Goal: Task Accomplishment & Management: Complete application form

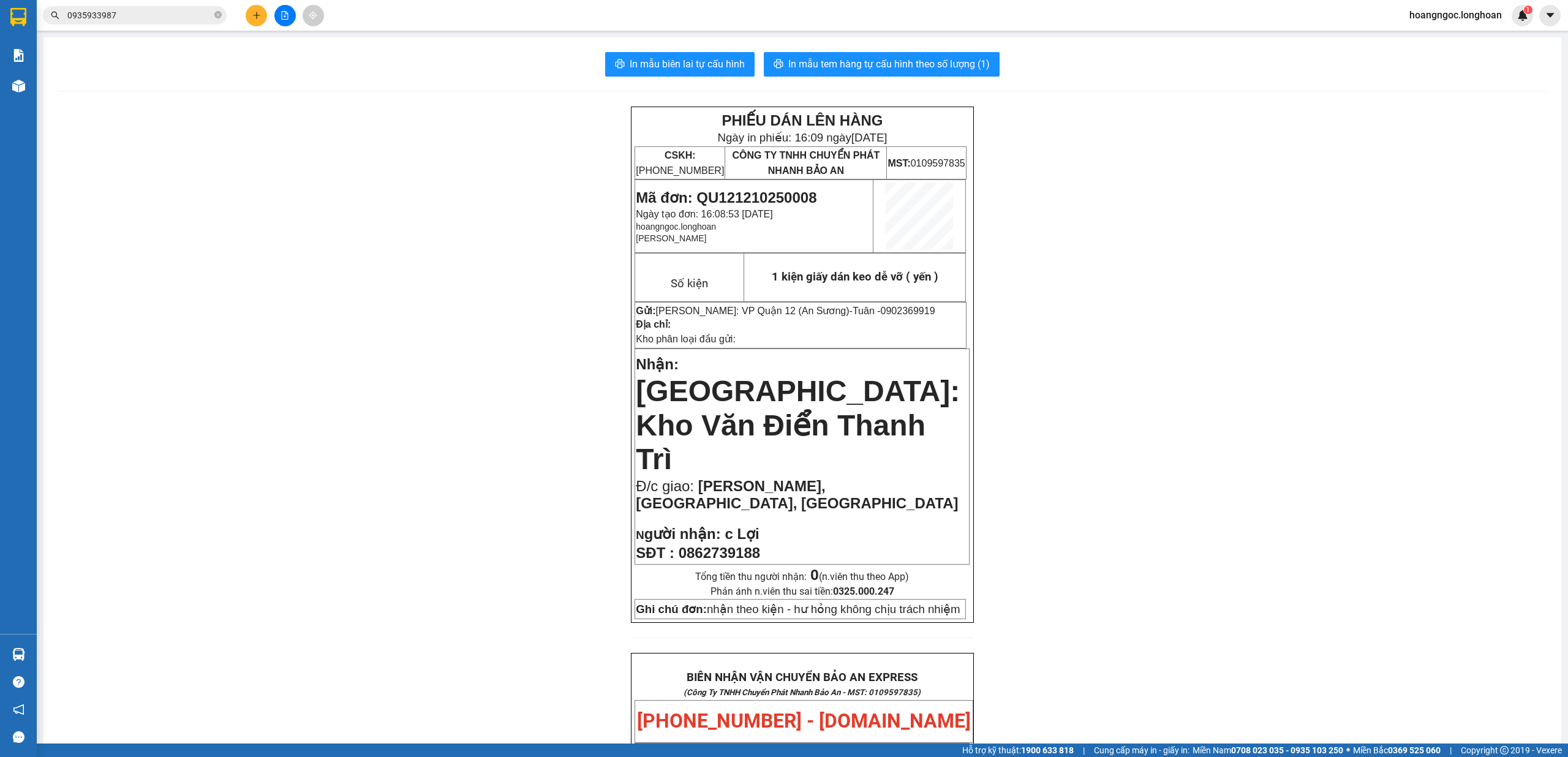
scroll to position [326, 0]
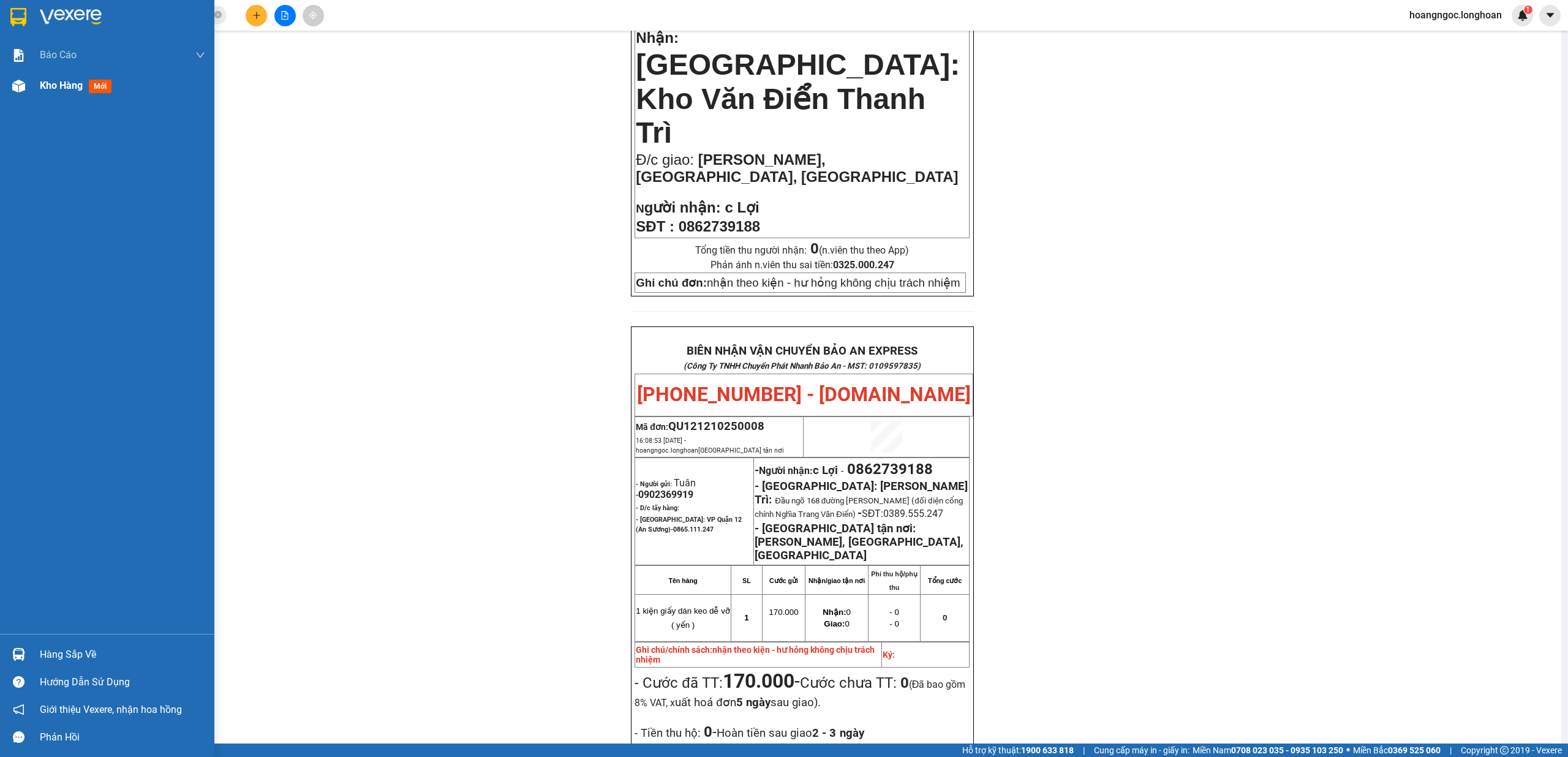
click at [87, 78] on div "Kho hàng mới" at bounding box center [78, 85] width 77 height 16
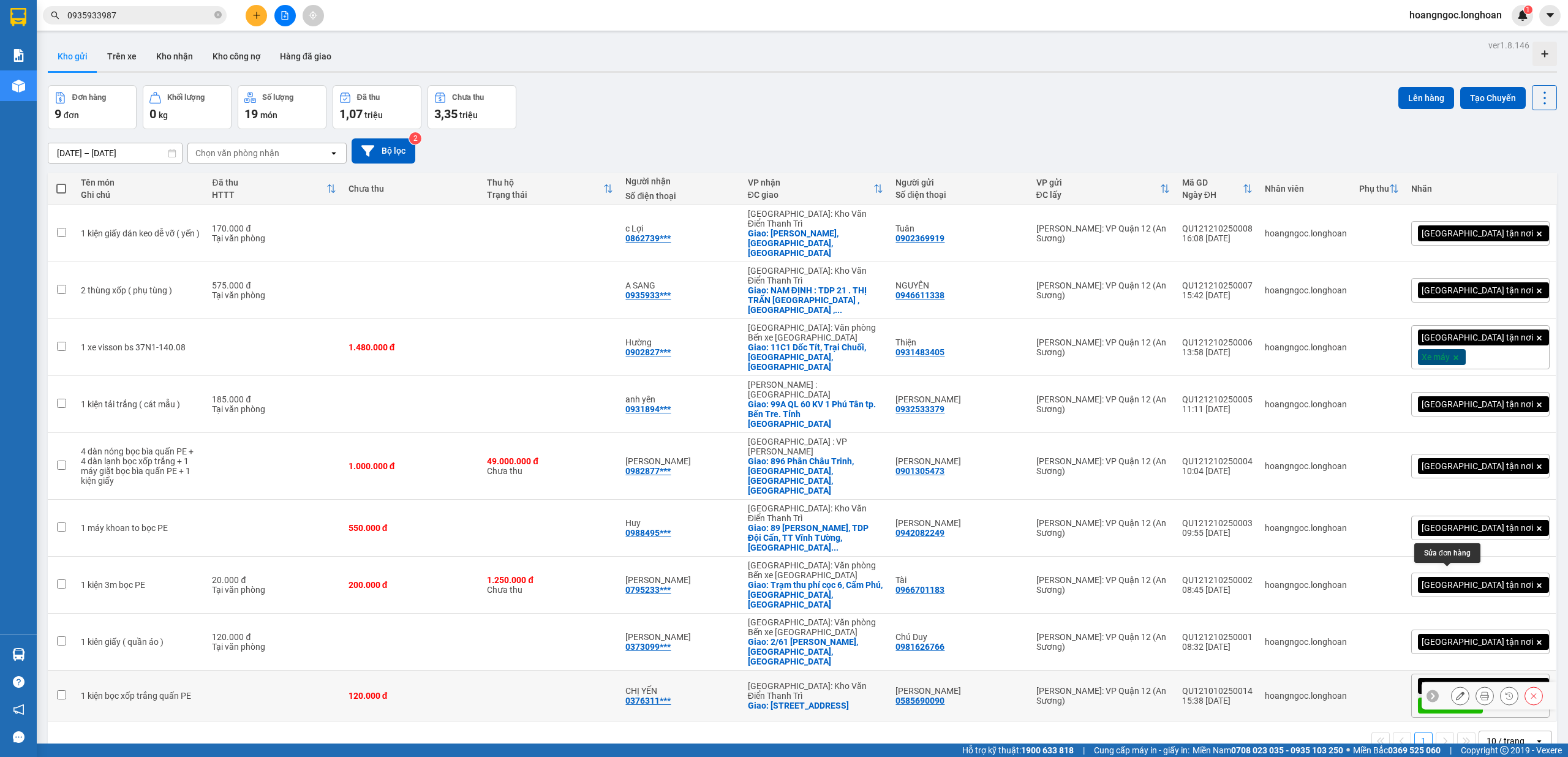
click at [1452, 685] on button at bounding box center [1460, 696] width 17 height 21
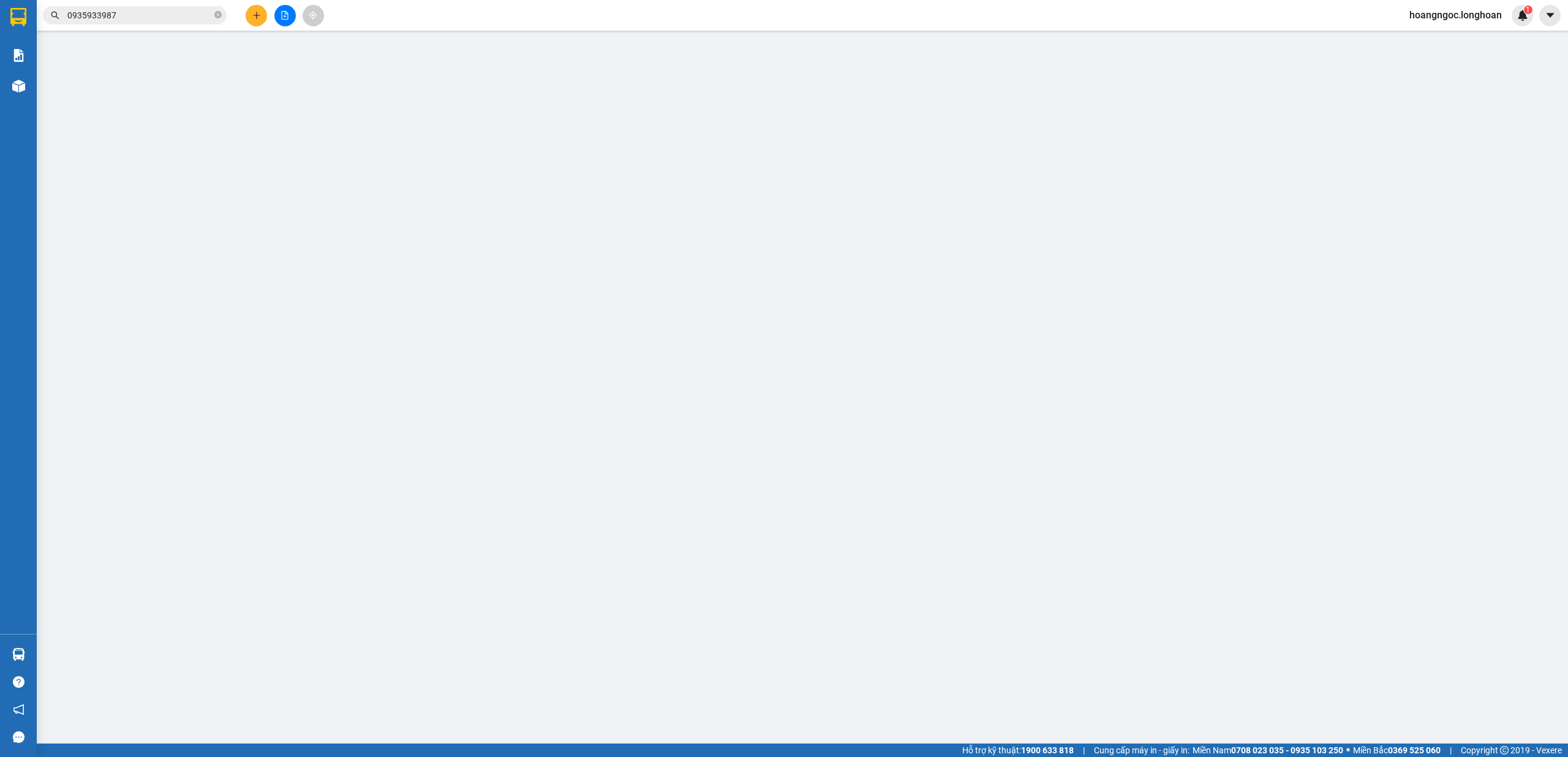
type input "0585690090"
type input "[PERSON_NAME]"
type input "0376311698"
type input "CHỊ YẾN"
checkbox input "true"
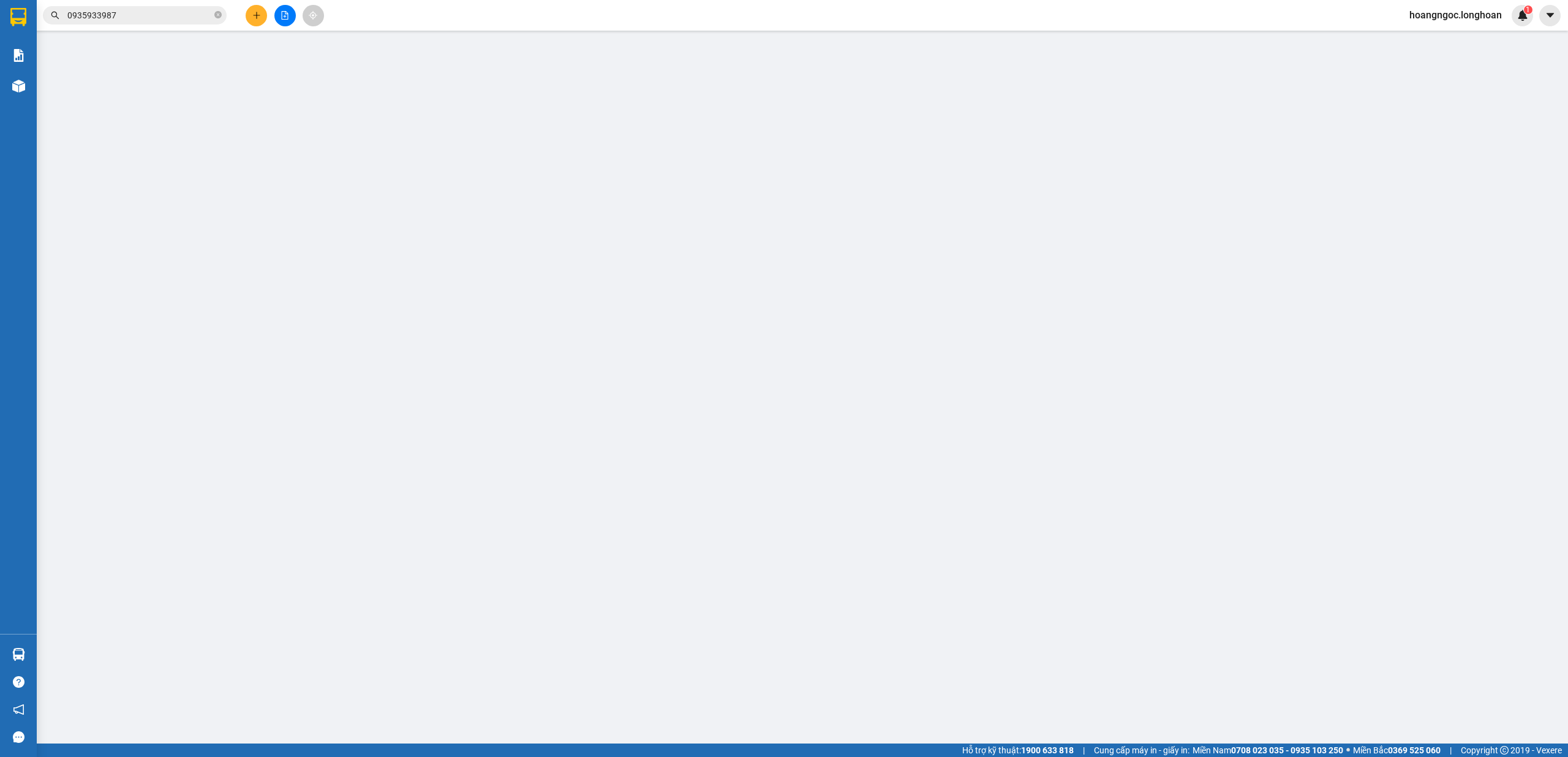
type input "[STREET_ADDRESS] ninh"
type input "nhận theo kiện - hư hỏng không chịu trách nhiệm"
type input "0"
type input "120.000"
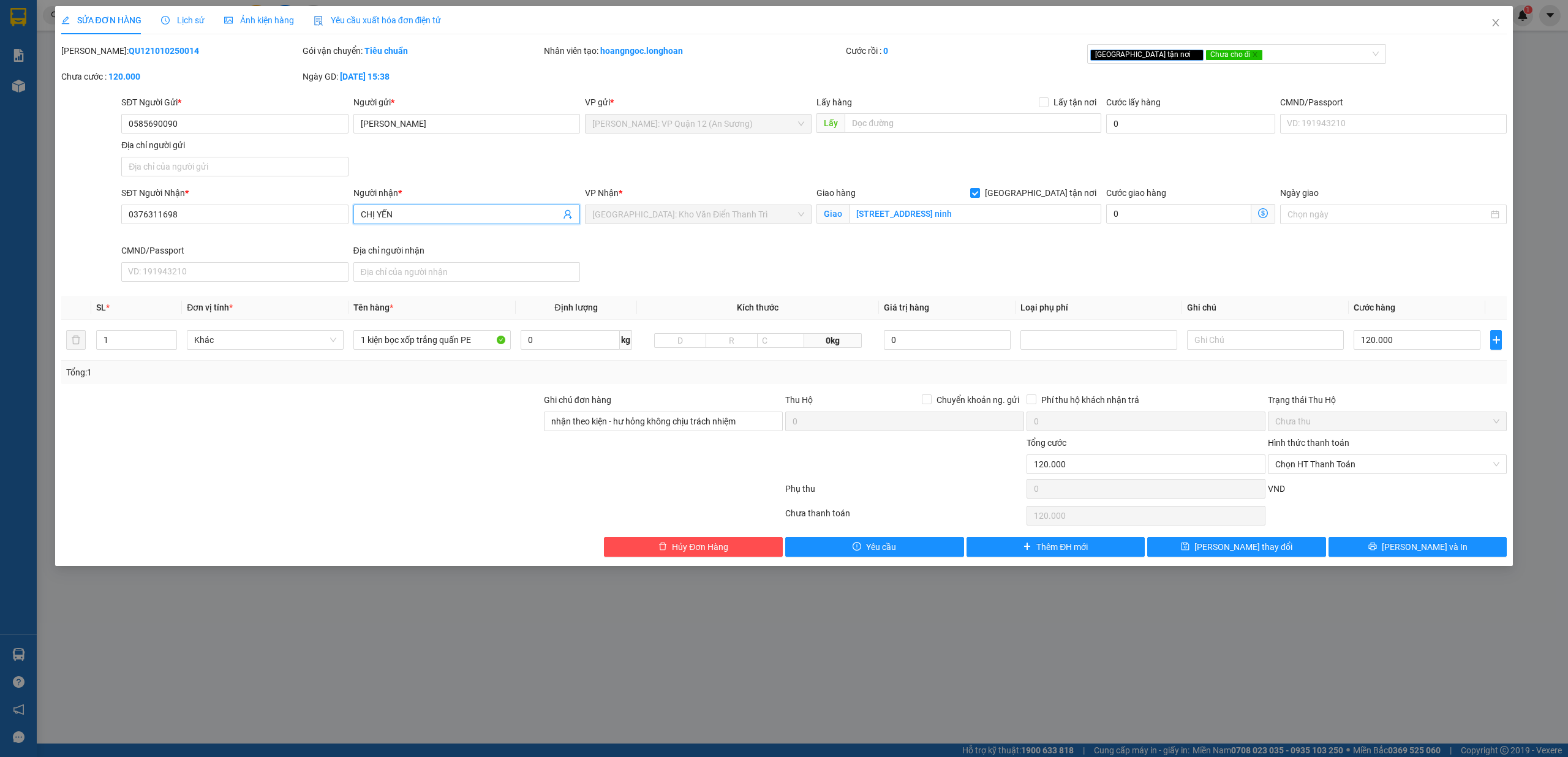
click at [479, 219] on input "CHỊ YẾN" at bounding box center [460, 214] width 200 height 13
click at [1497, 30] on span "Close" at bounding box center [1495, 23] width 35 height 35
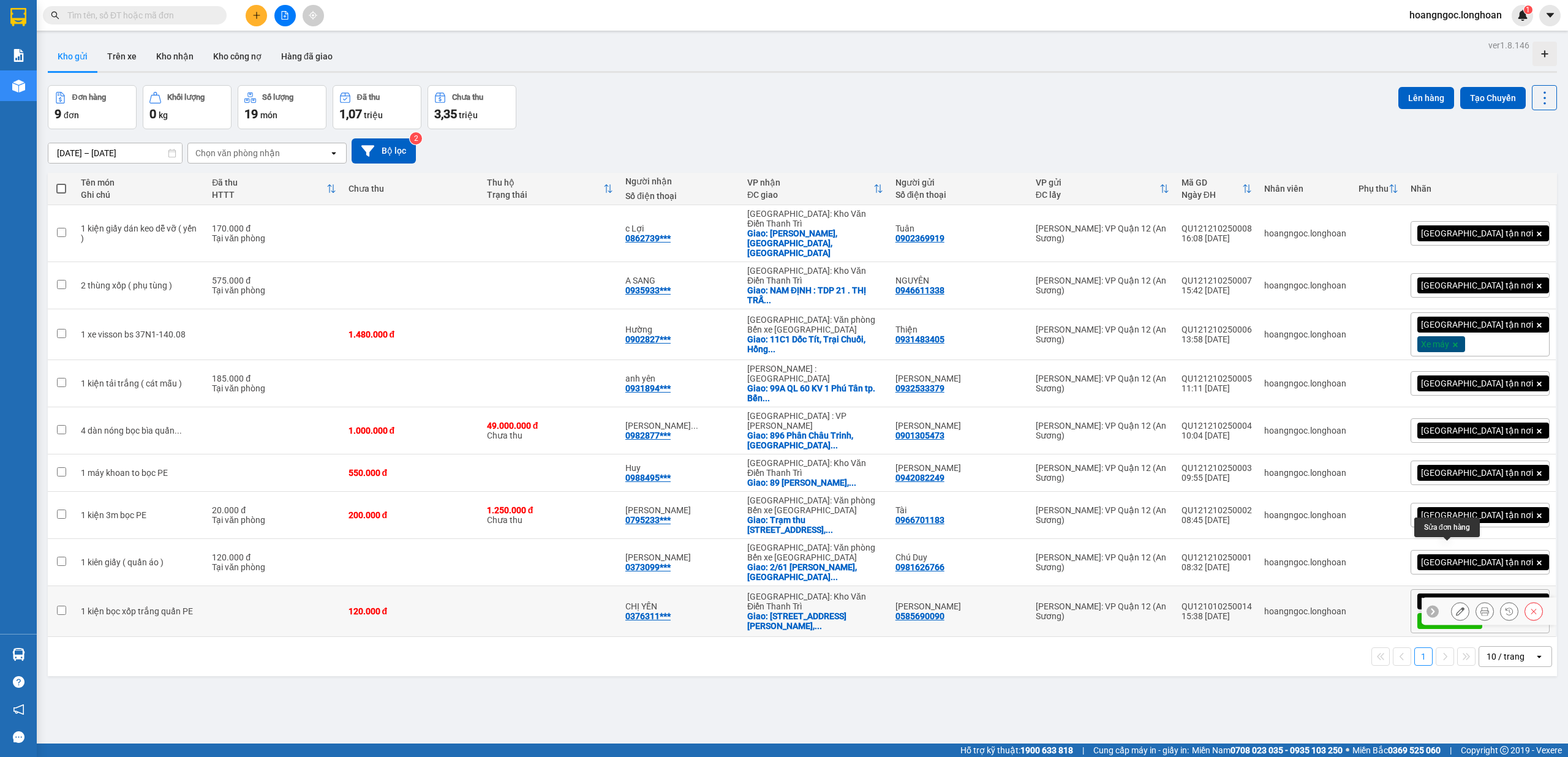
click at [586, 566] on icon at bounding box center [1460, 611] width 8 height 8
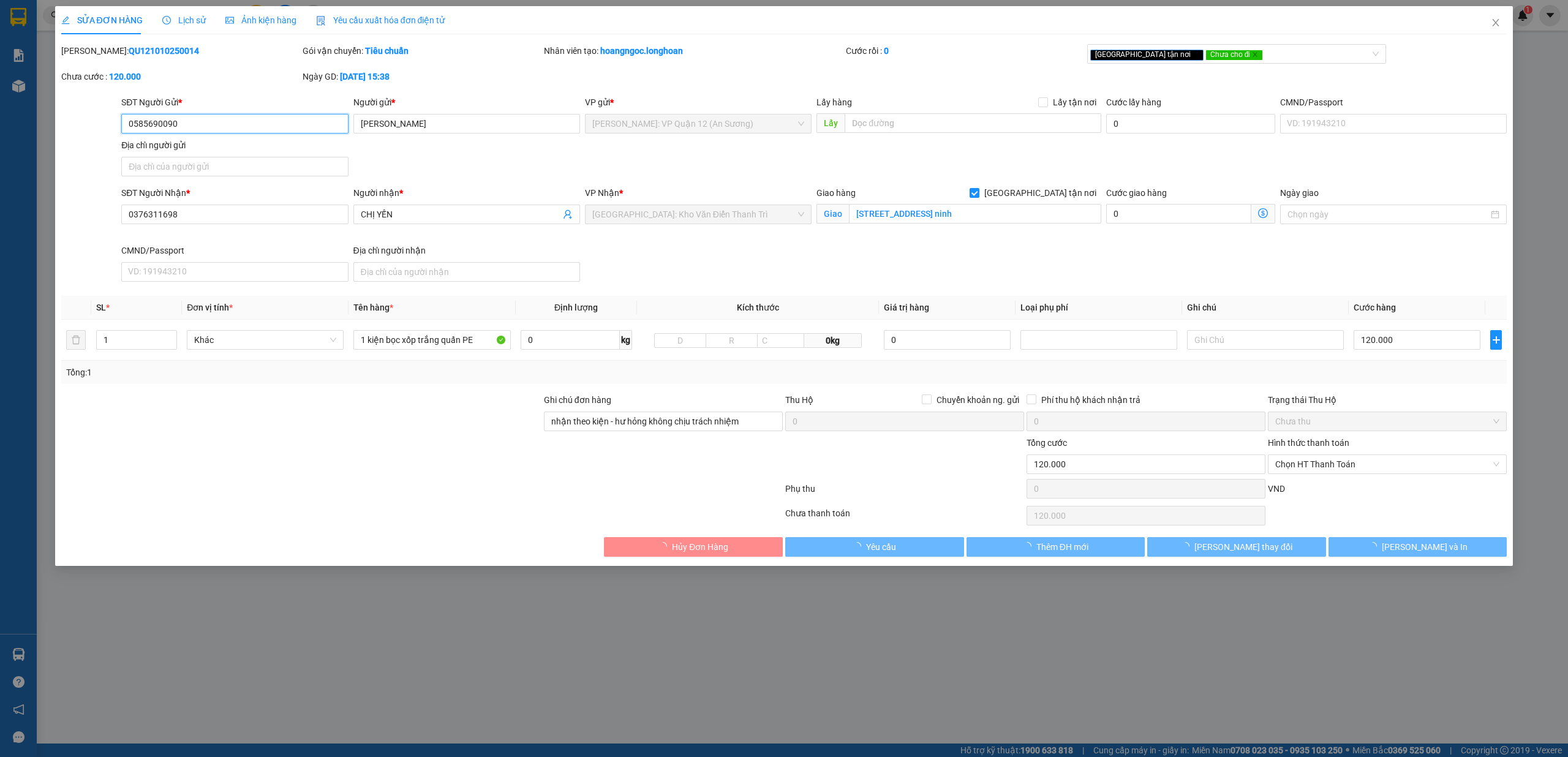
type input "0585690090"
type input "[PERSON_NAME]"
type input "0376311698"
type input "CHỊ YẾN"
checkbox input "true"
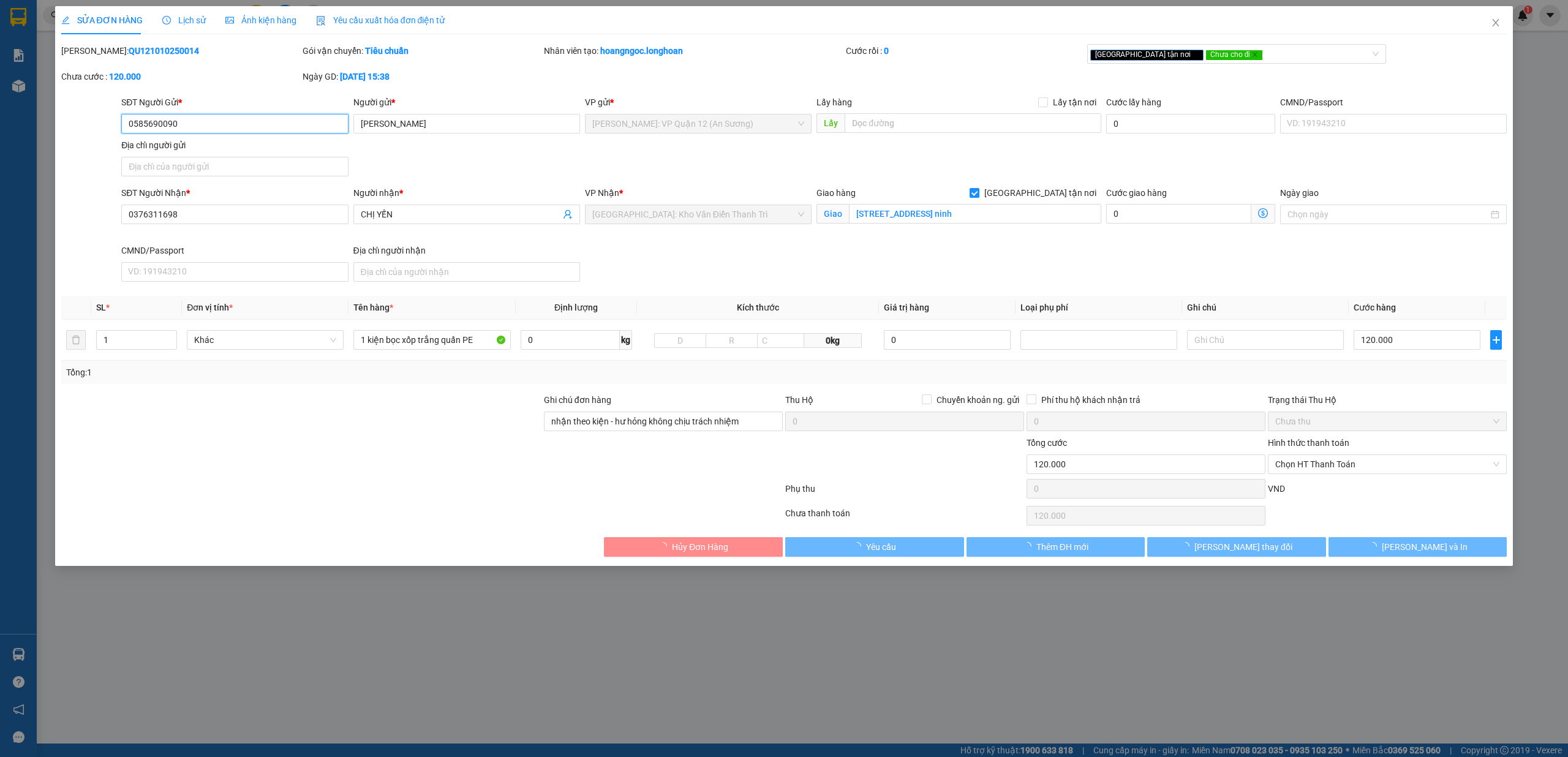
type input "[STREET_ADDRESS] ninh"
type input "nhận theo kiện - hư hỏng không chịu trách nhiệm"
type input "0"
type input "120.000"
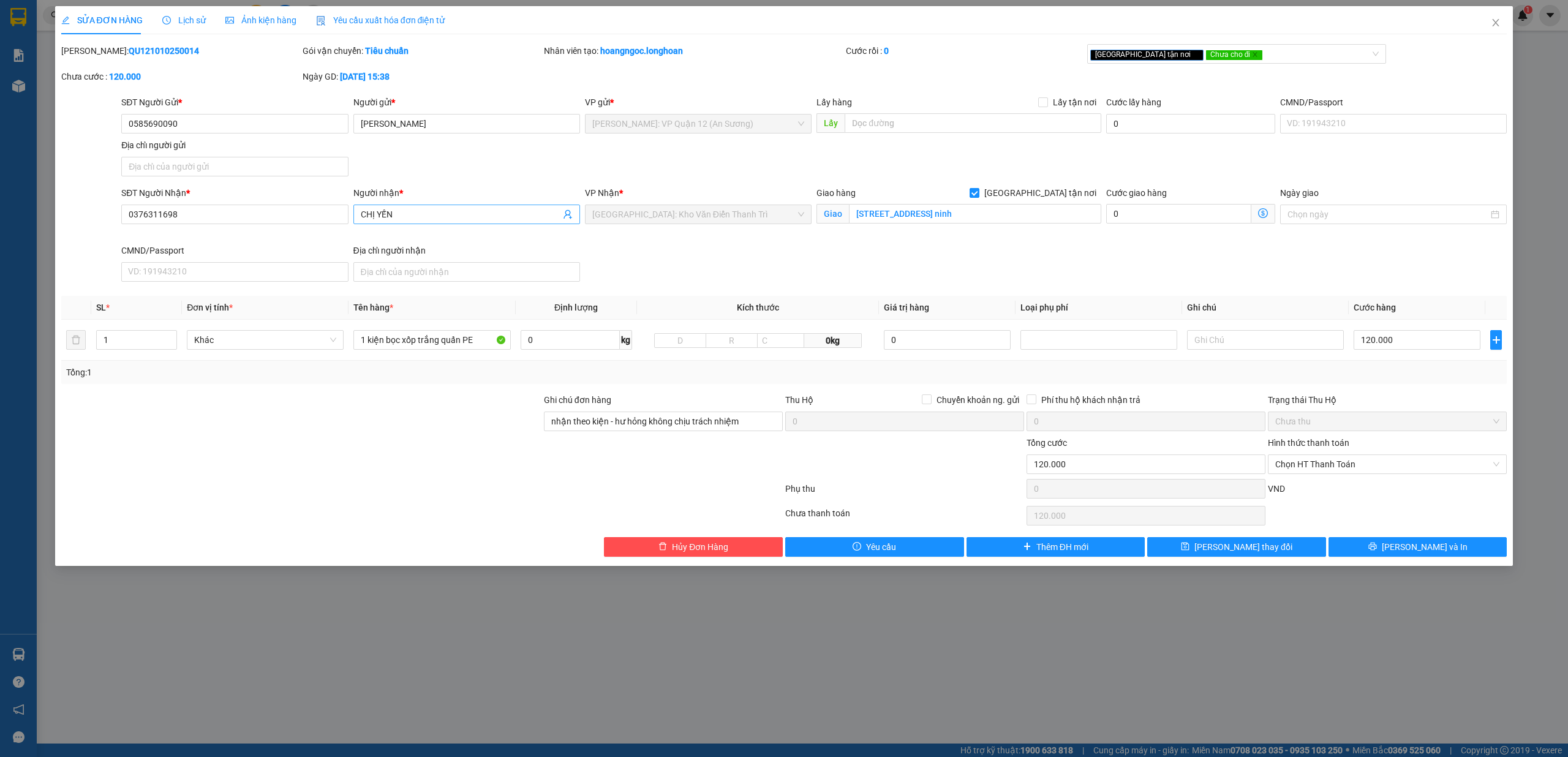
click at [476, 212] on input "CHỊ YẾN" at bounding box center [460, 214] width 200 height 13
type input "a Trường"
click at [586, 274] on div "SĐT Người Nhận * 0376311698 Người nhận * a Trường VP Nhận * Hà Nội: Kho Văn Điể…" at bounding box center [814, 236] width 1390 height 100
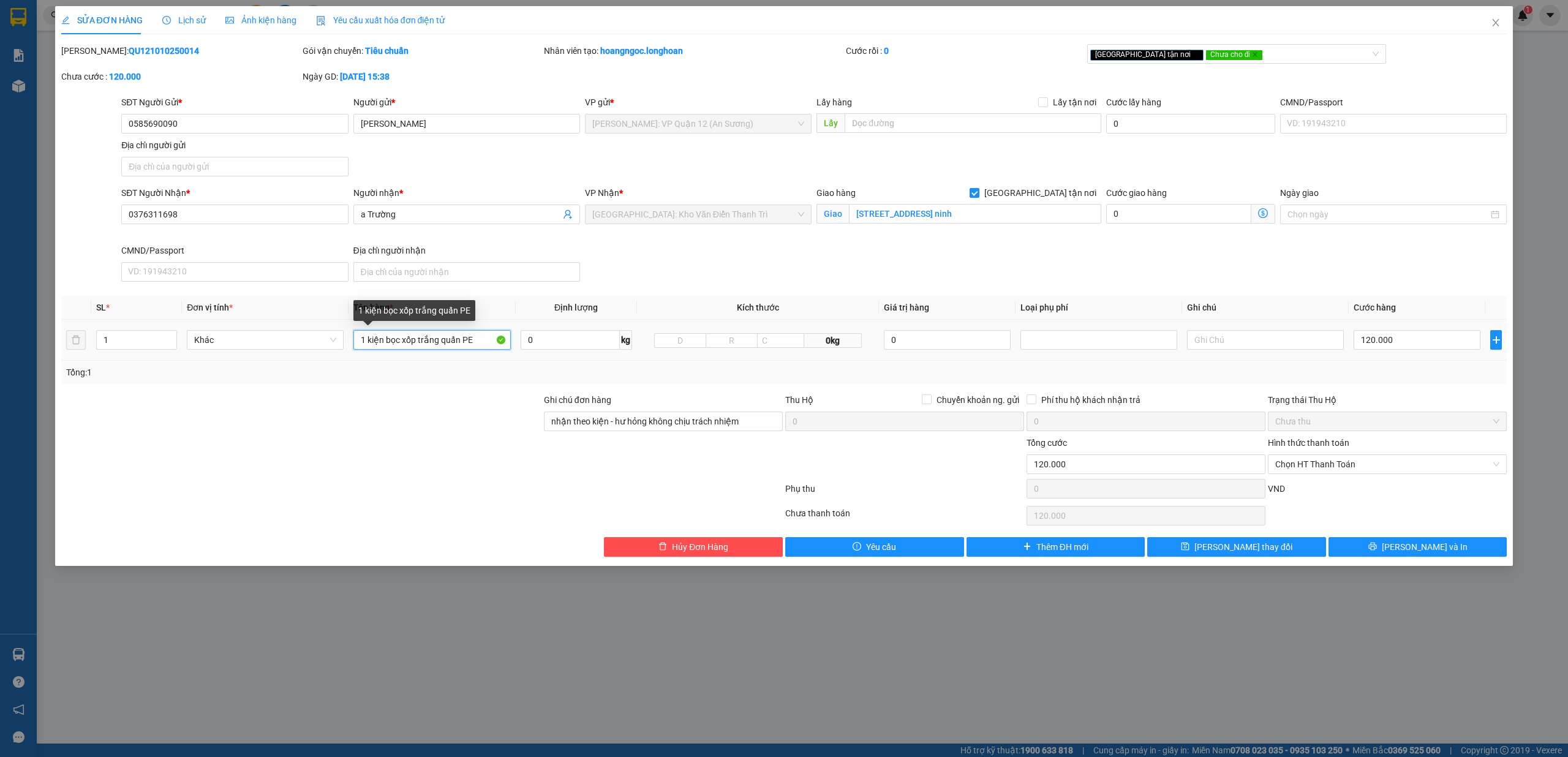
click at [481, 342] on input "1 kiện bọc xốp trắng quấn PE" at bounding box center [431, 340] width 157 height 20
type input "1 kiện bọc xốp trắng quấn PE"
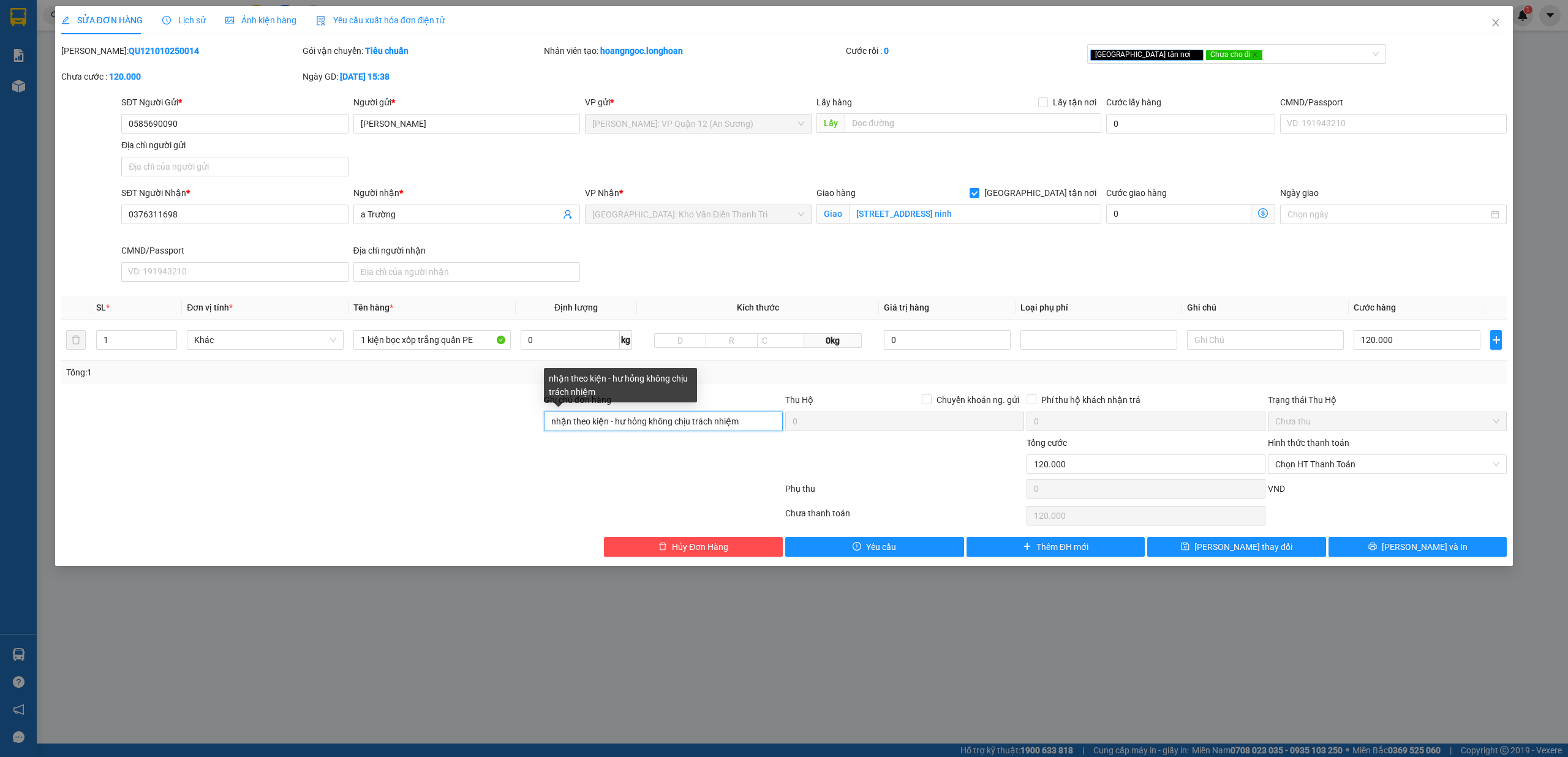
click at [586, 427] on input "nhận theo kiện - hư hỏng không chịu trách nhiệm" at bounding box center [663, 421] width 239 height 20
click at [586, 55] on span "Chưa cho đi" at bounding box center [1234, 55] width 59 height 11
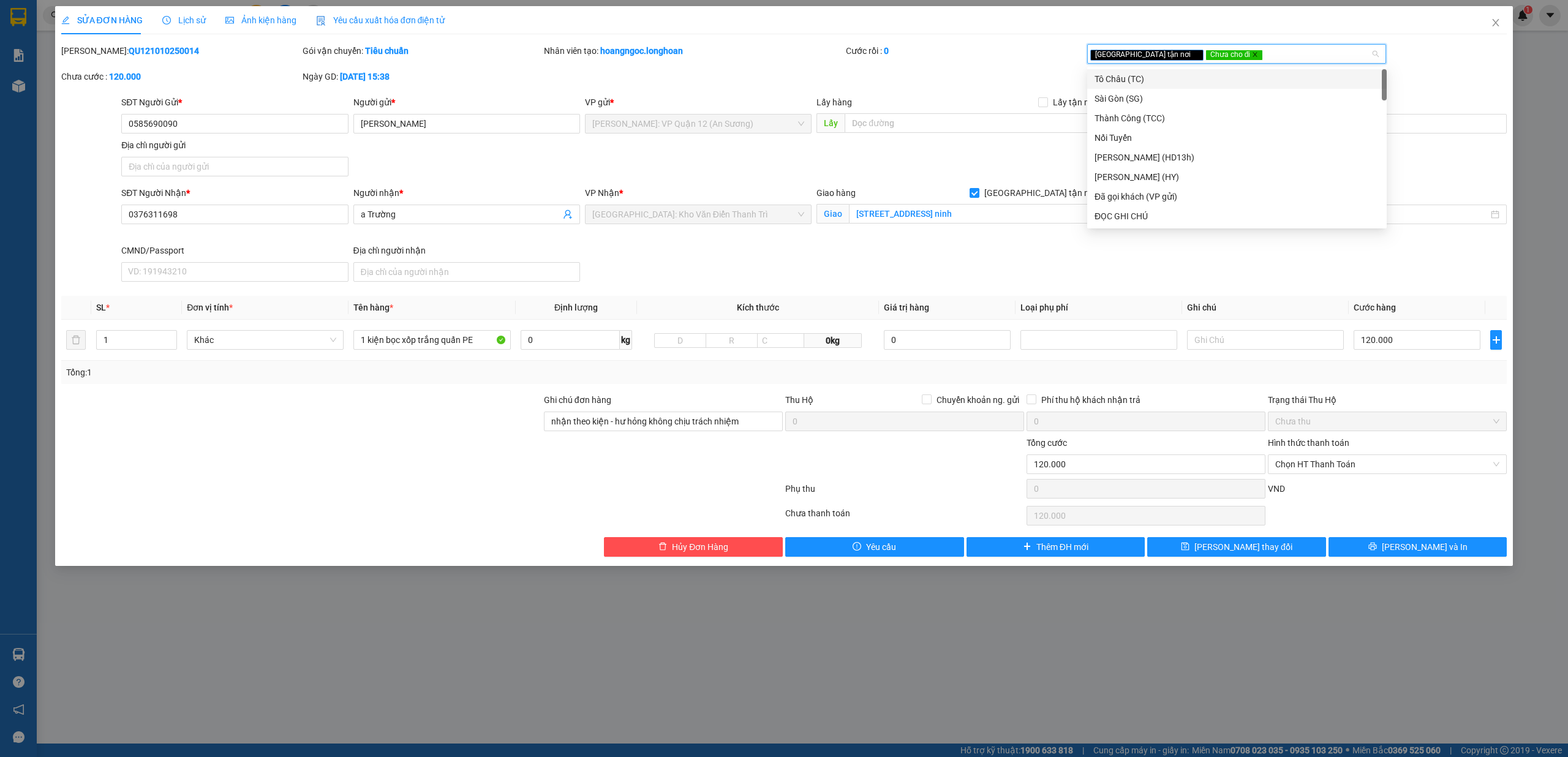
click at [586, 54] on icon "close" at bounding box center [1255, 55] width 4 height 4
type input "da"
click at [586, 83] on div "Đã gọi khách (VP gửi)" at bounding box center [1237, 78] width 285 height 13
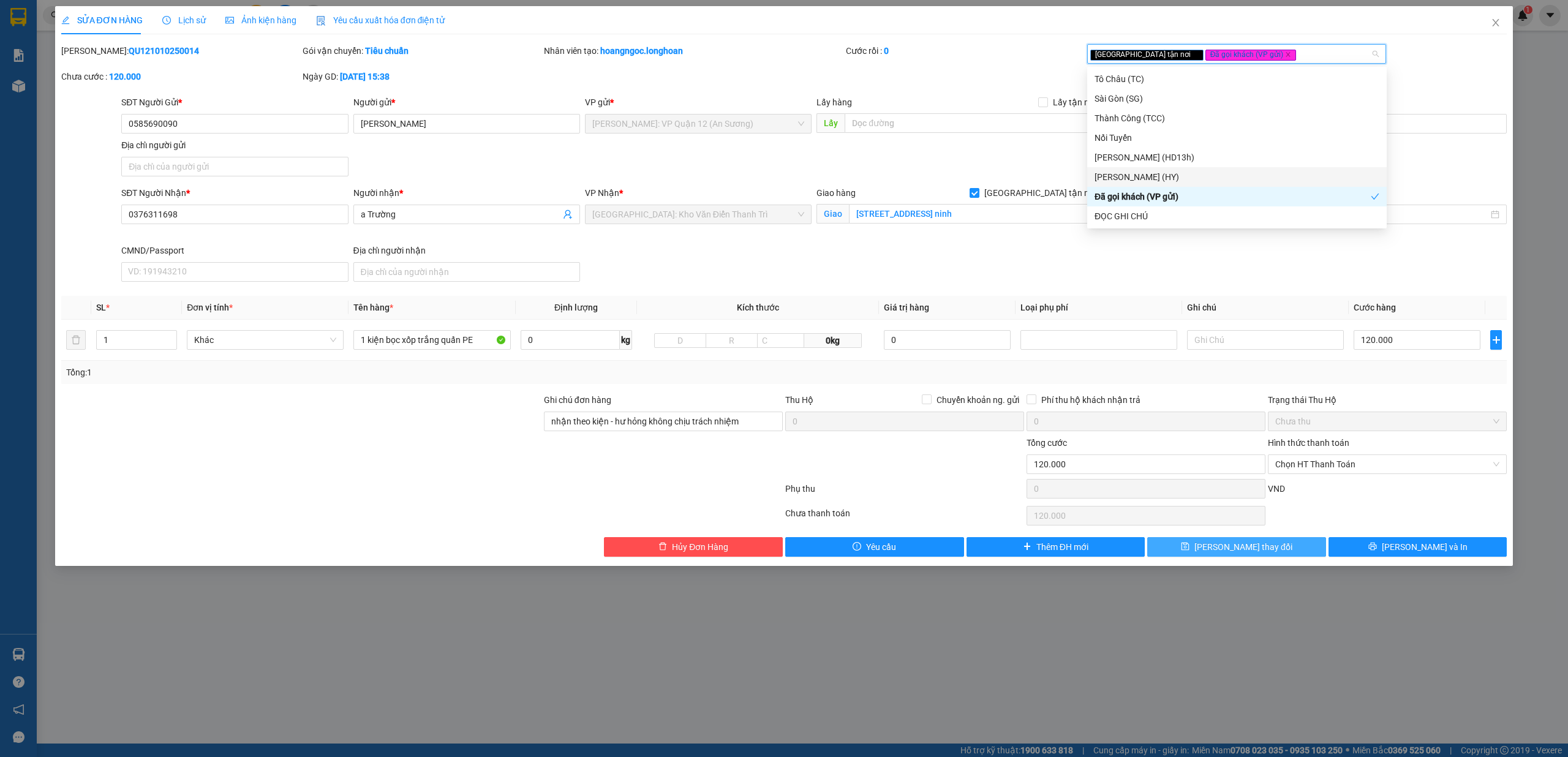
click at [586, 552] on button "[PERSON_NAME] thay đổi" at bounding box center [1237, 547] width 179 height 20
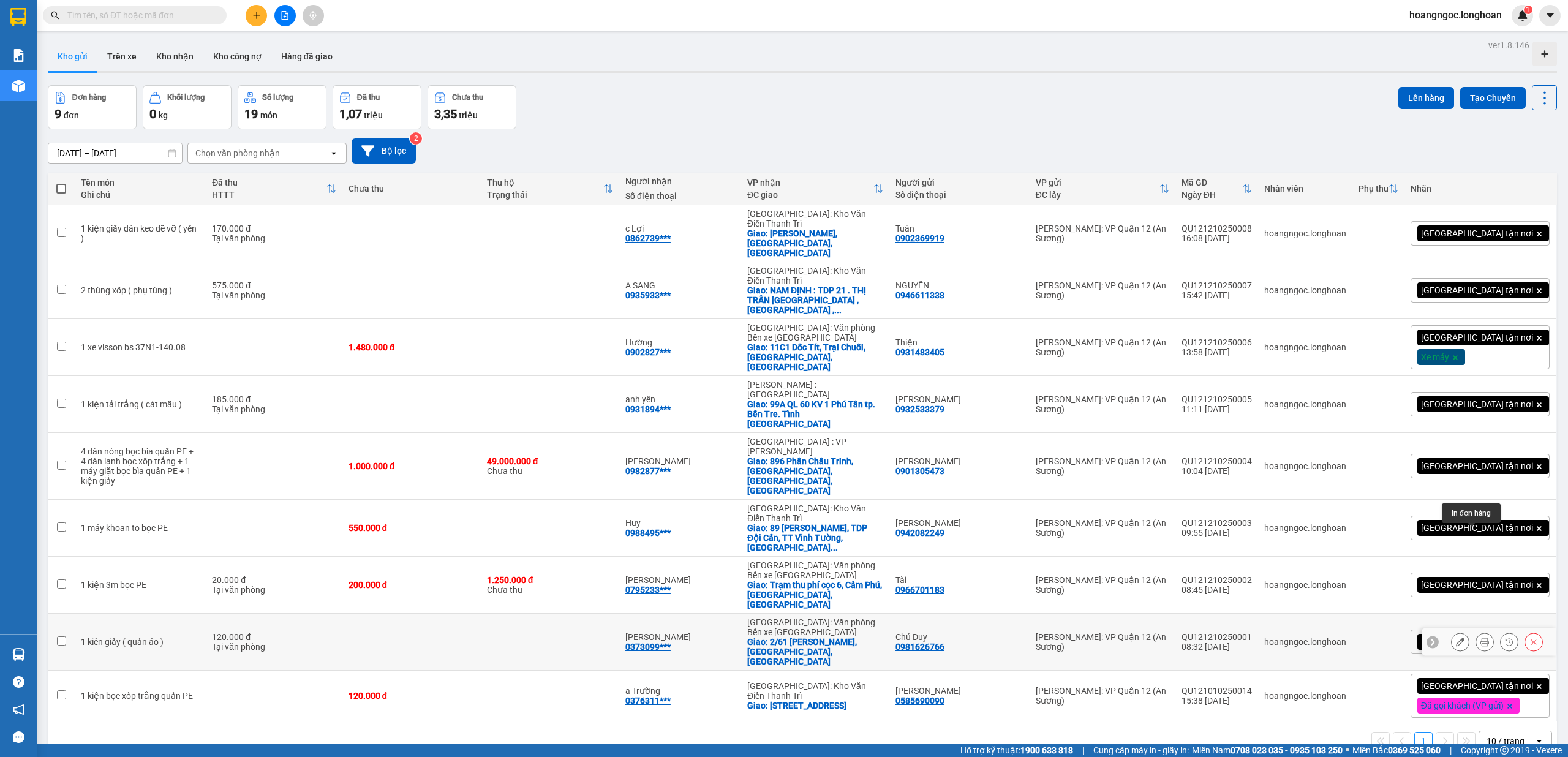
click at [586, 566] on icon at bounding box center [1484, 641] width 8 height 8
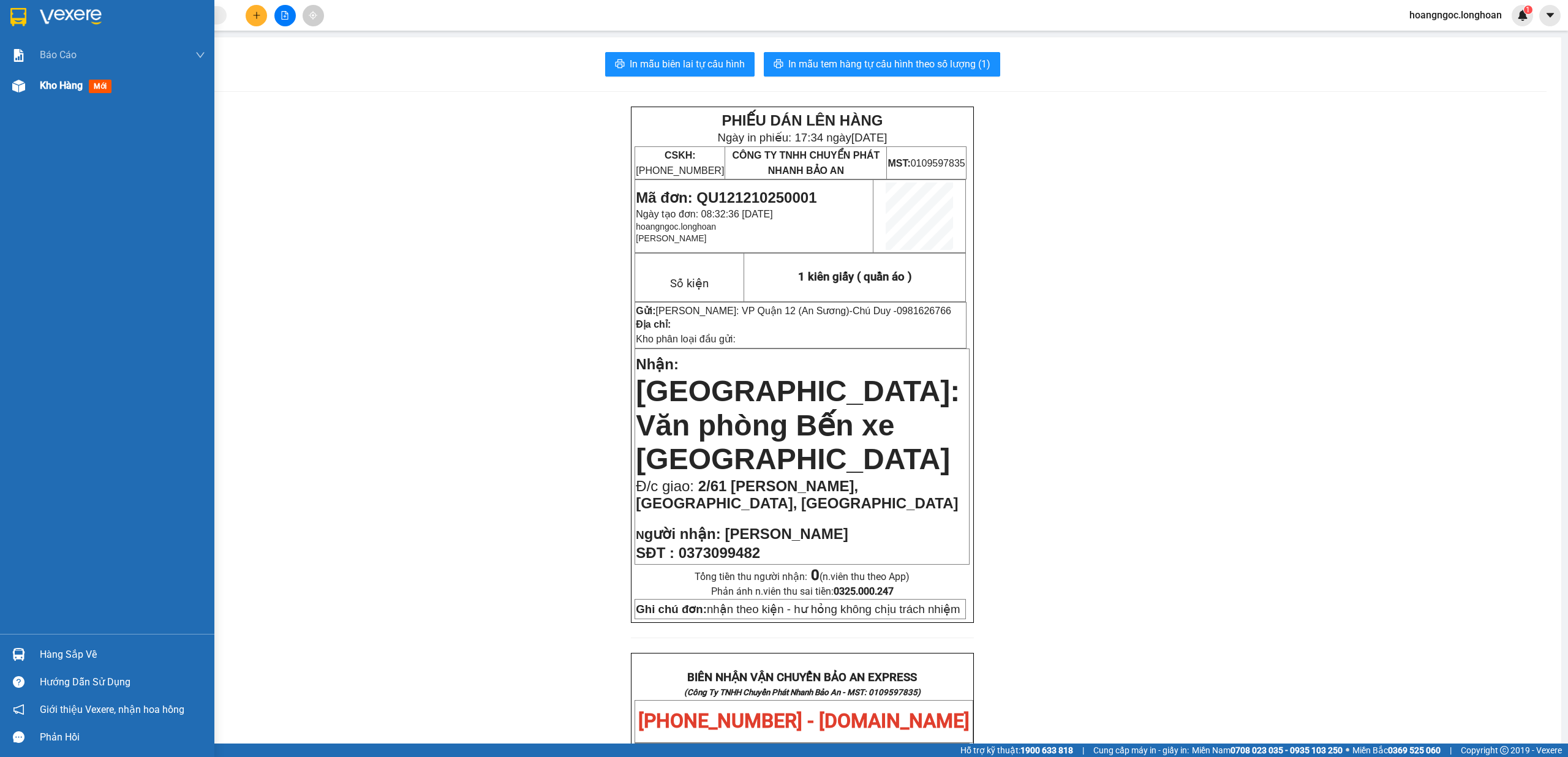
click at [39, 89] on span "Kho hàng" at bounding box center [61, 85] width 43 height 12
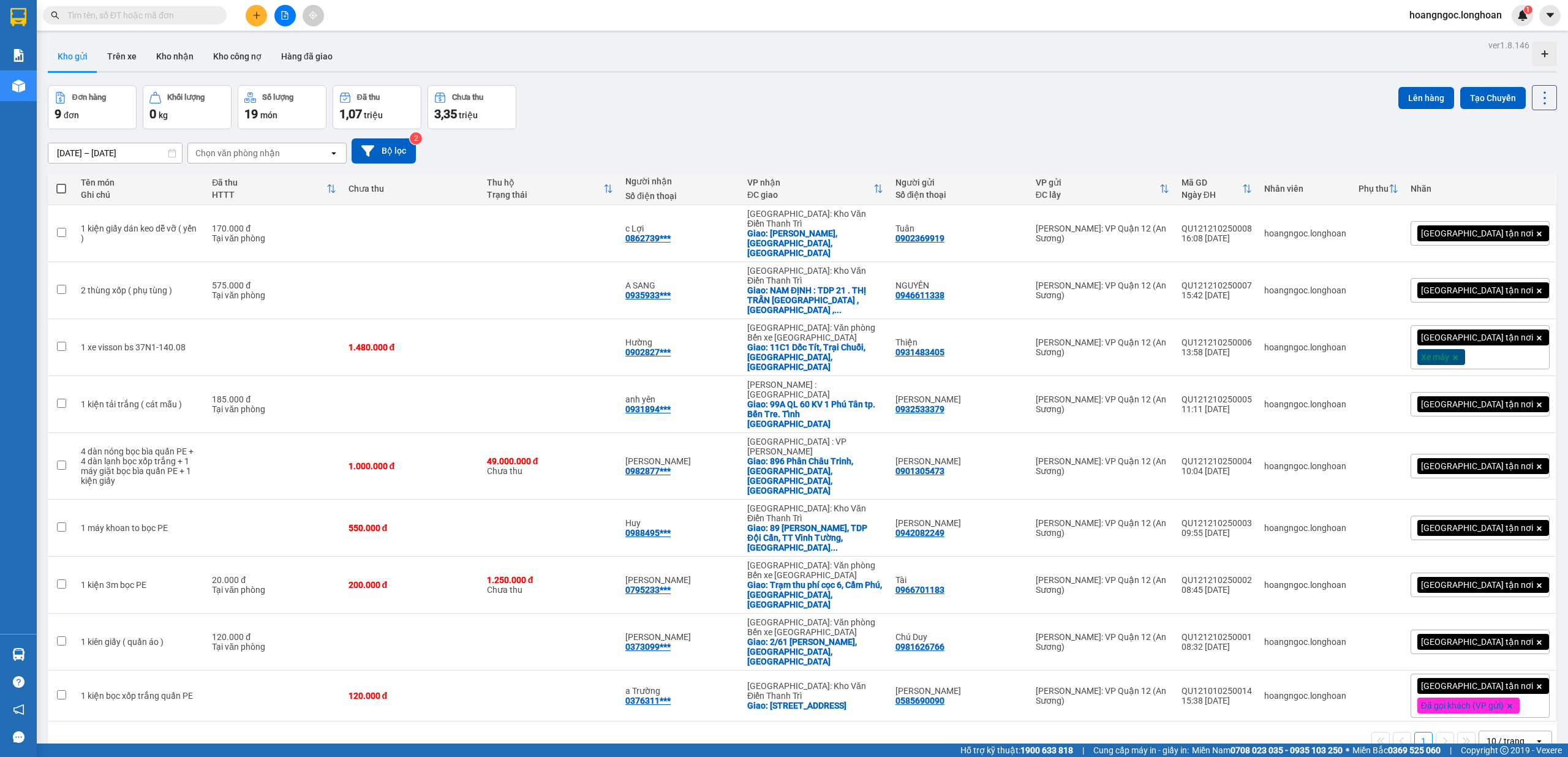
click at [586, 566] on div "[GEOGRAPHIC_DATA] tận nơi" at bounding box center [1479, 641] width 139 height 25
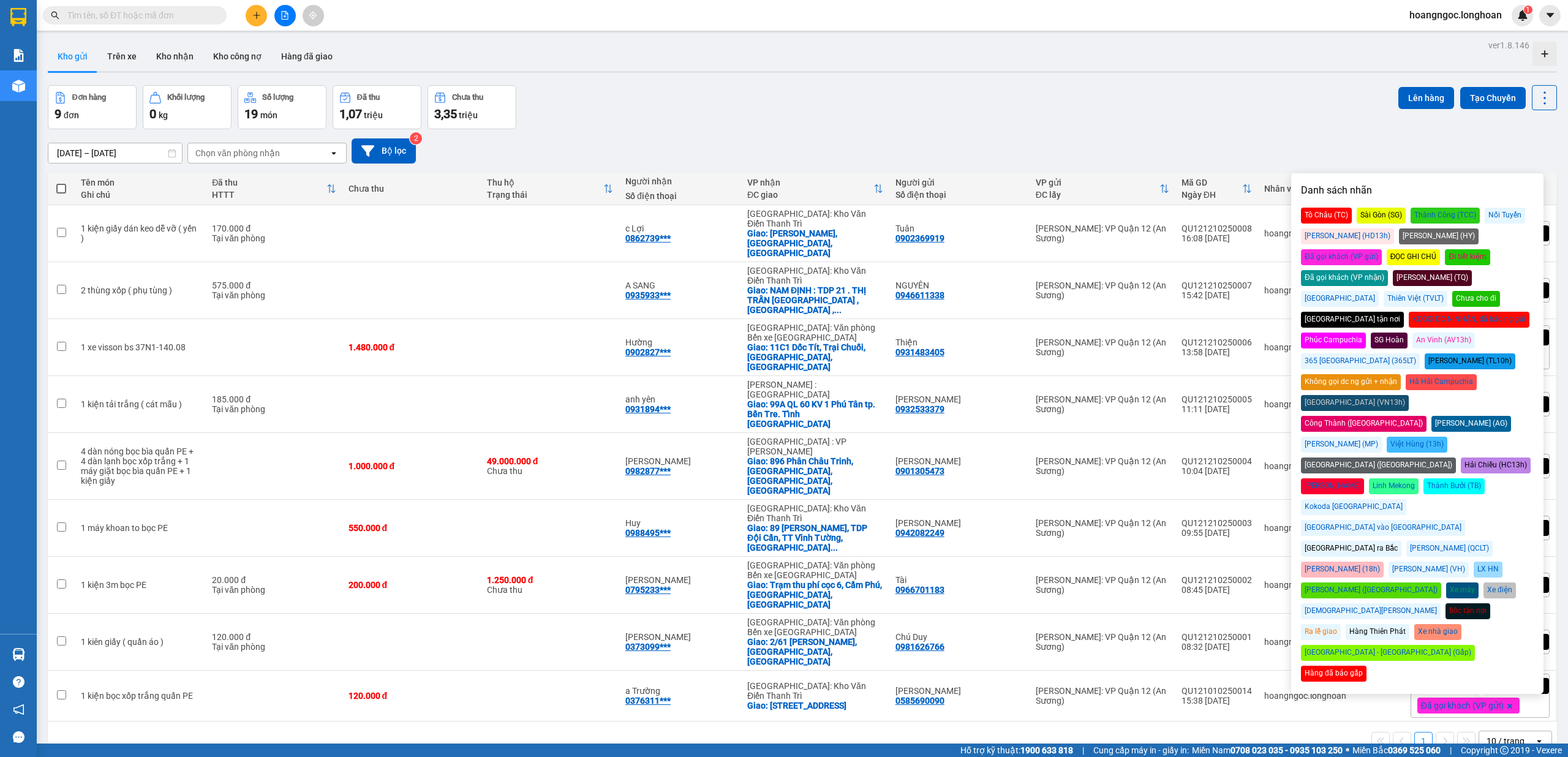
click at [586, 250] on div "Đã gọi khách (VP gửi)" at bounding box center [1341, 257] width 81 height 16
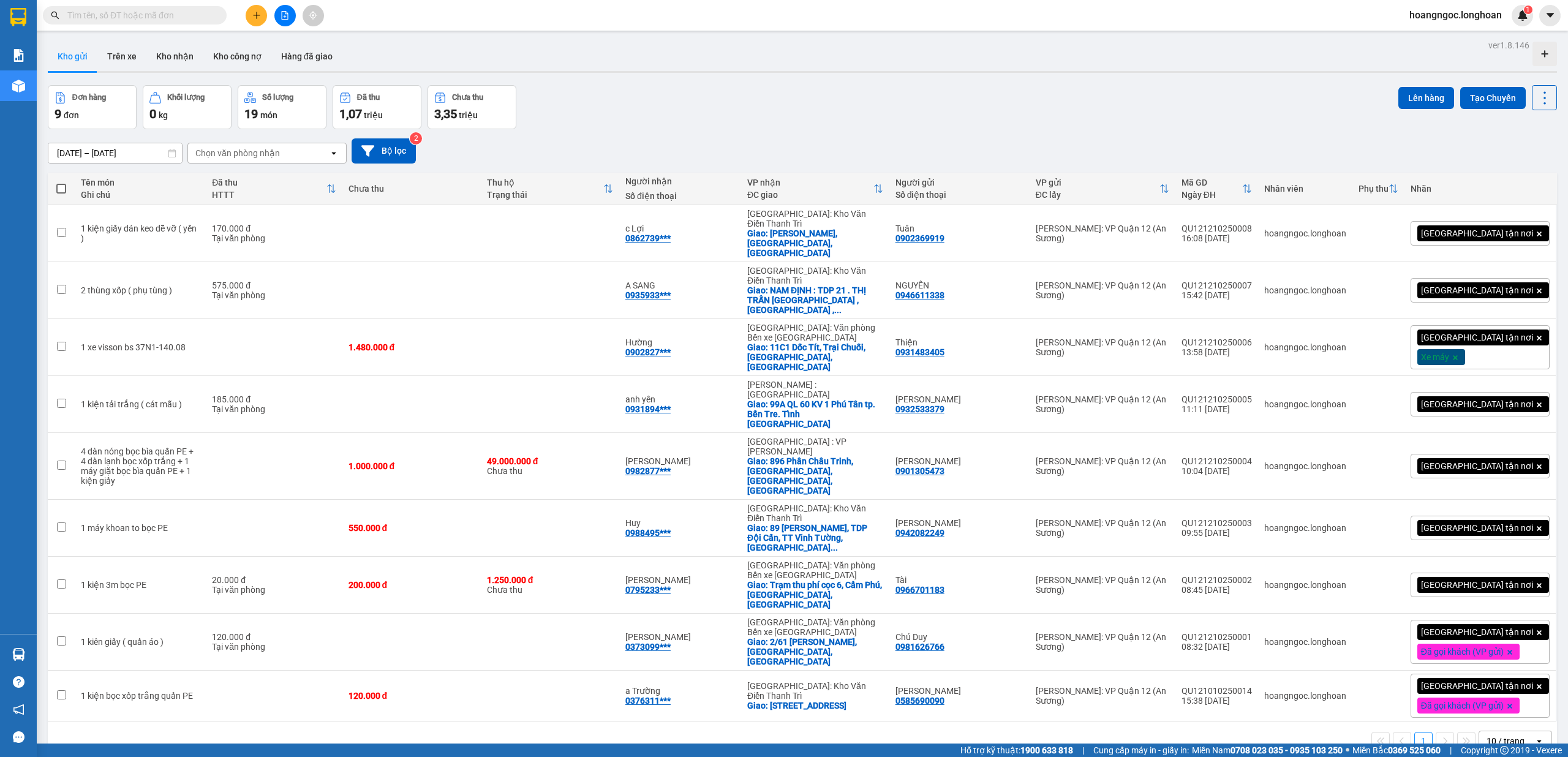
drag, startPoint x: 1419, startPoint y: 115, endPoint x: 1402, endPoint y: 137, distance: 27.8
click at [586, 114] on div "Lên hàng Tạo Chuyến" at bounding box center [1477, 107] width 159 height 44
click at [586, 566] on icon at bounding box center [1460, 696] width 8 height 8
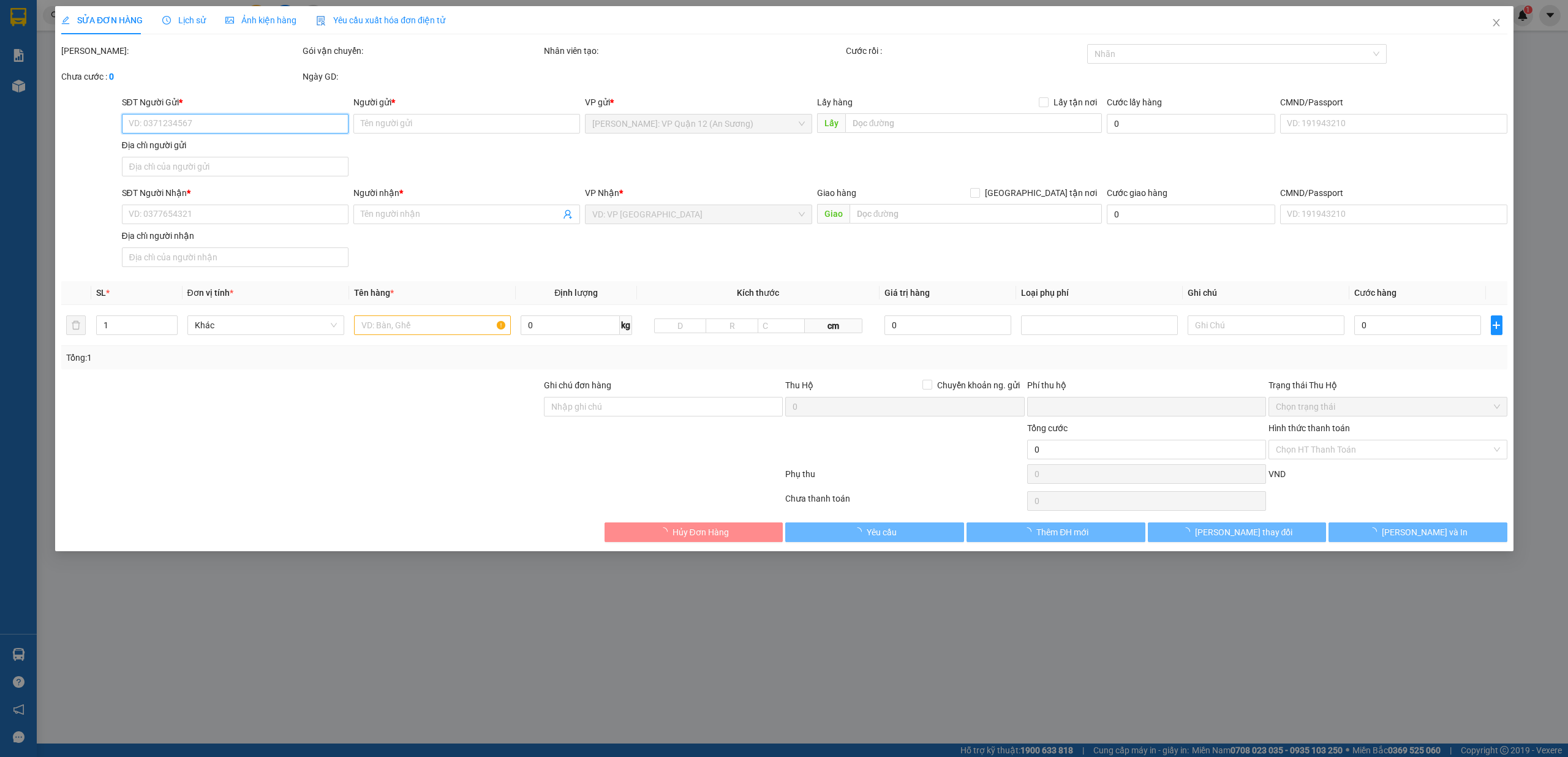
type input "0585690090"
type input "[PERSON_NAME]"
type input "0376311698"
type input "a Trường"
checkbox input "true"
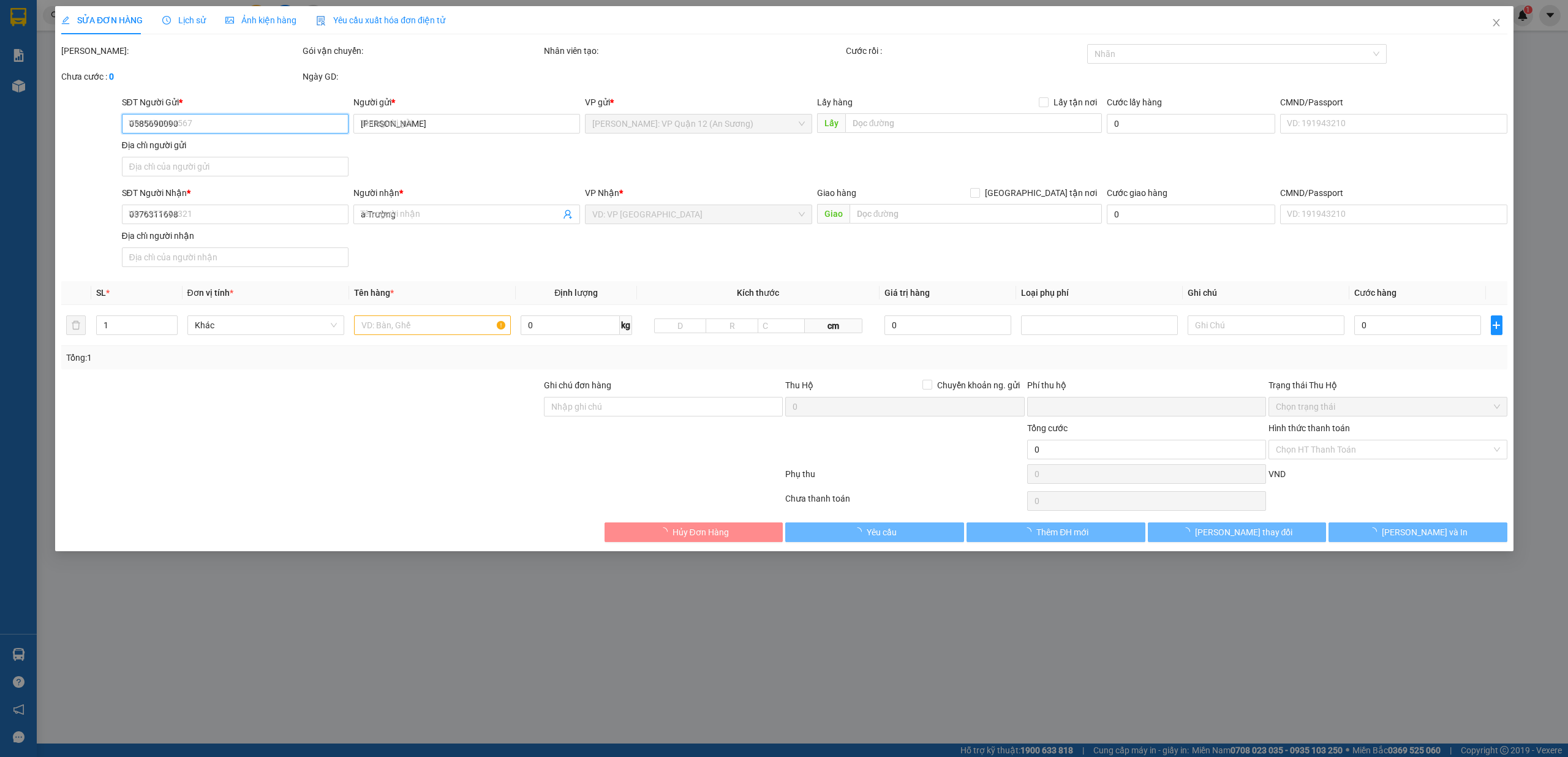
type input "[STREET_ADDRESS] ninh"
type input "nhận theo kiện - hư hỏng không chịu trách nhiệm"
type input "0"
type input "120.000"
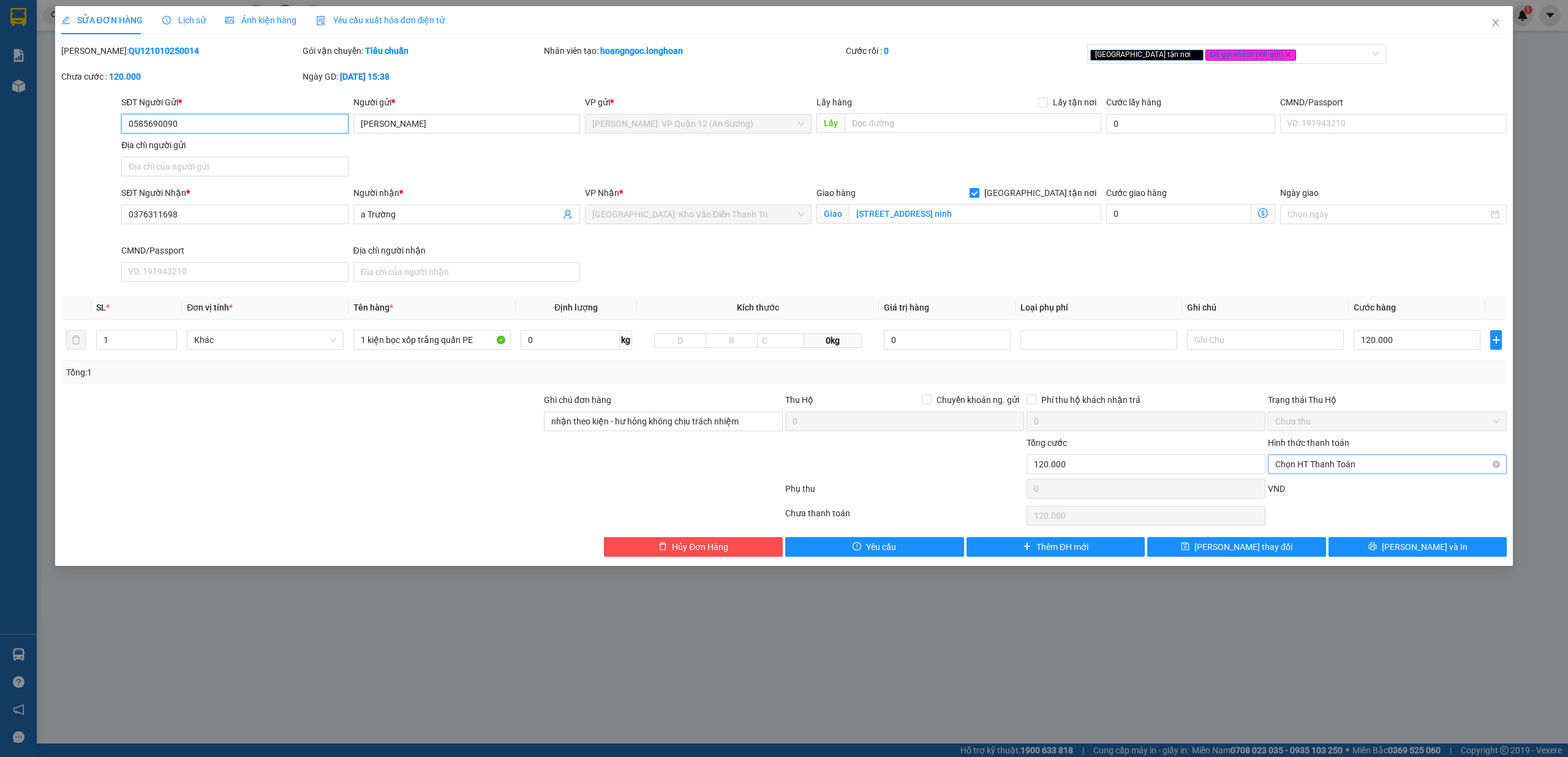
click at [586, 467] on span "Chọn HT Thanh Toán" at bounding box center [1387, 464] width 224 height 18
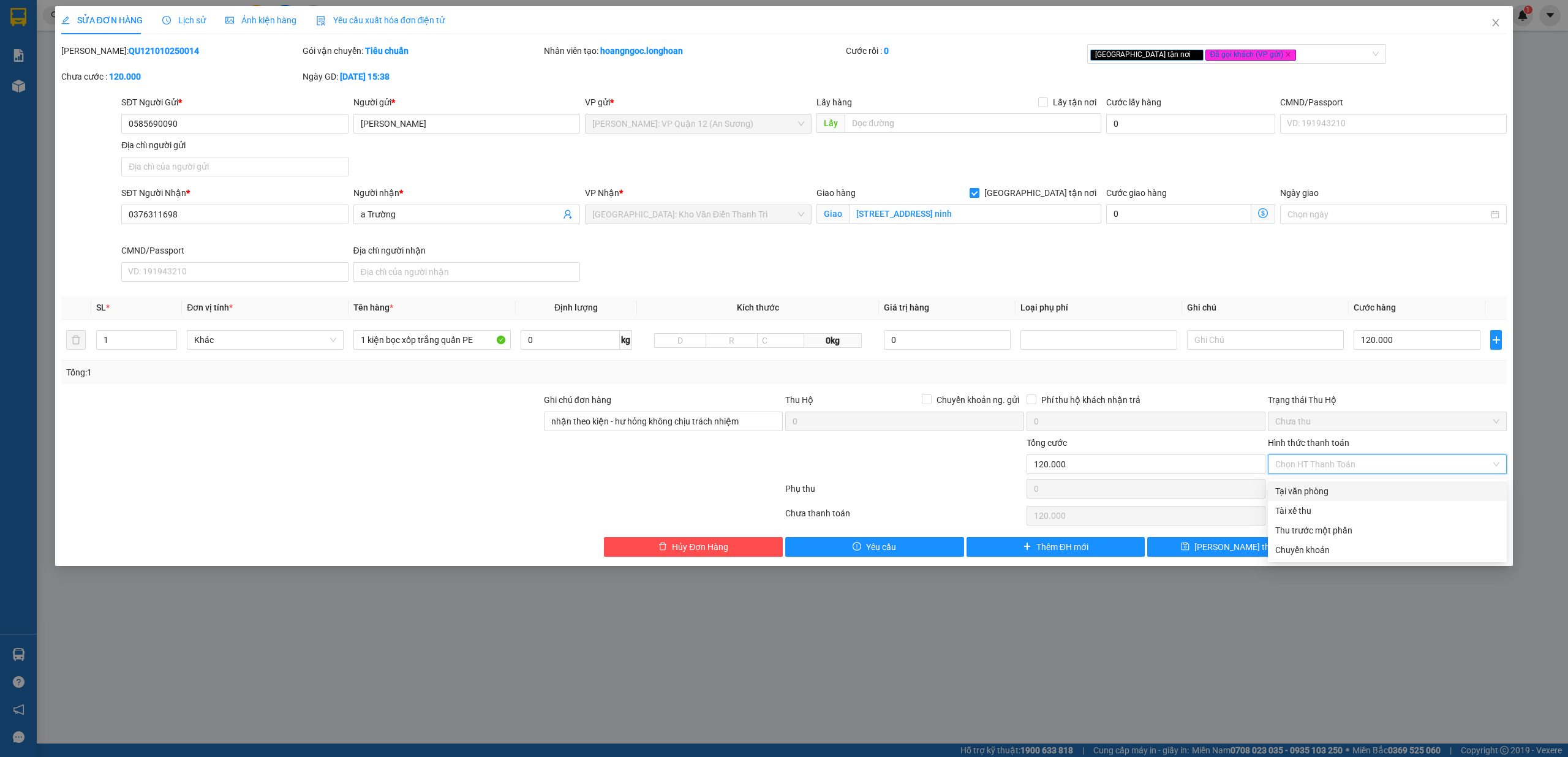
click at [586, 491] on div "Tại văn phòng" at bounding box center [1387, 491] width 224 height 13
type input "0"
click at [586, 16] on span "Close" at bounding box center [1495, 23] width 35 height 35
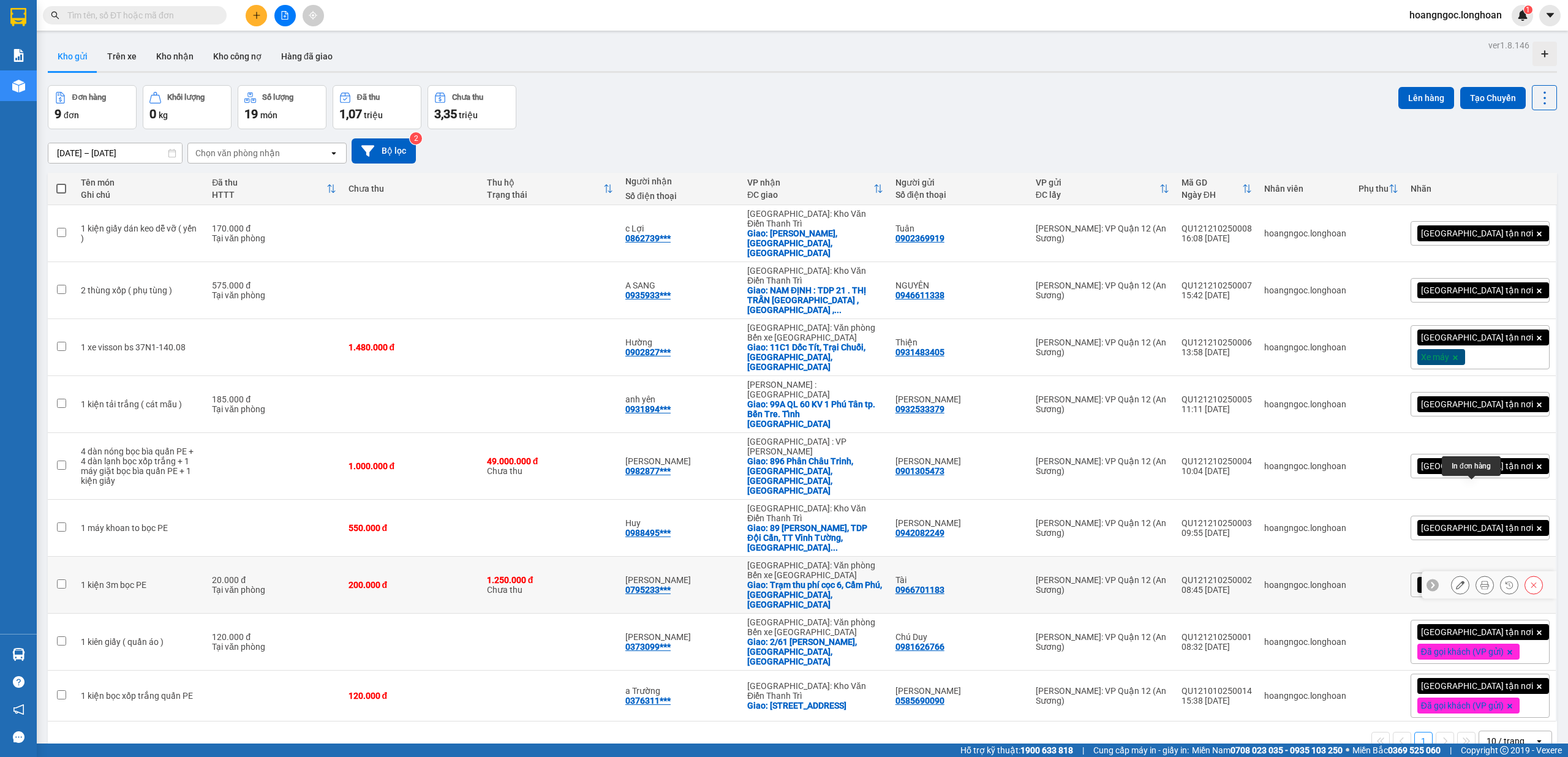
click at [586, 566] on icon at bounding box center [1484, 584] width 8 height 8
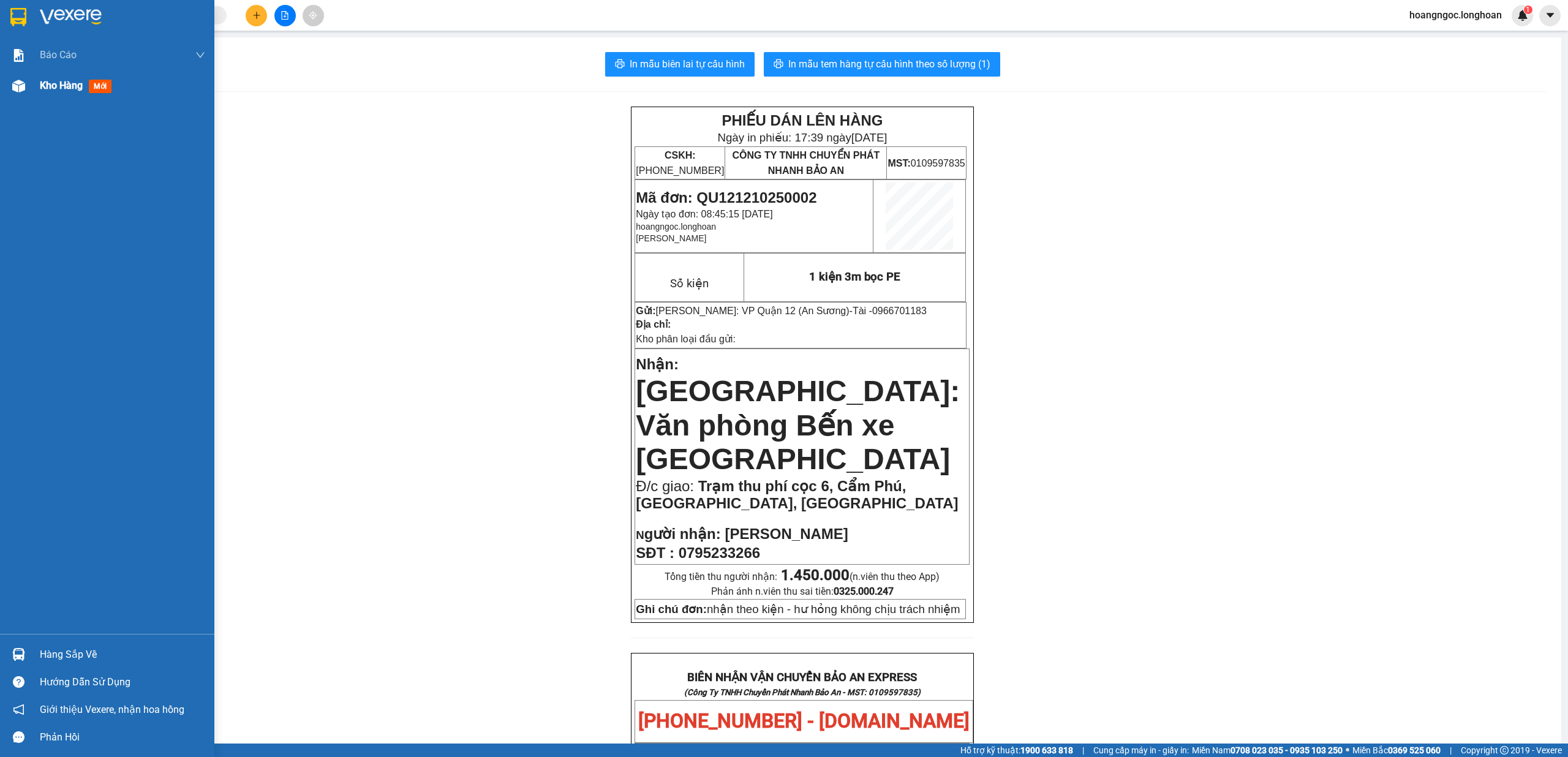
click at [15, 92] on div at bounding box center [18, 86] width 21 height 21
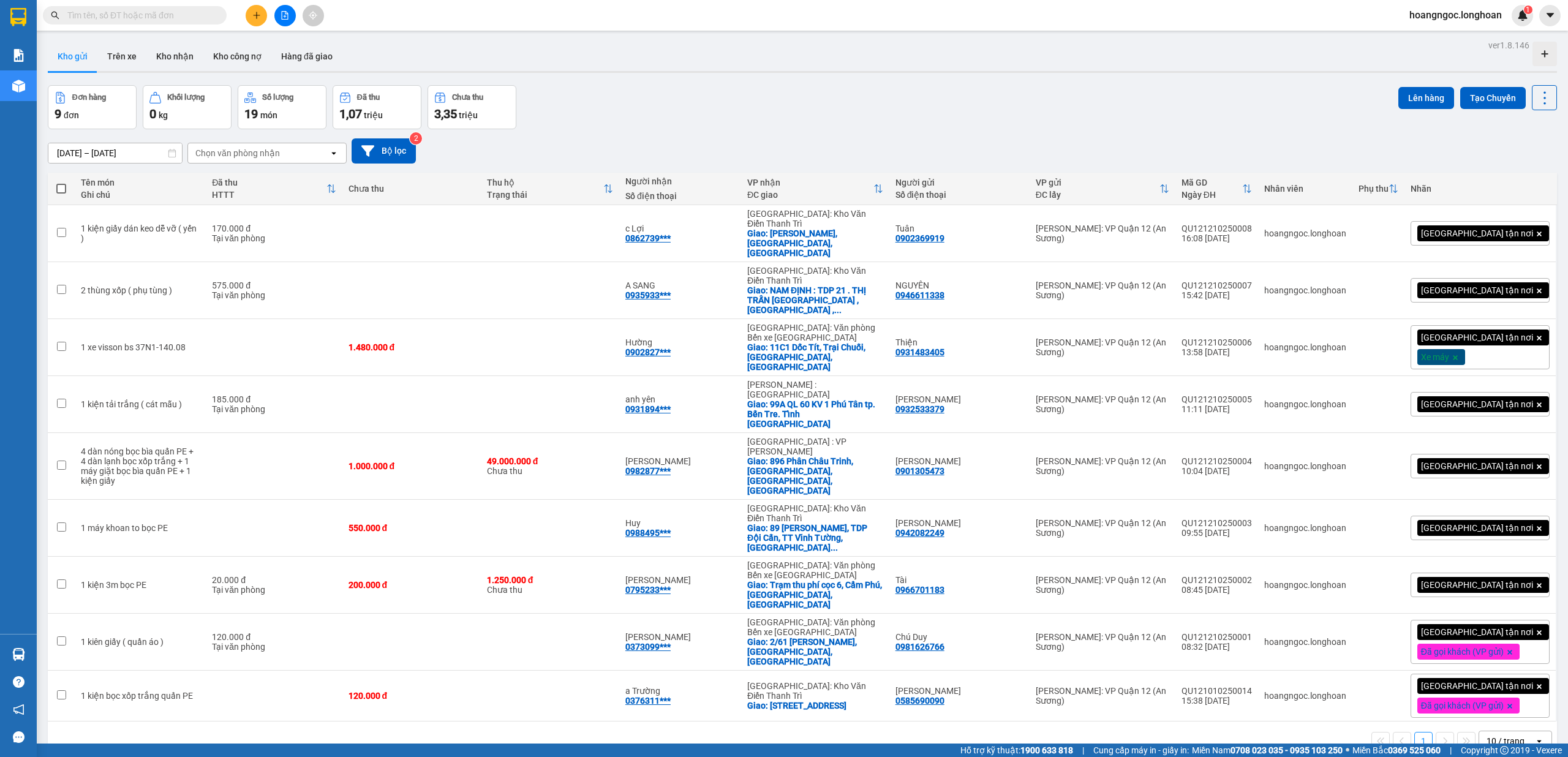
click at [586, 566] on div "[GEOGRAPHIC_DATA] tận nơi" at bounding box center [1479, 584] width 139 height 25
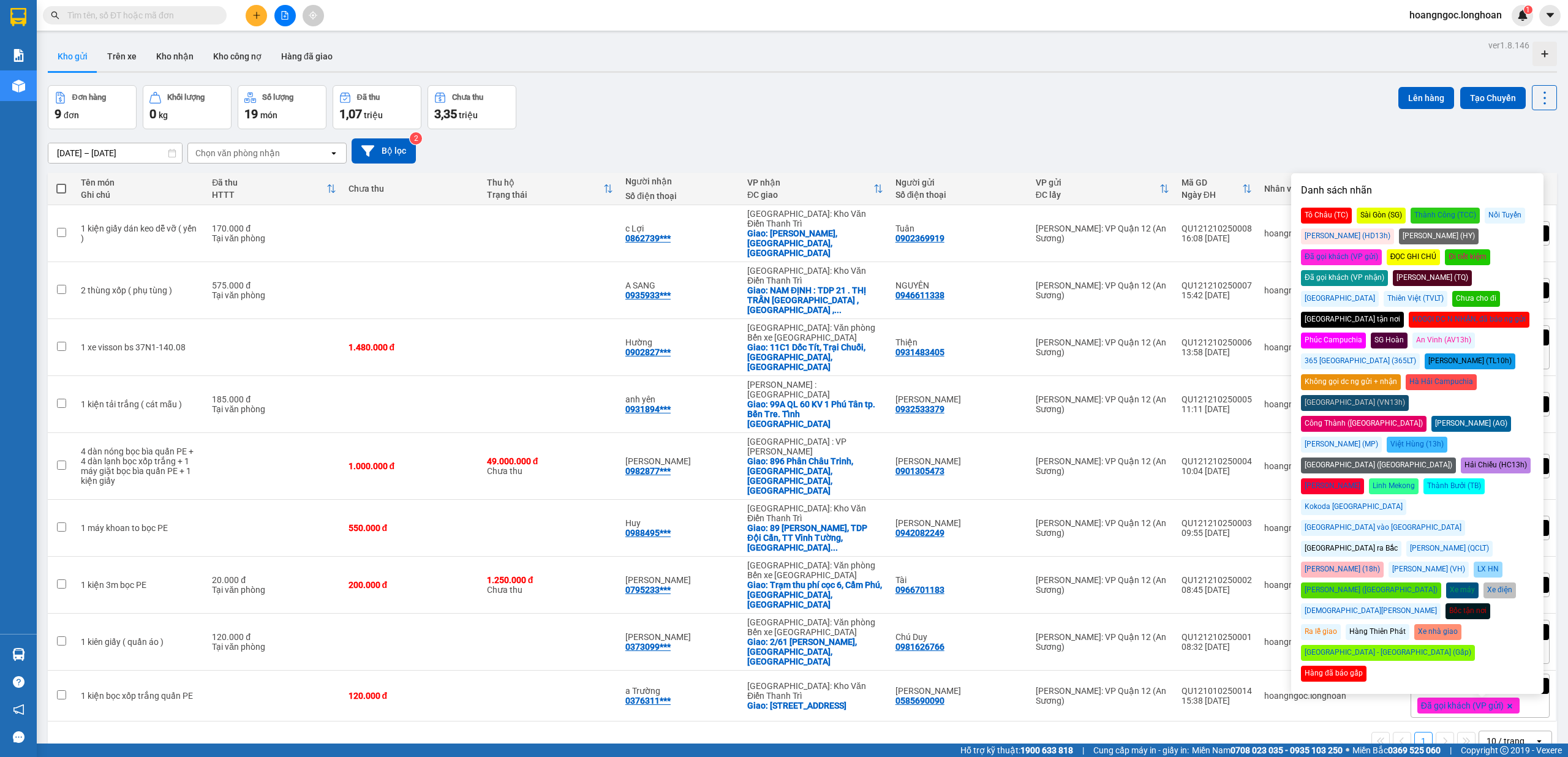
drag, startPoint x: 1489, startPoint y: 230, endPoint x: 1562, endPoint y: 264, distance: 80.5
click at [586, 250] on div "Đã gọi khách (VP gửi)" at bounding box center [1341, 257] width 81 height 16
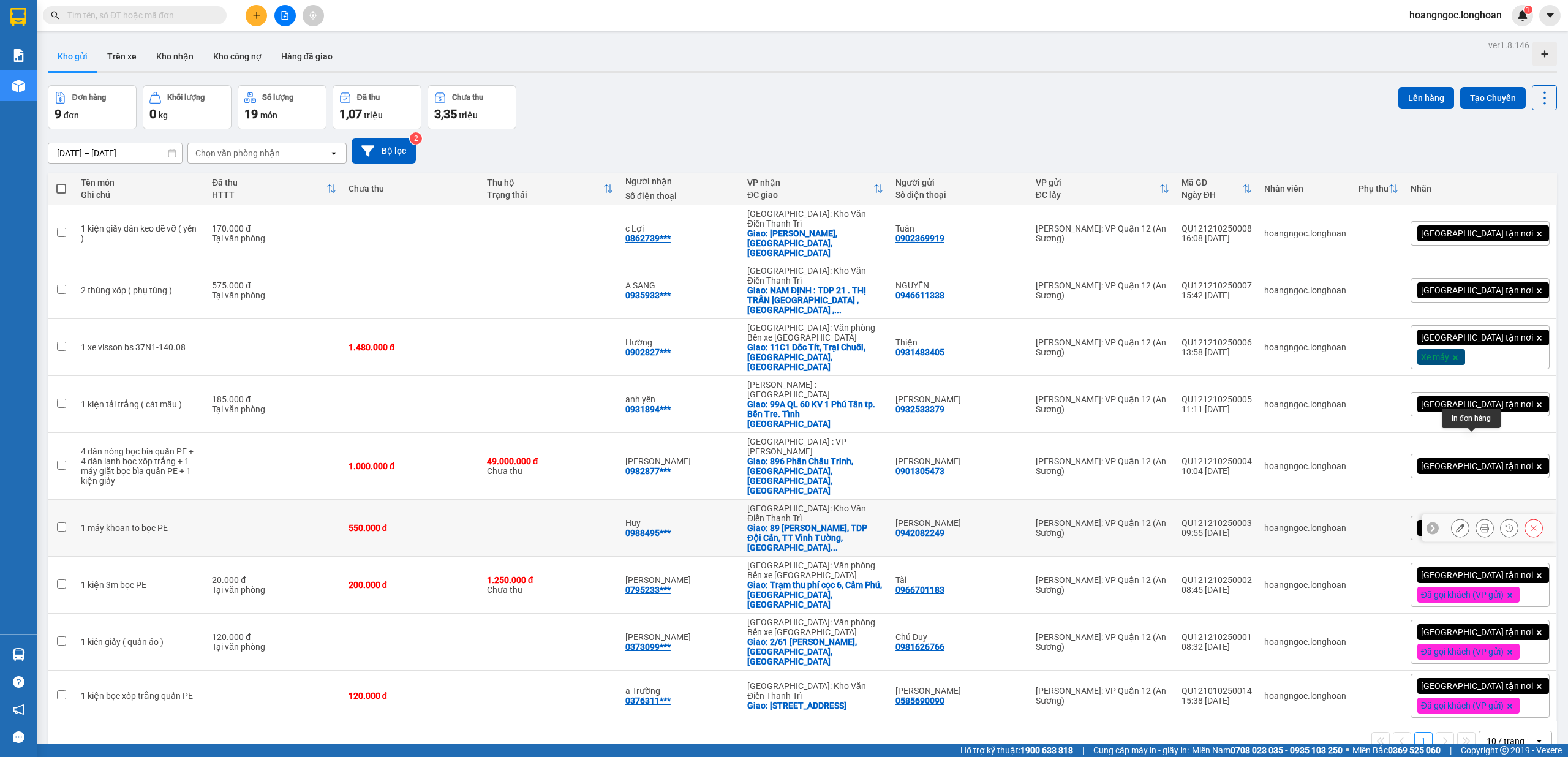
click at [586, 524] on icon at bounding box center [1484, 528] width 8 height 8
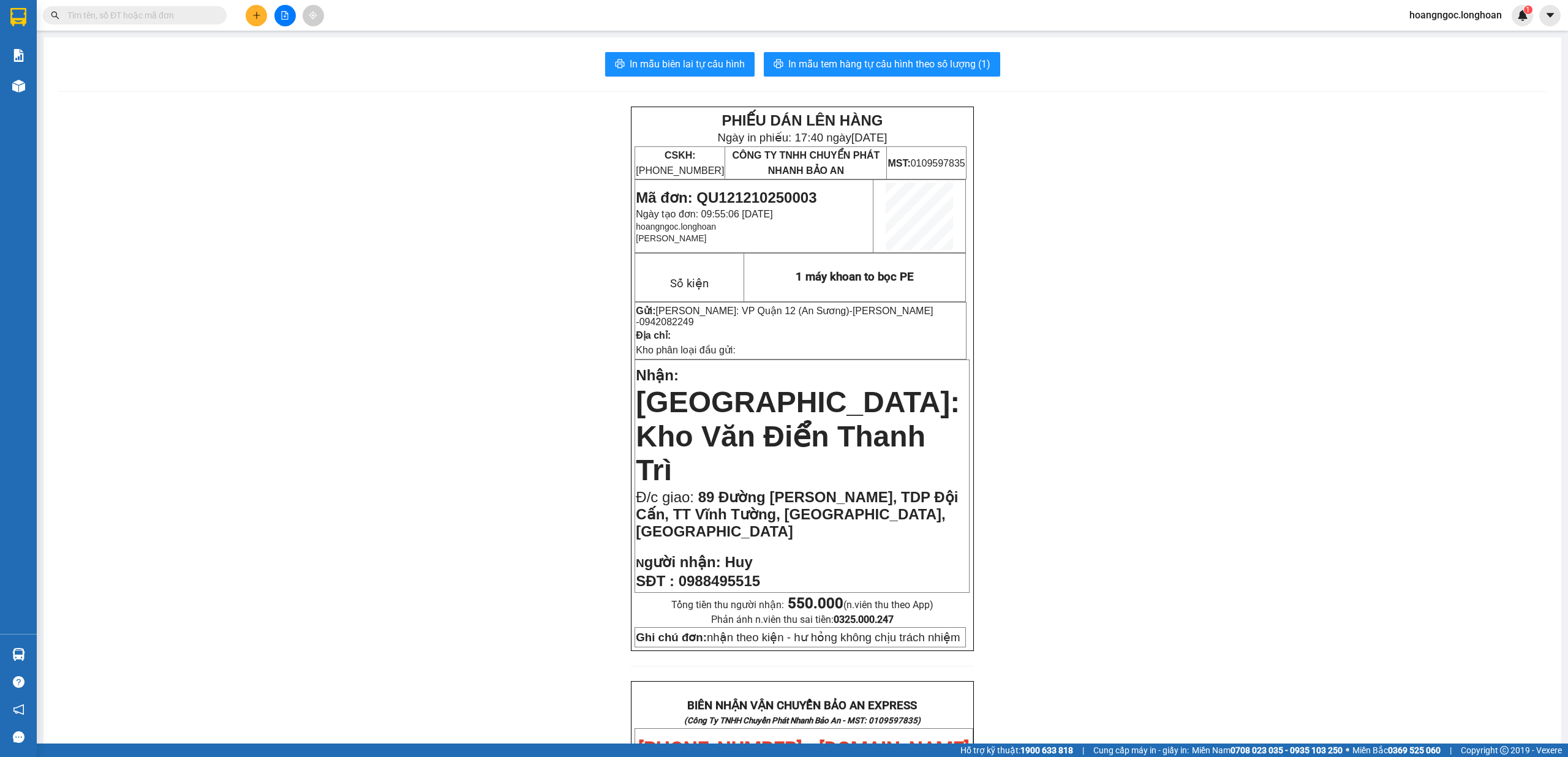
click at [255, 16] on icon "plus" at bounding box center [257, 16] width 8 height 8
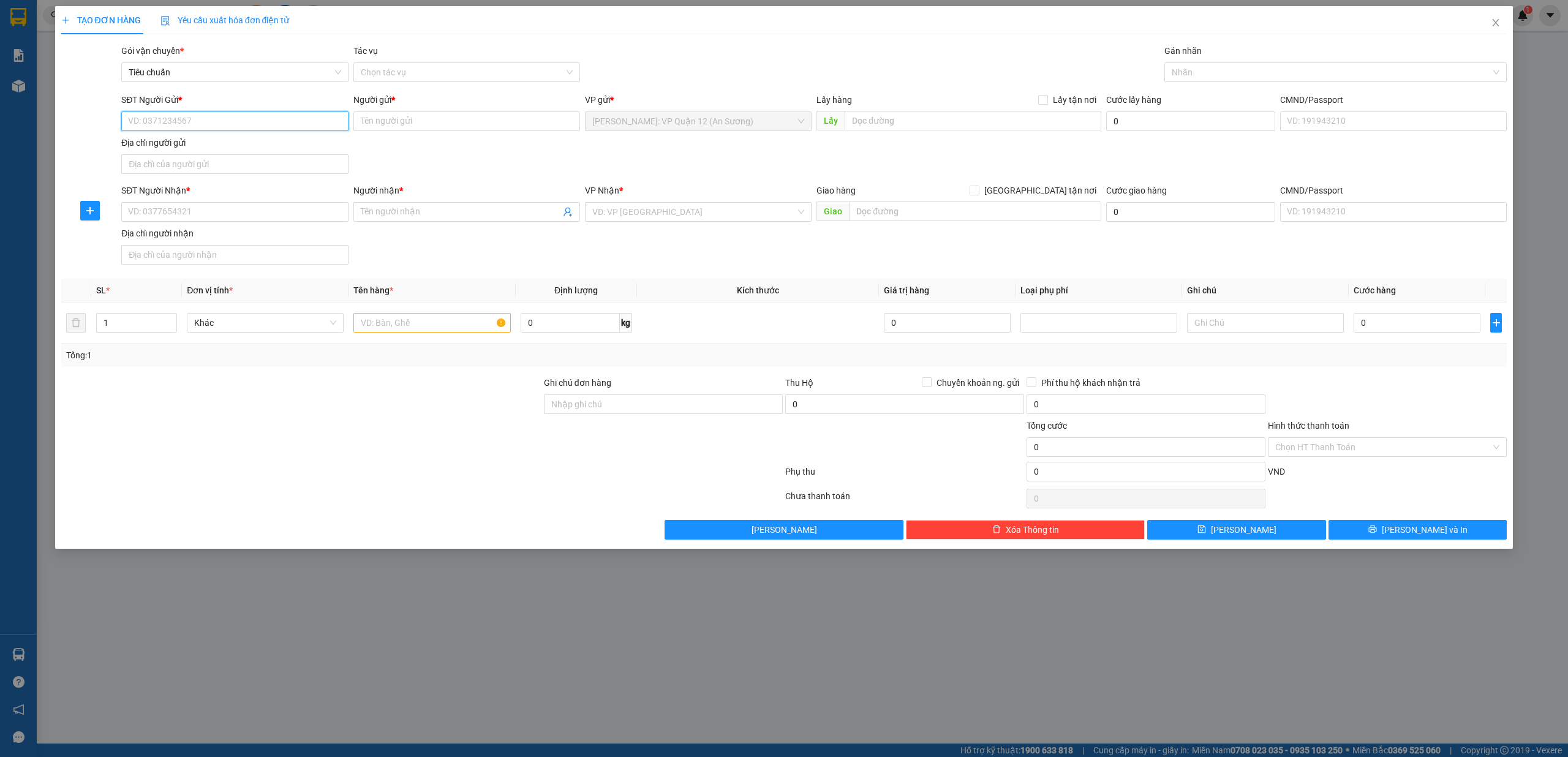
click at [250, 118] on input "SĐT Người Gửi *" at bounding box center [234, 121] width 226 height 20
type input "0777888143"
click at [420, 123] on input "Người gửi *" at bounding box center [466, 121] width 226 height 20
click at [378, 126] on input "a Ý" at bounding box center [466, 121] width 226 height 20
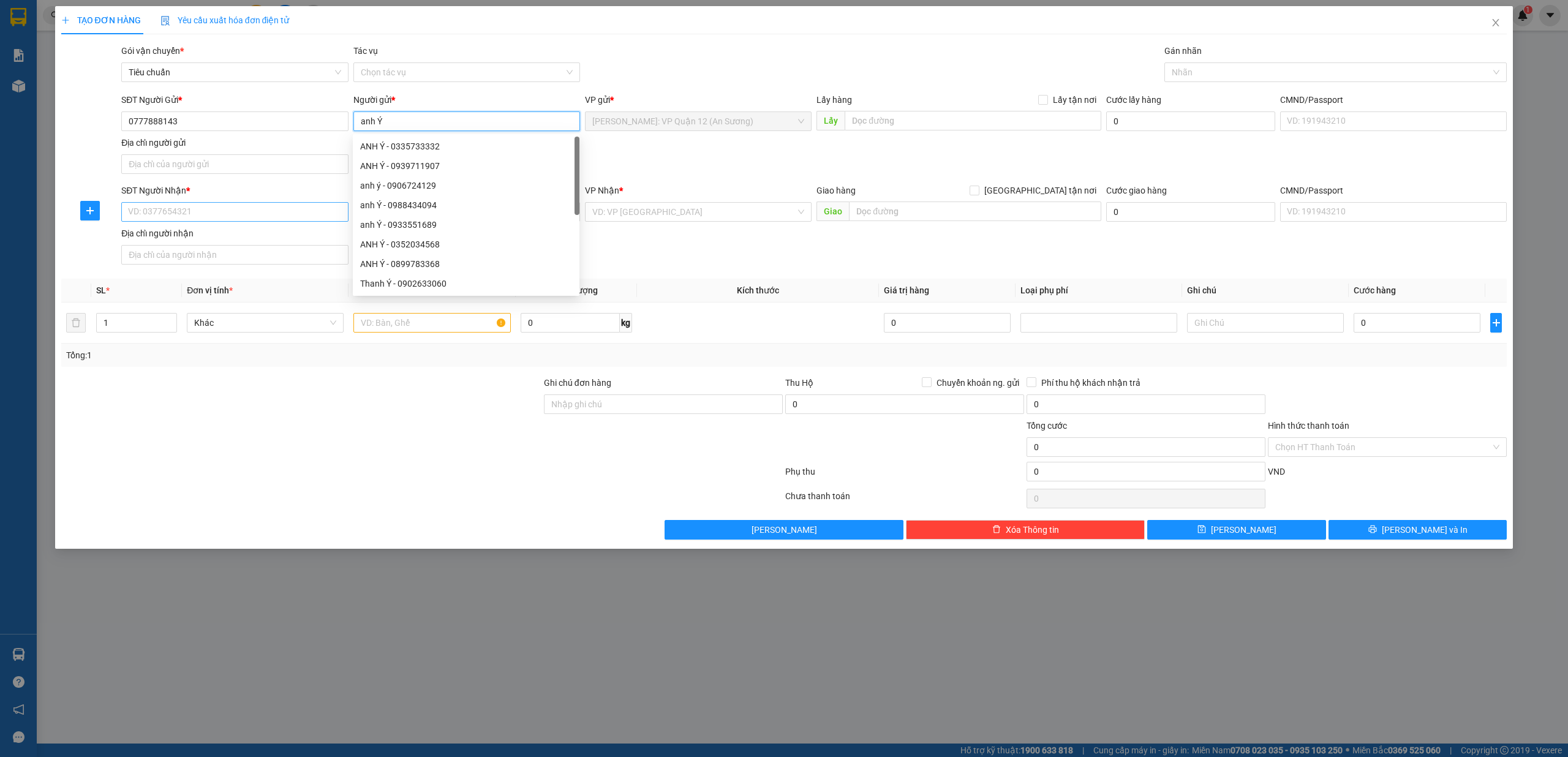
type input "anh Ý"
click at [224, 221] on input "SĐT Người Nhận *" at bounding box center [234, 212] width 226 height 20
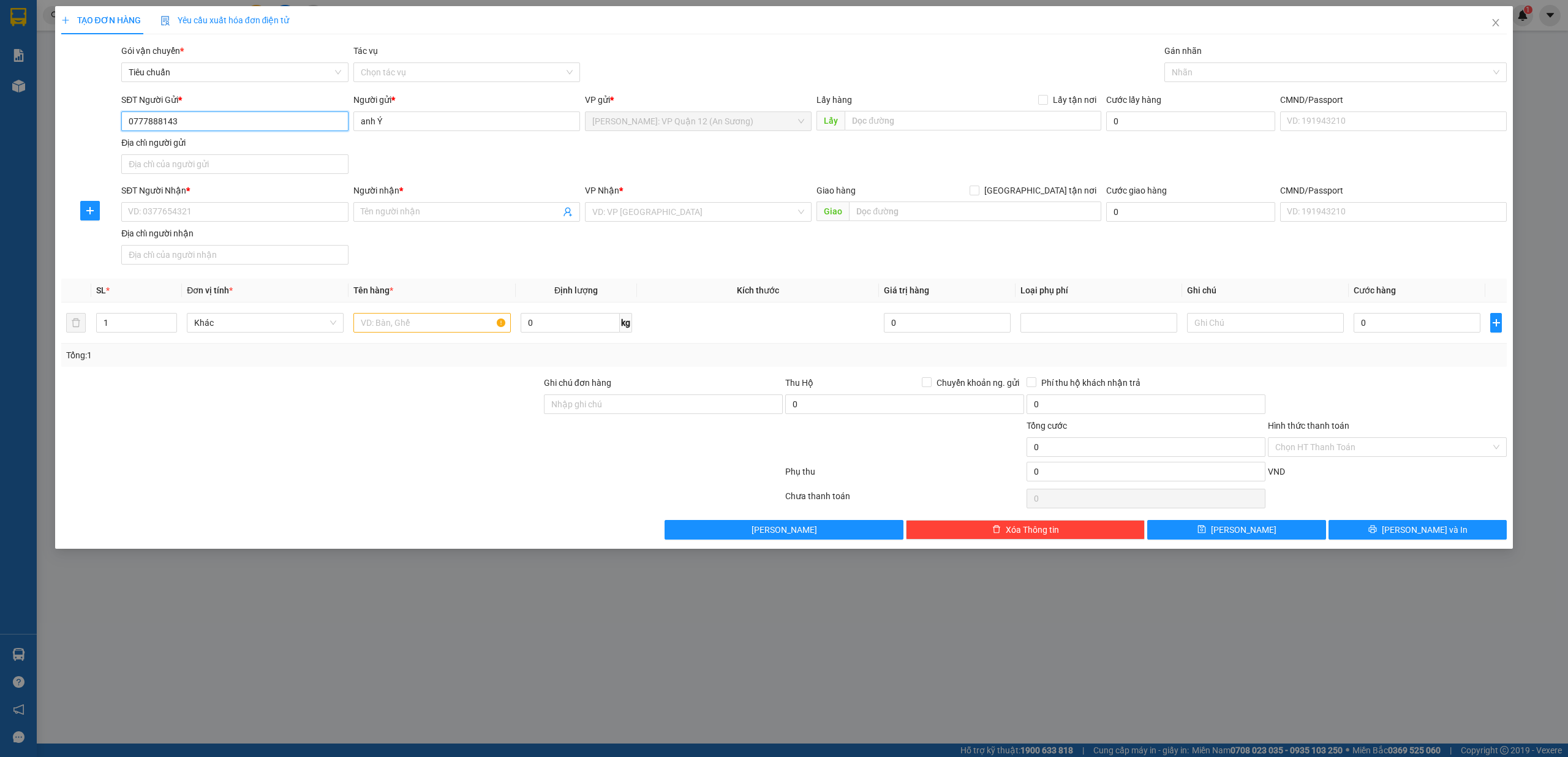
click at [209, 123] on input "0777888143" at bounding box center [234, 121] width 226 height 20
click at [193, 211] on input "SĐT Người Nhận *" at bounding box center [234, 212] width 226 height 20
paste input "0777888143"
type input "0777888143"
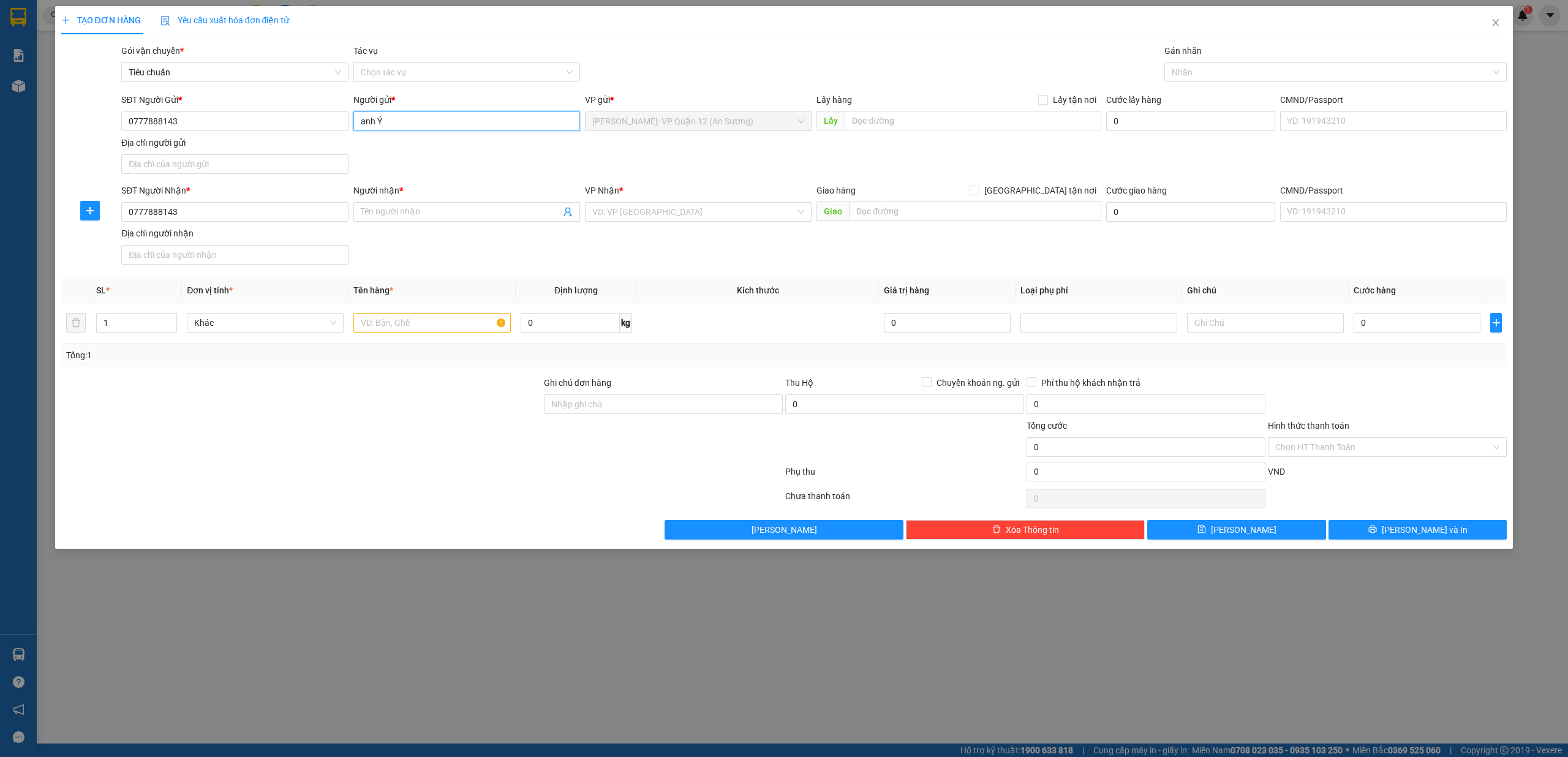
click at [444, 121] on input "anh Ý" at bounding box center [466, 121] width 226 height 20
click at [532, 431] on div at bounding box center [301, 440] width 482 height 43
click at [429, 212] on input "Người nhận *" at bounding box center [460, 211] width 200 height 13
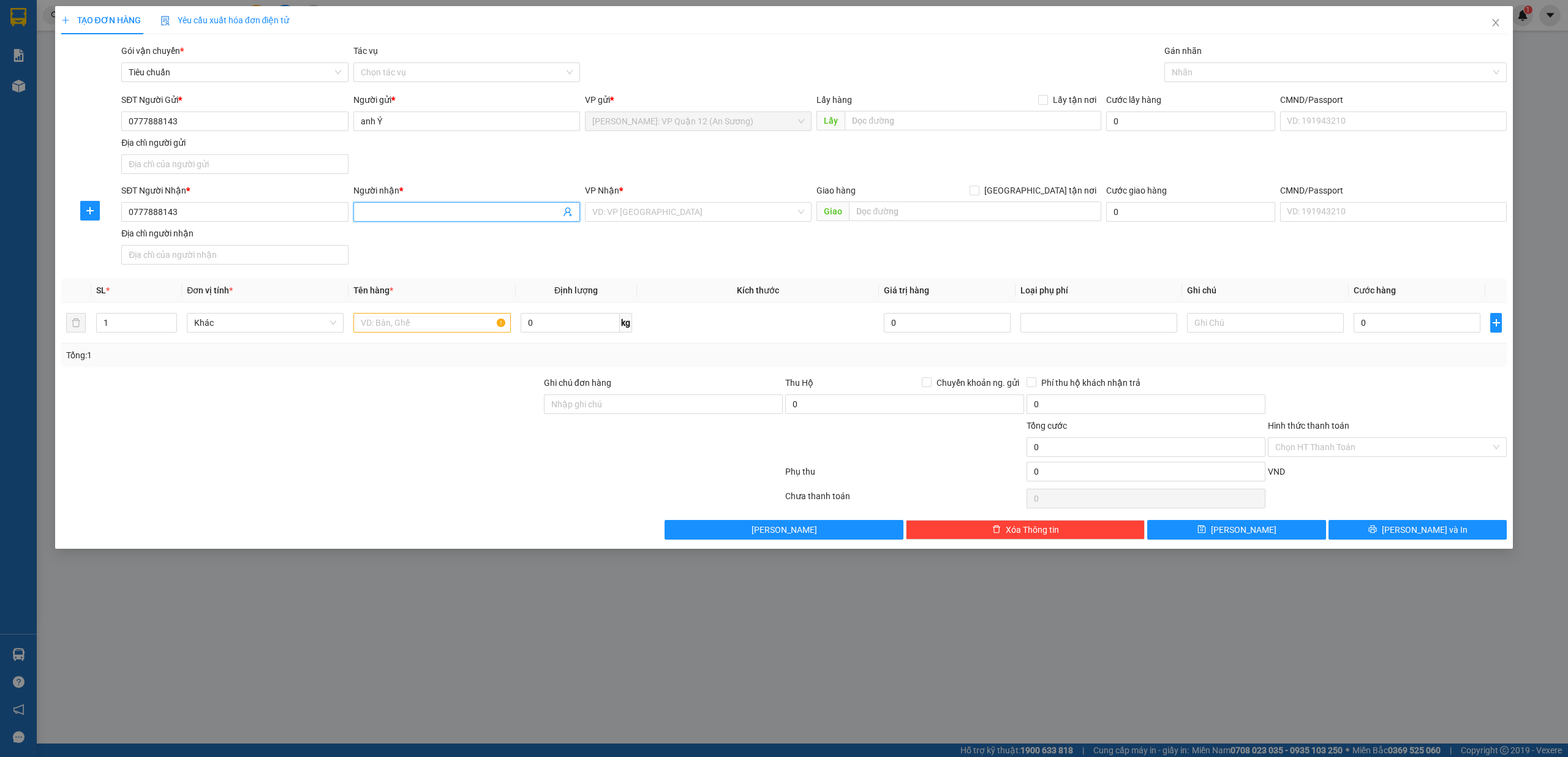
paste input "anh Ý"
type input "anh Ý"
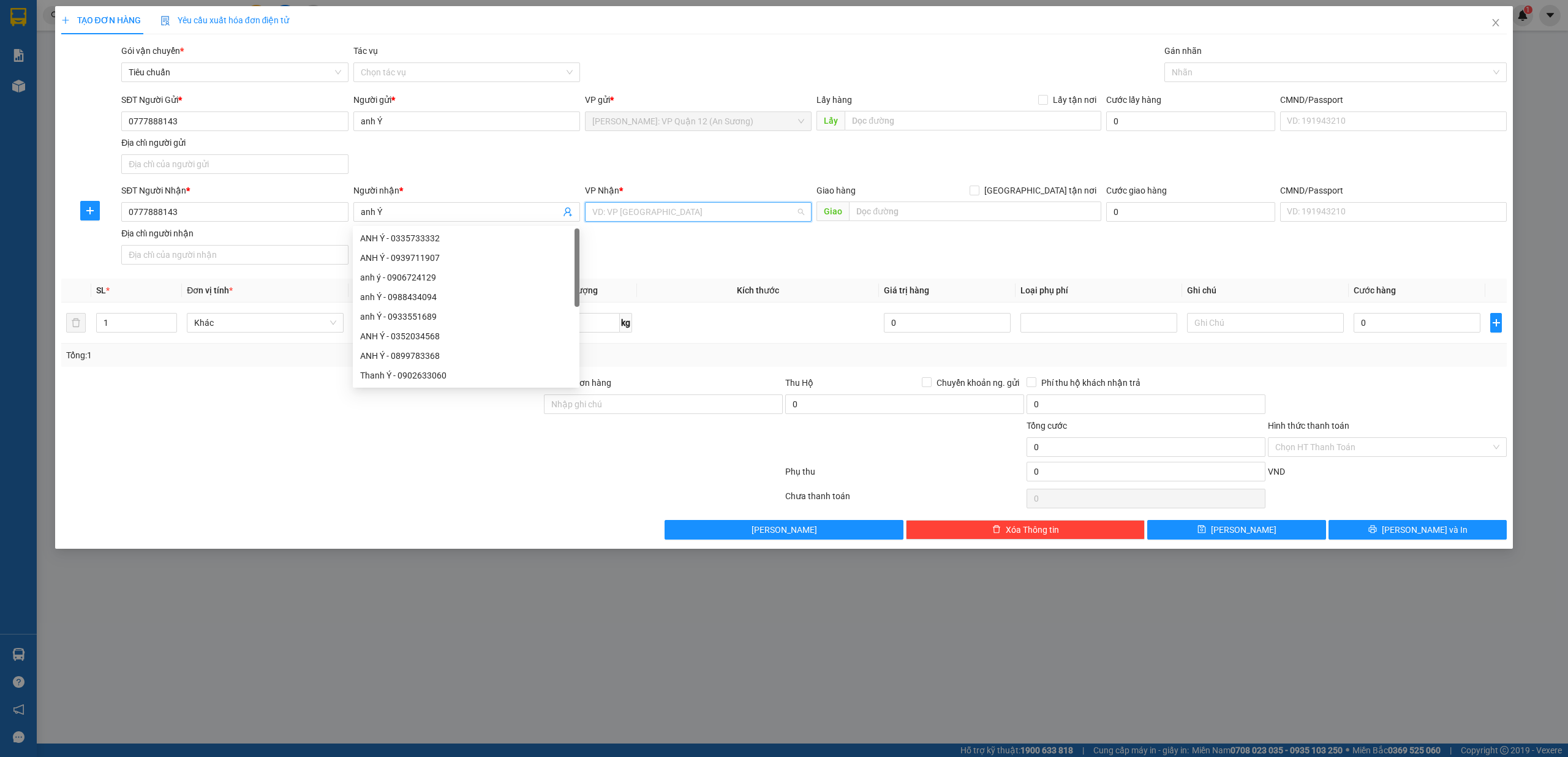
click at [586, 209] on input "search" at bounding box center [694, 212] width 203 height 18
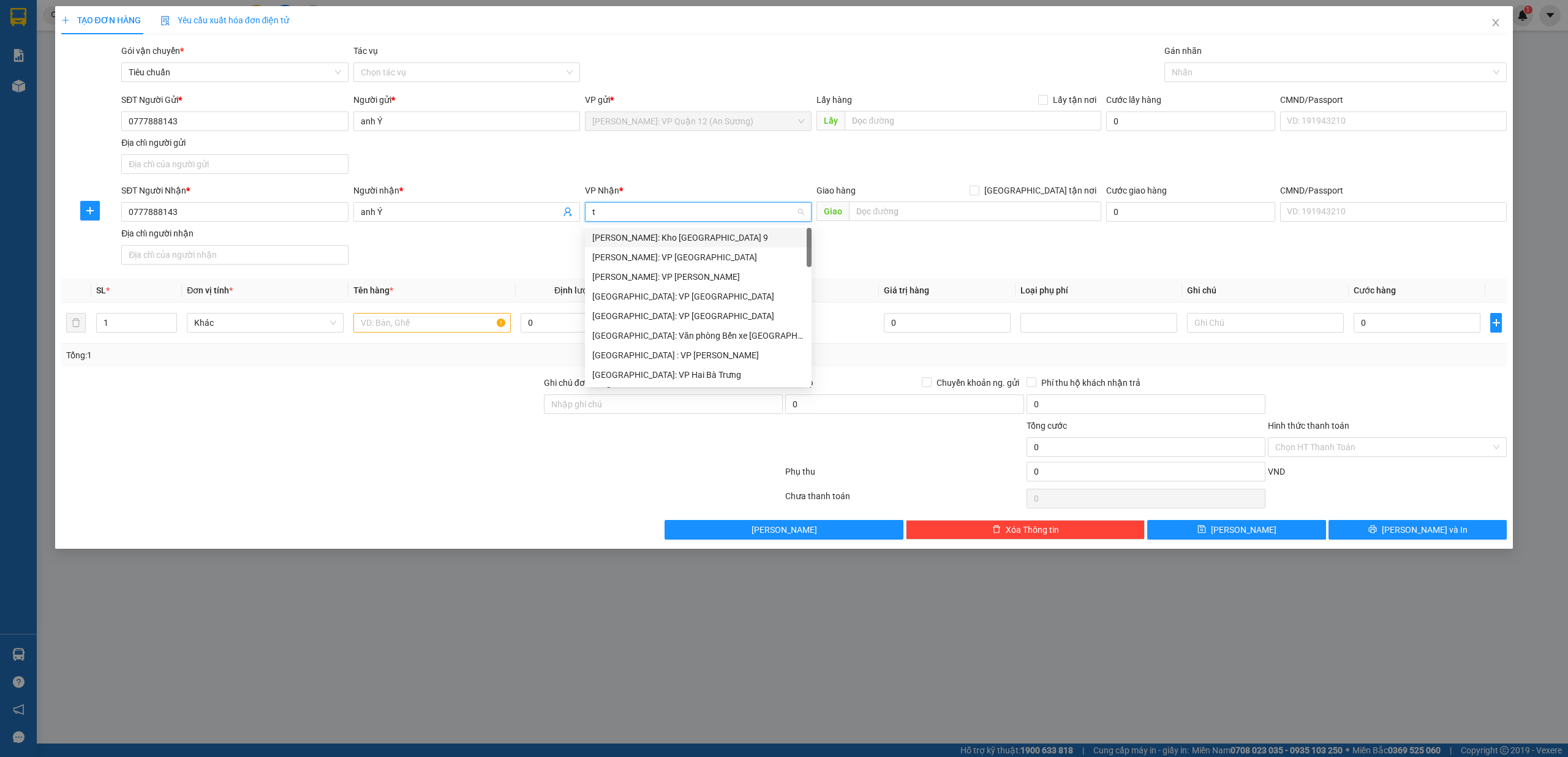
type input "tk"
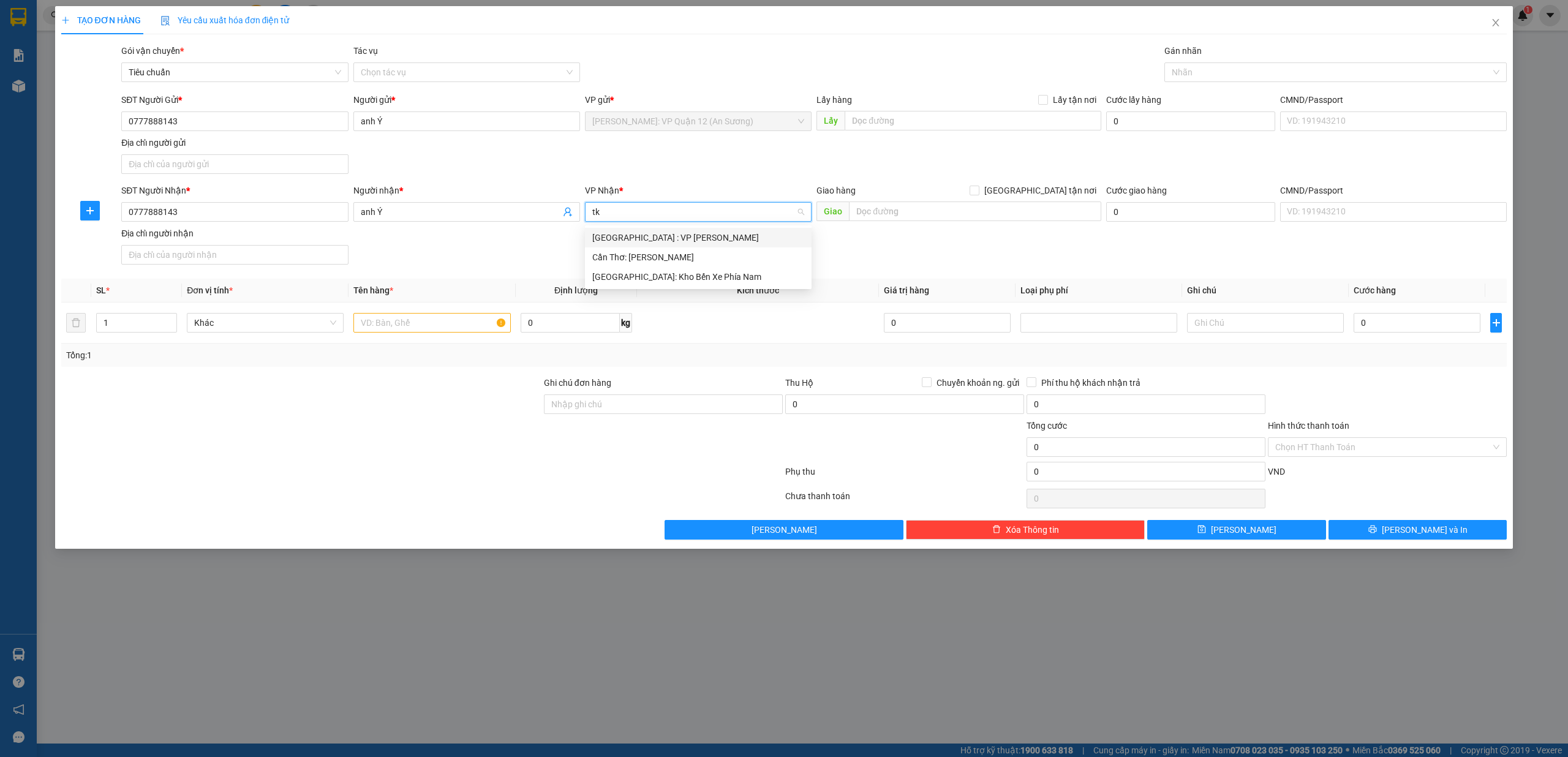
click at [586, 236] on div "[GEOGRAPHIC_DATA] : VP [PERSON_NAME]" at bounding box center [698, 237] width 212 height 13
click at [586, 72] on div at bounding box center [1171, 72] width 7 height 15
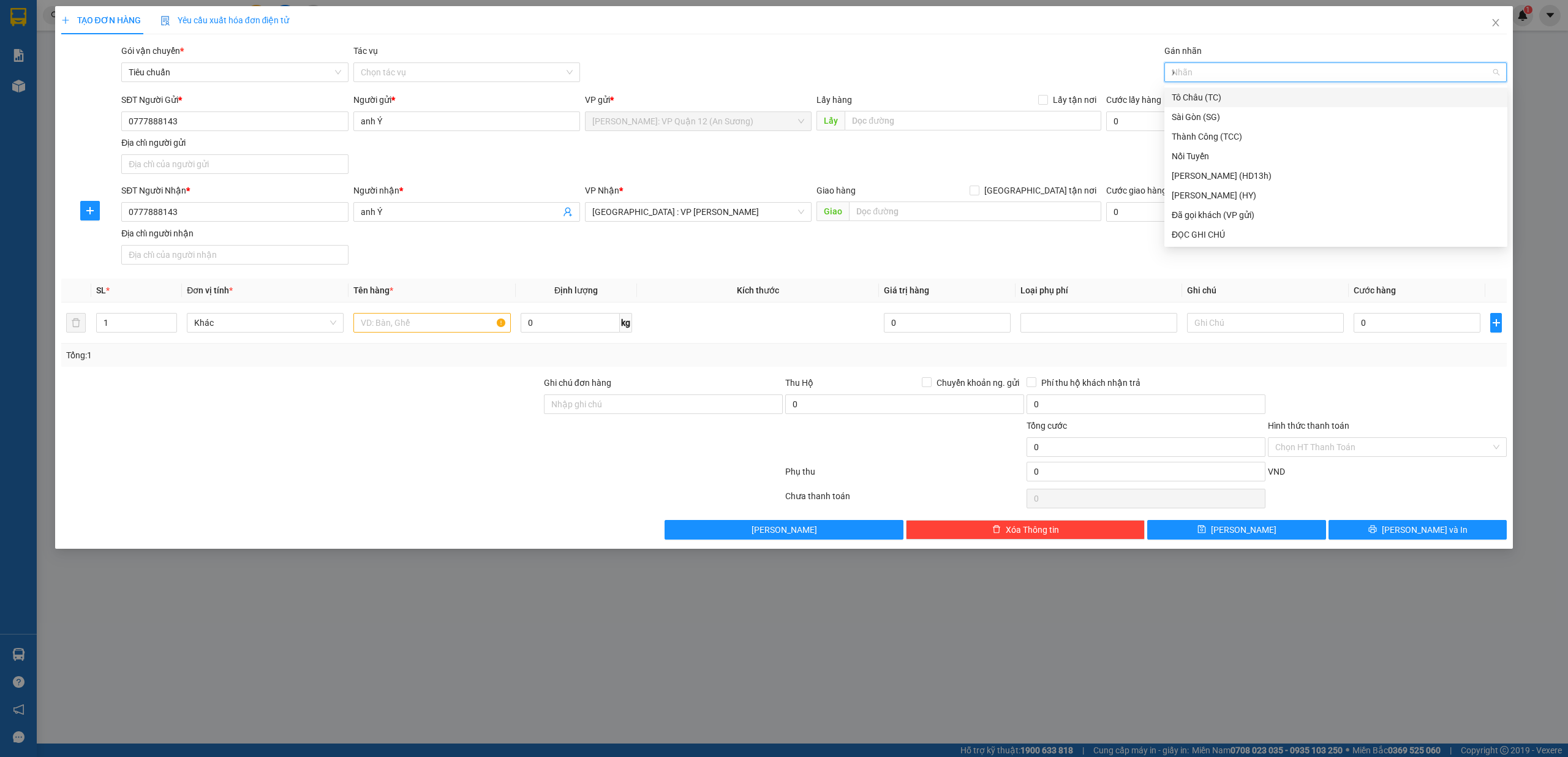
type input "xe"
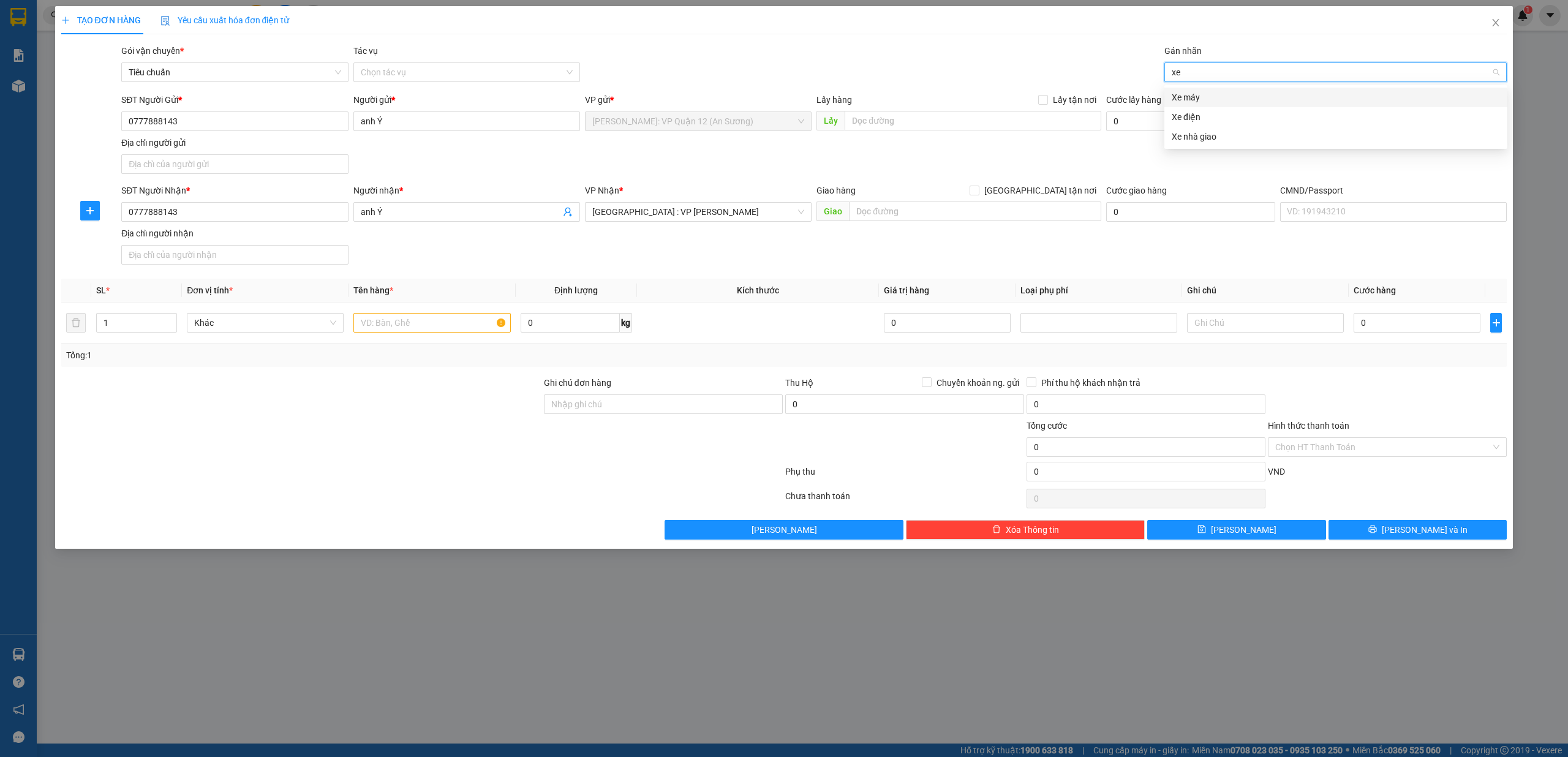
click at [586, 96] on div "Xe máy" at bounding box center [1336, 97] width 329 height 13
click at [326, 408] on div at bounding box center [301, 397] width 482 height 43
click at [403, 322] on input "text" at bounding box center [431, 323] width 157 height 20
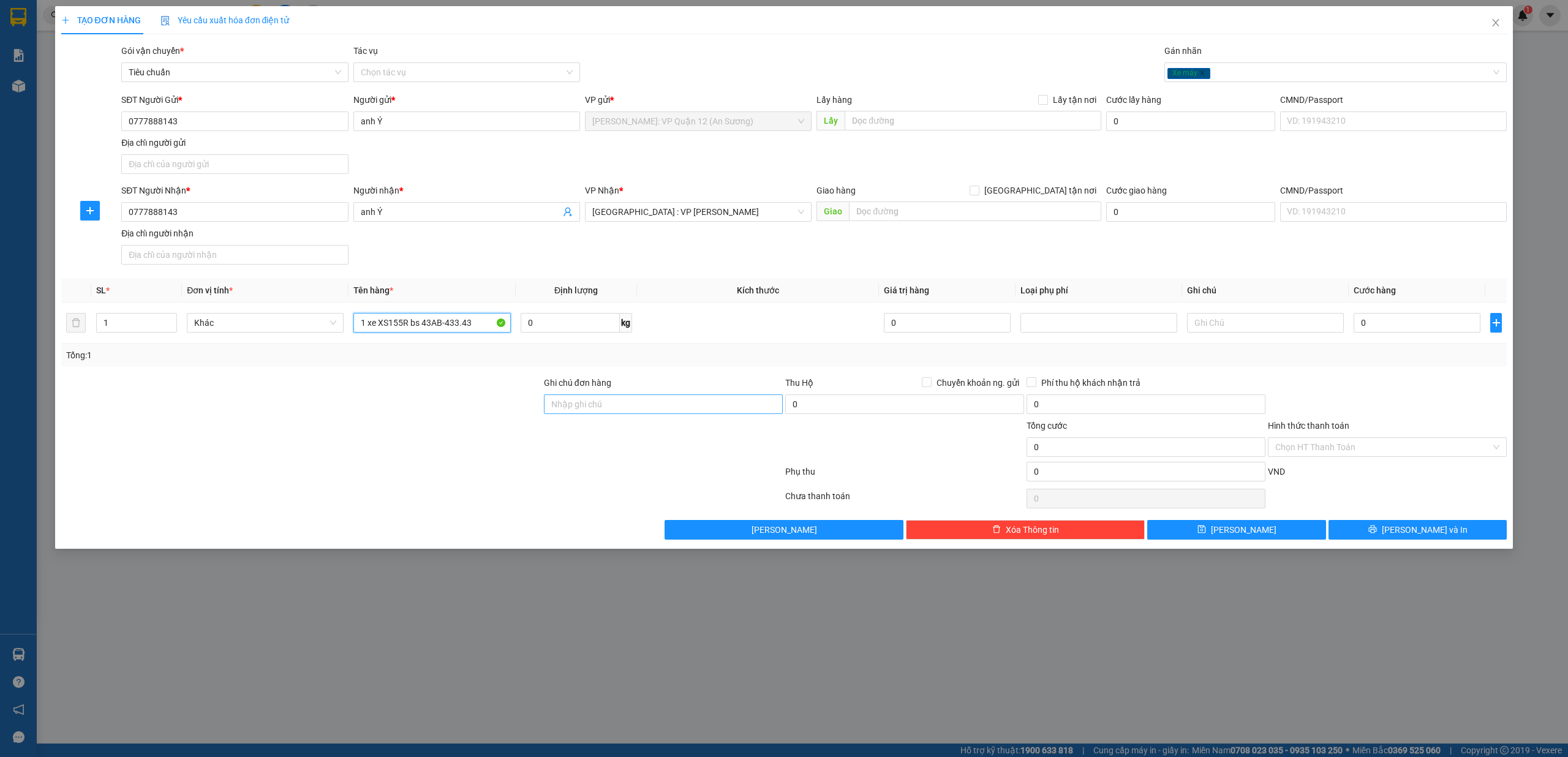
type input "1 xe XS155R bs 43AB-433.43"
click at [586, 404] on input "Ghi chú đơn hàng" at bounding box center [663, 404] width 239 height 20
click at [582, 402] on input "Ghi chú đơn hàng" at bounding box center [663, 404] width 239 height 20
type input "c"
click at [586, 407] on input "chìa kháo quấn tay lái - giấy tờ khách giữ" at bounding box center [663, 404] width 239 height 20
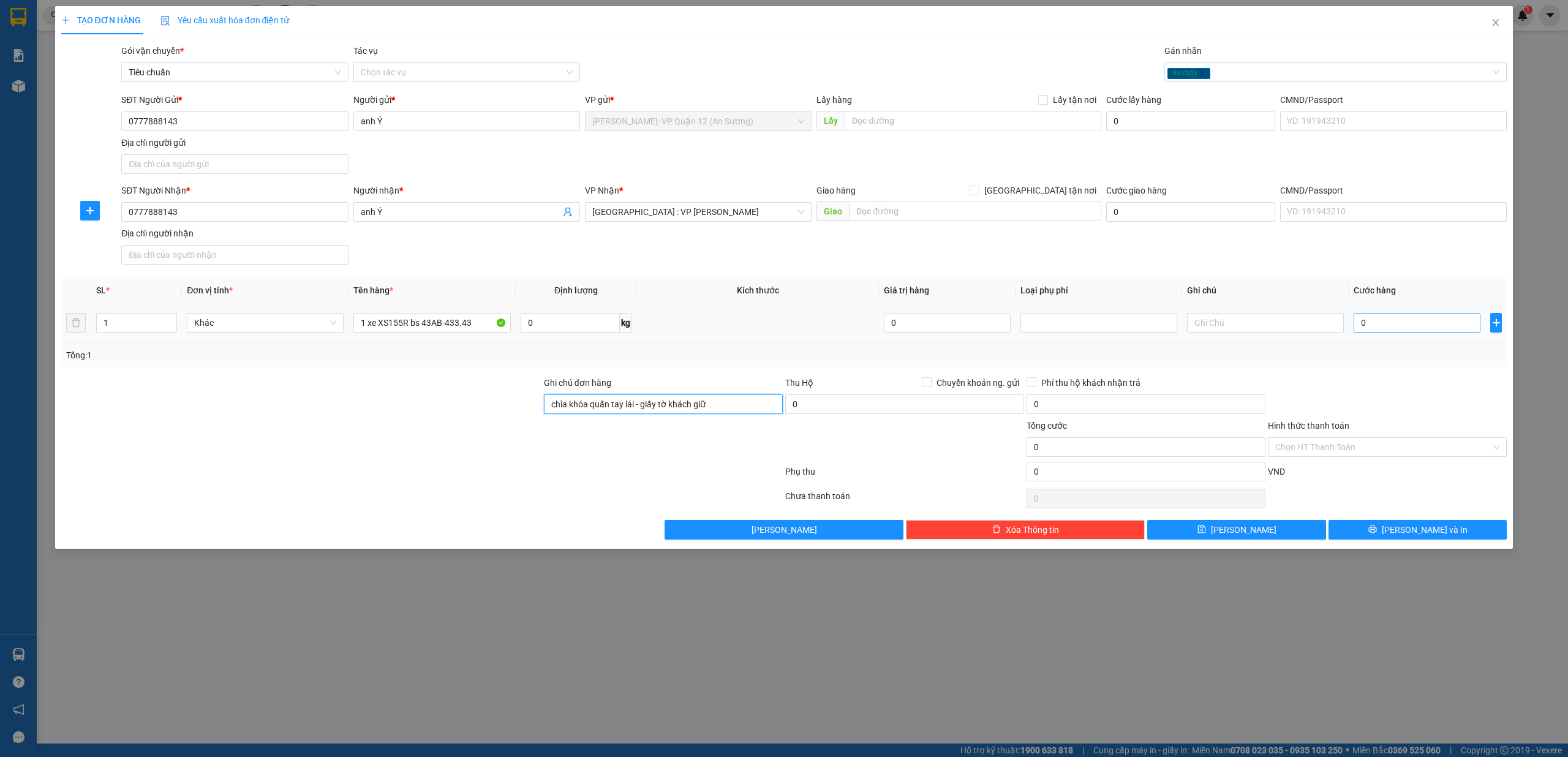
type input "chìa khóa quấn tay lái - giấy tờ khách giữ"
click at [586, 324] on input "0" at bounding box center [1417, 323] width 127 height 20
type input "1"
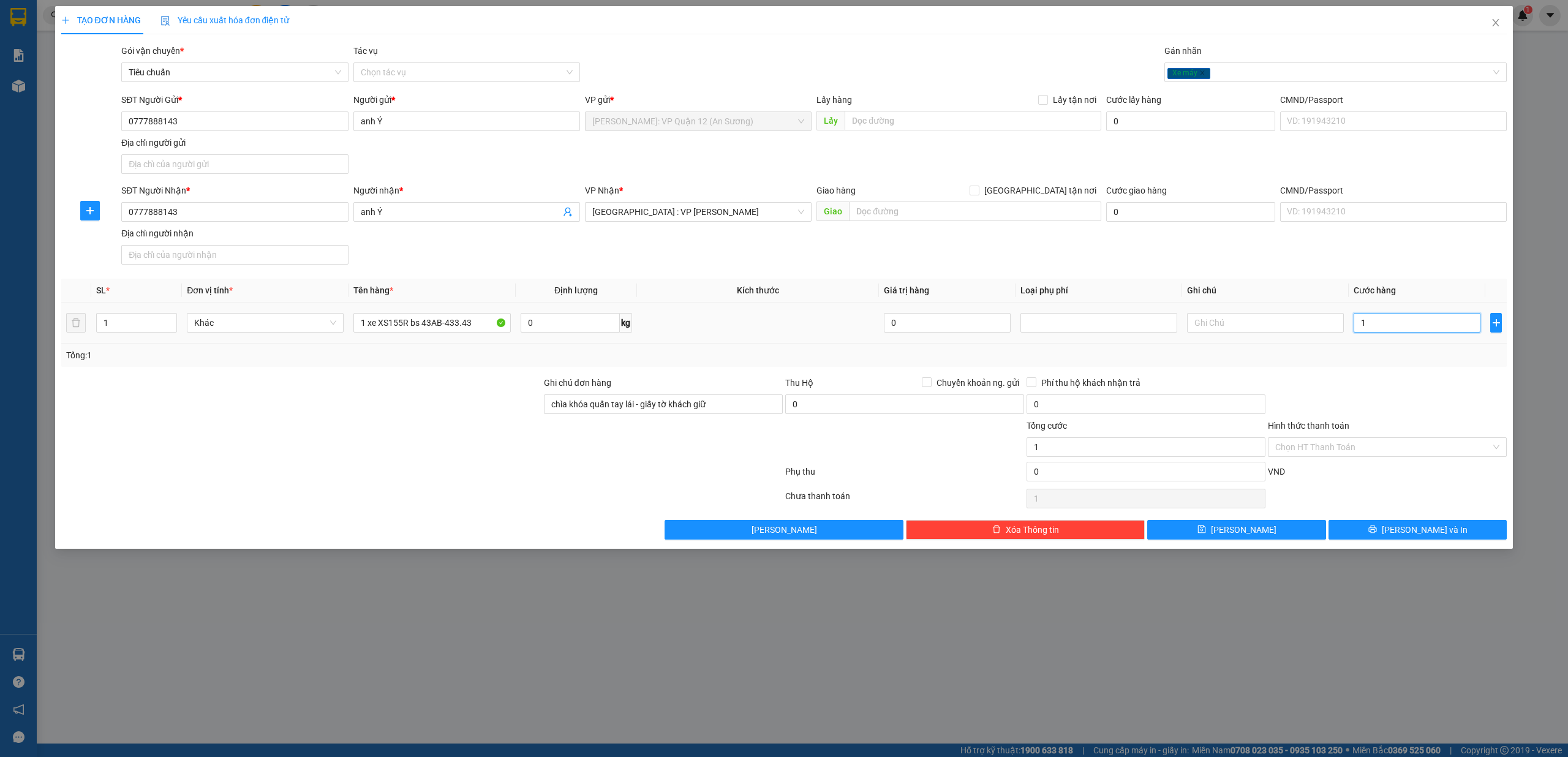
type input "13"
type input "133"
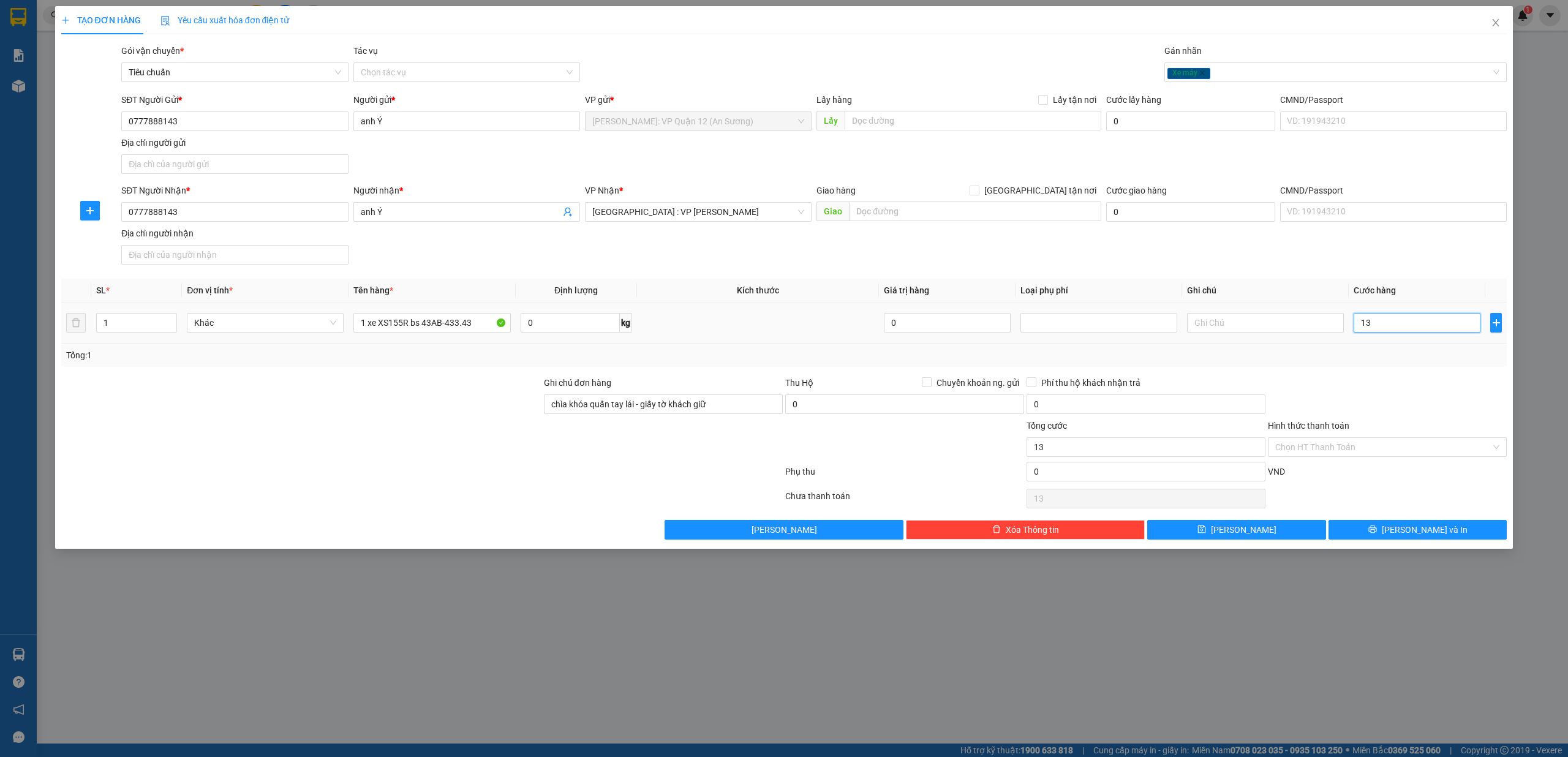
type input "133"
type input "1.330"
type input "13.300"
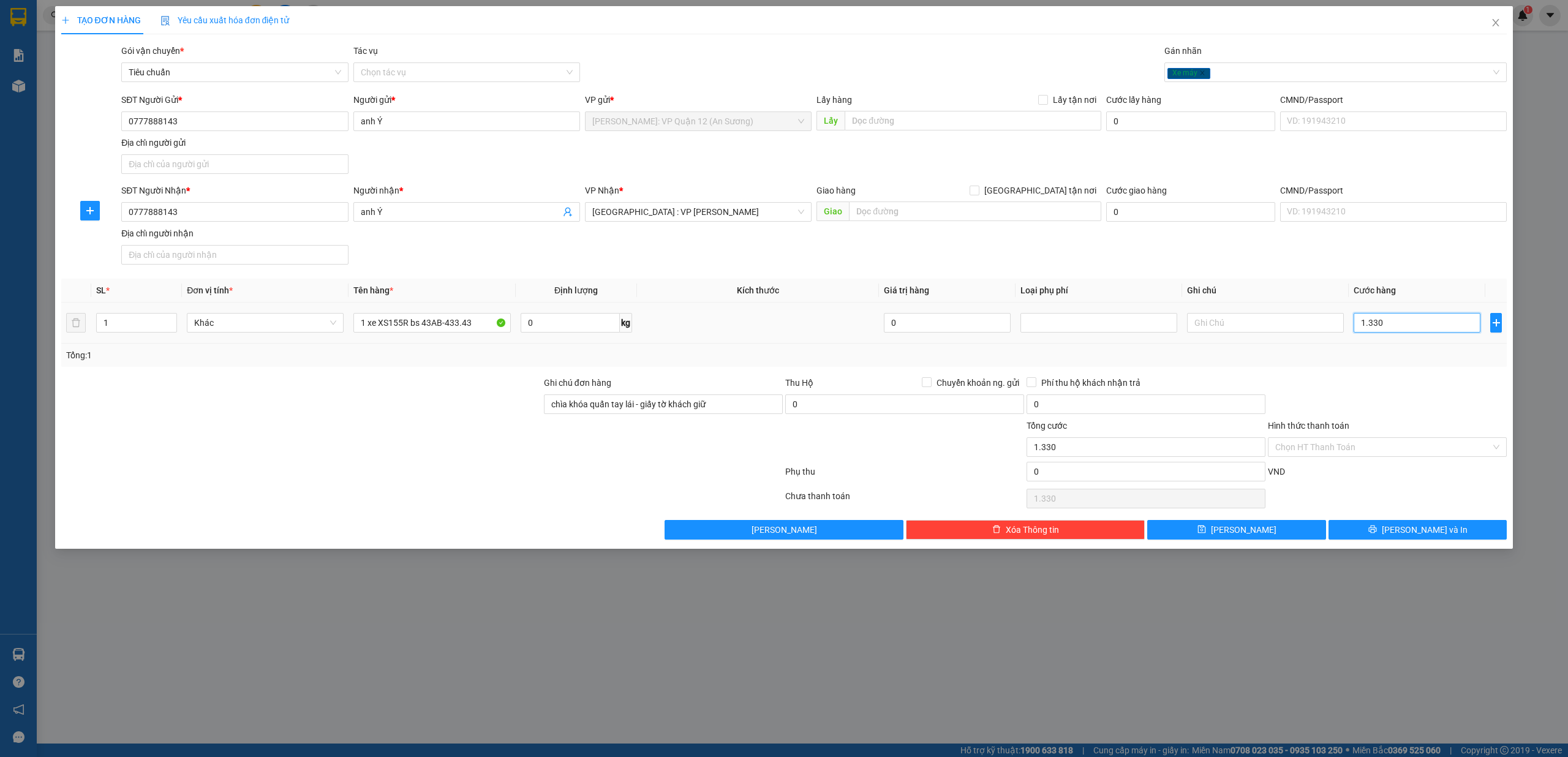
type input "13.300"
type input "133.000"
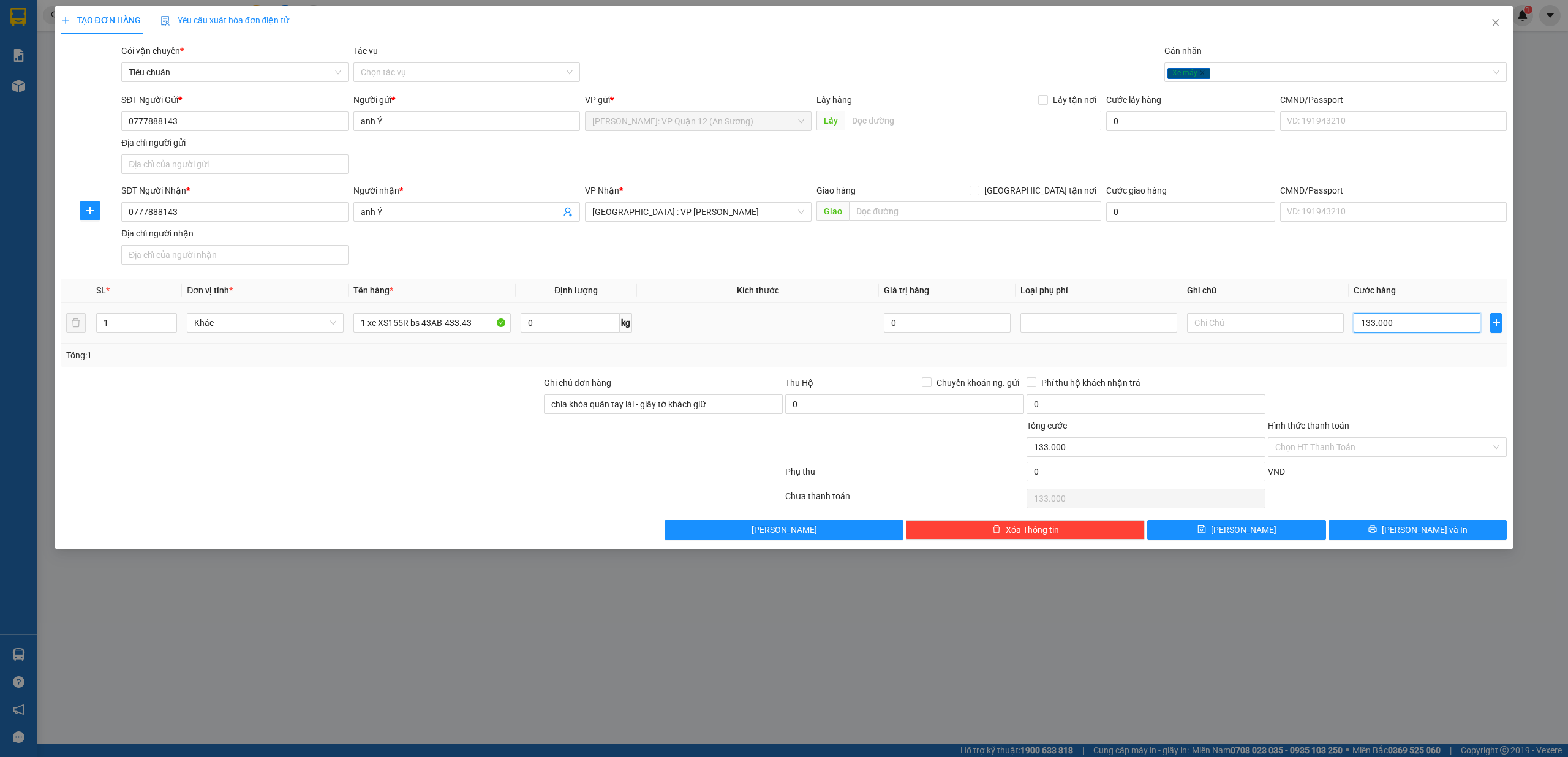
type input "1.330.000"
click at [586, 538] on button "[PERSON_NAME] và In" at bounding box center [1418, 529] width 179 height 20
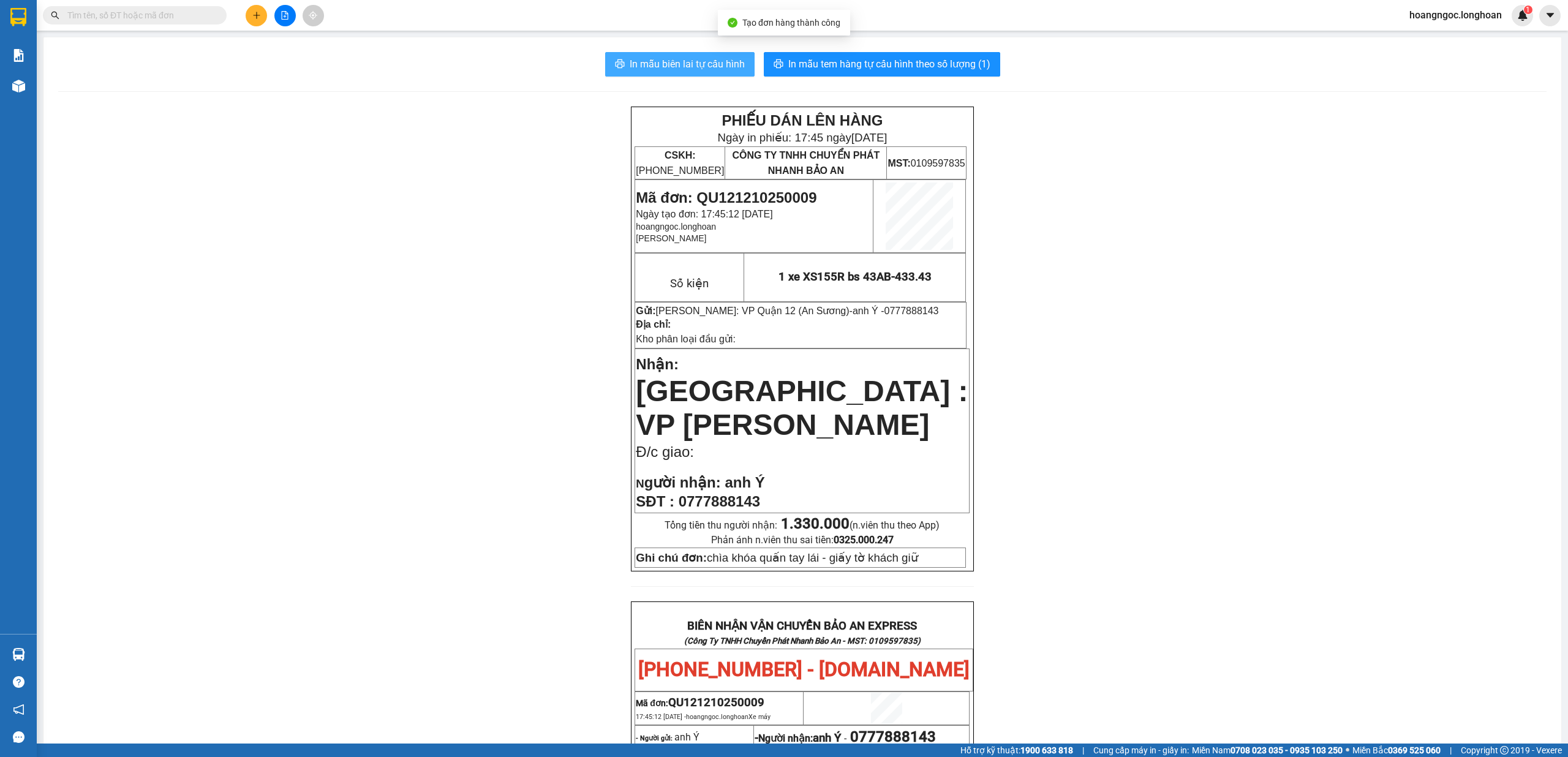
click at [586, 69] on span "In mẫu biên lai tự cấu hình" at bounding box center [687, 64] width 115 height 16
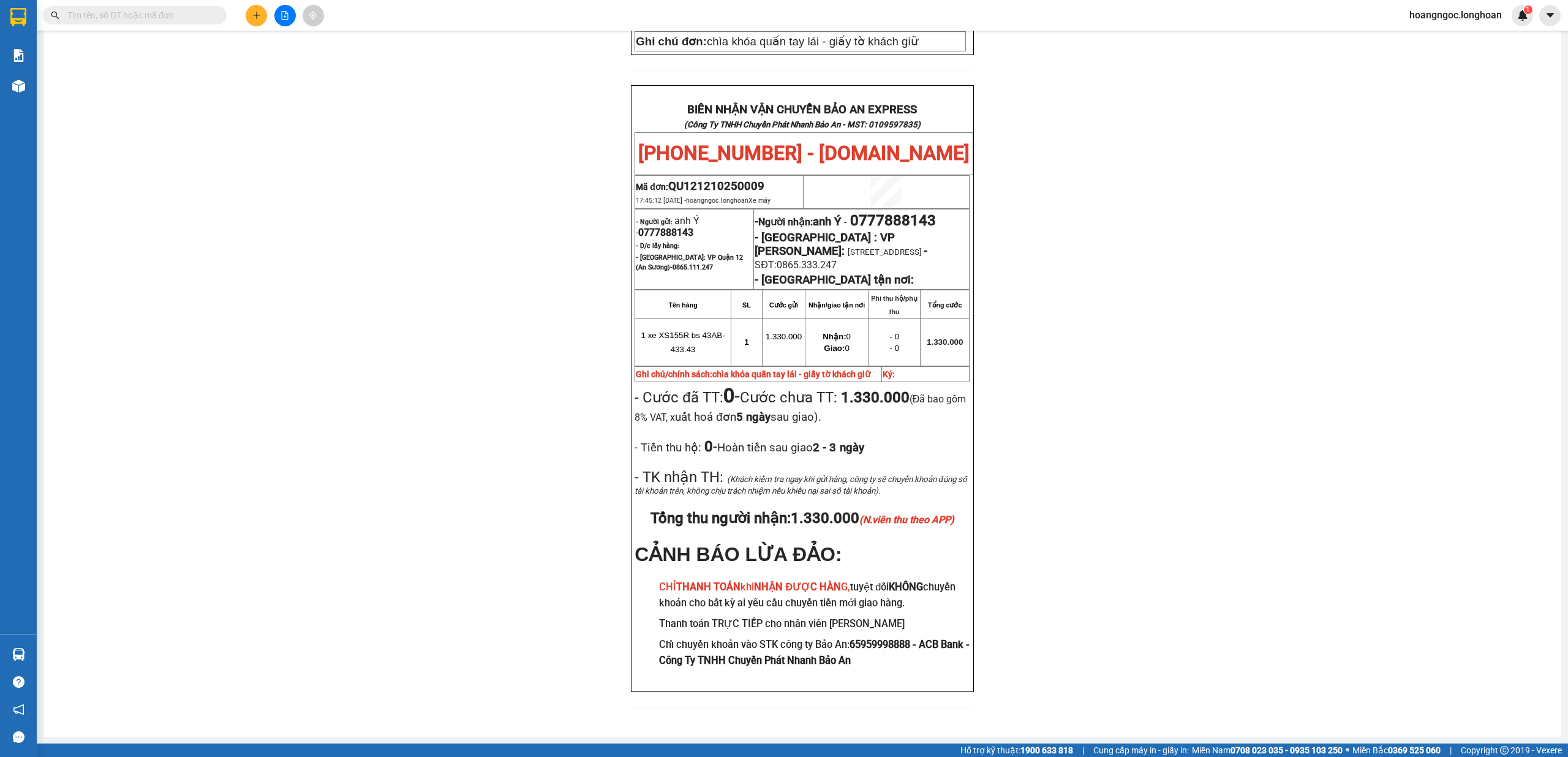
scroll to position [546, 0]
click at [586, 566] on div "PHIẾU DÁN LÊN HÀNG Ngày in phiếu: 17:45 ngày 12-10-2025 CSKH: 1900.06.88.33 CÔN…" at bounding box center [802, 156] width 1488 height 1131
click at [260, 18] on icon "plus" at bounding box center [257, 16] width 8 height 8
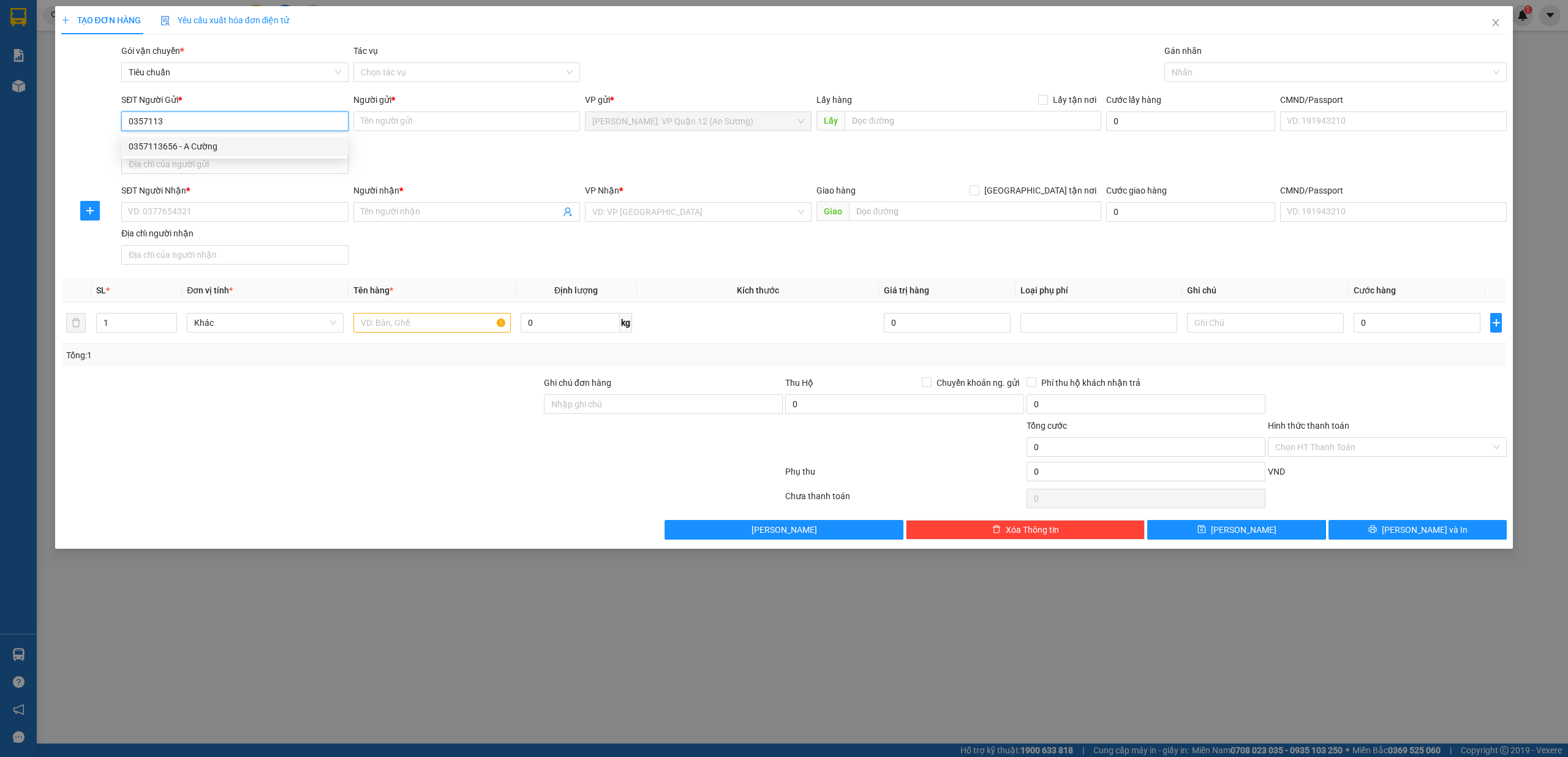
drag, startPoint x: 179, startPoint y: 147, endPoint x: 202, endPoint y: 207, distance: 64.3
click at [179, 148] on div "0357113656 - A Cường" at bounding box center [234, 146] width 212 height 13
type input "0357113656"
type input "A Cường"
type input "0357113656"
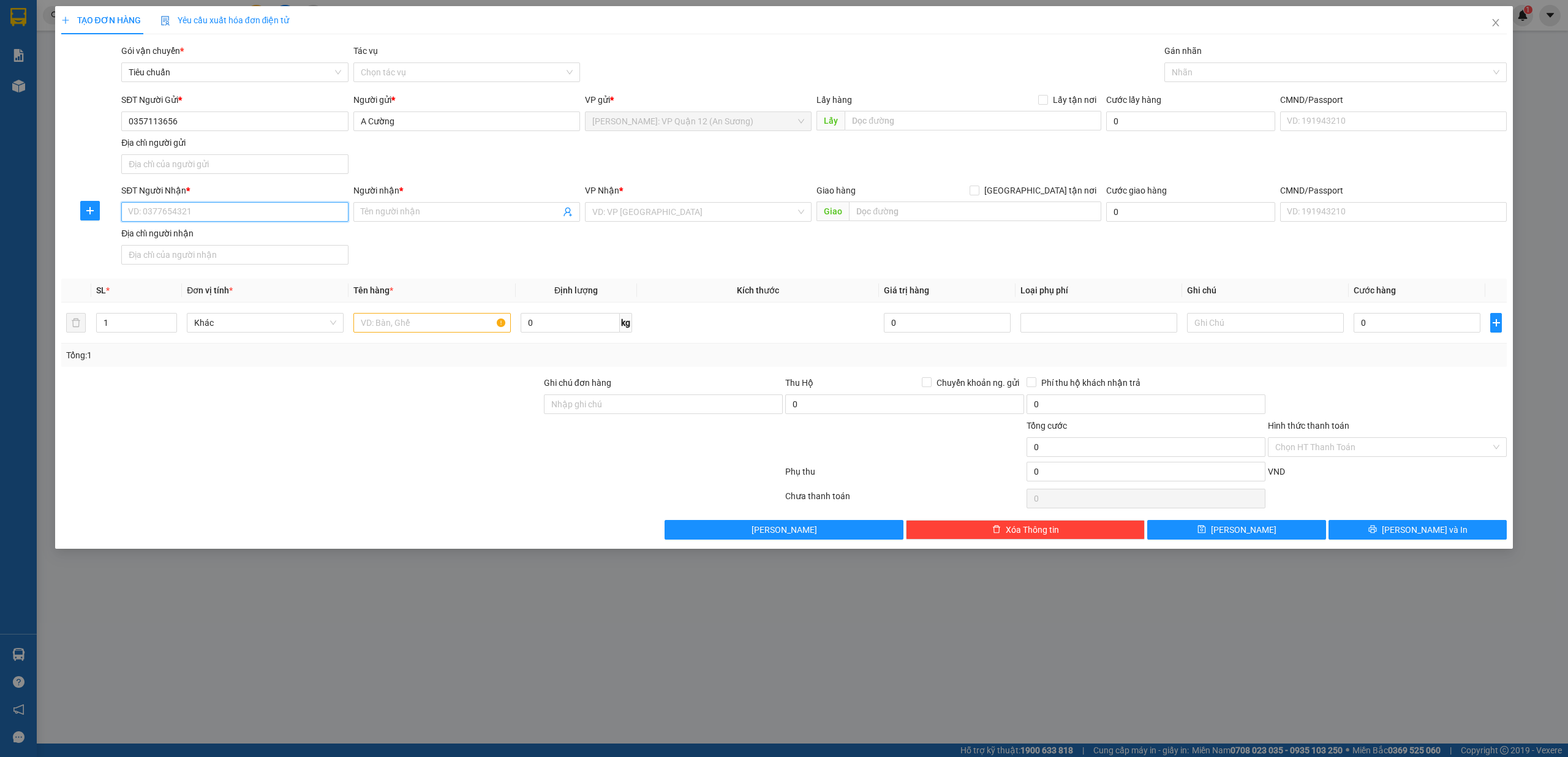
click at [202, 209] on input "SĐT Người Nhận *" at bounding box center [234, 212] width 226 height 20
type input "0978058558"
type input "Minh"
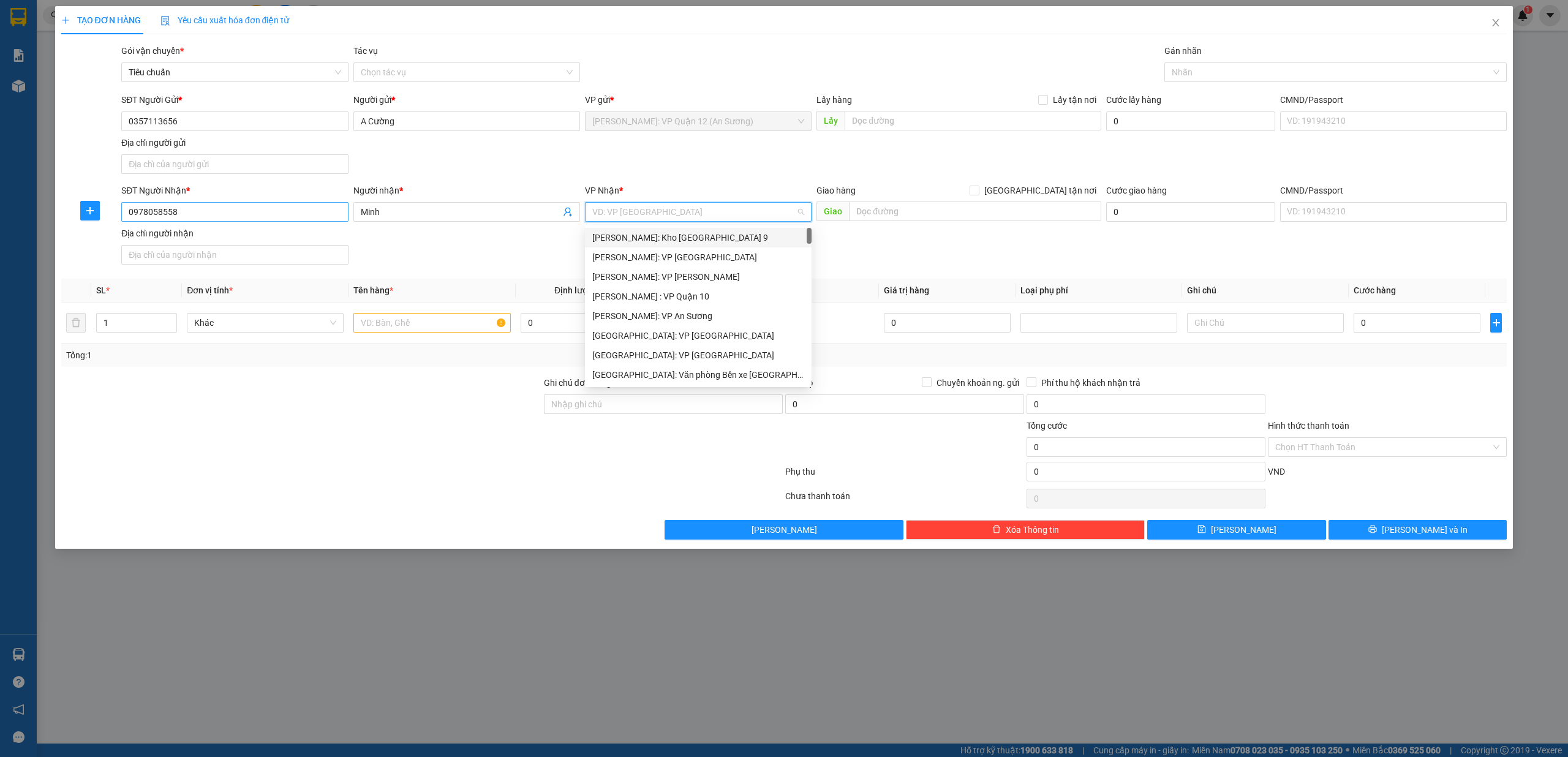
type input "c"
type input "văn"
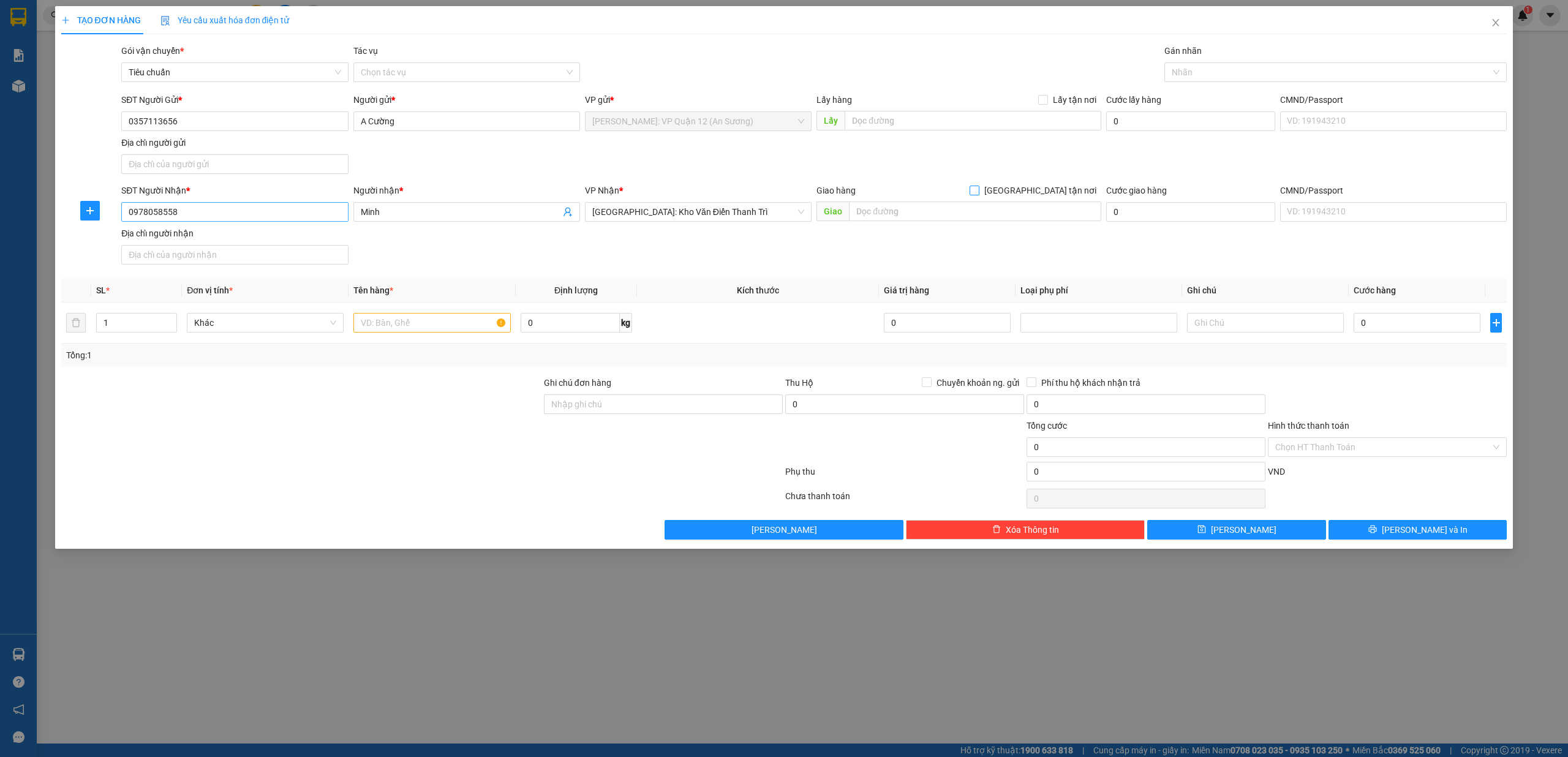
click at [586, 185] on input "[GEOGRAPHIC_DATA] tận nơi" at bounding box center [974, 190] width 8 height 8
checkbox input "true"
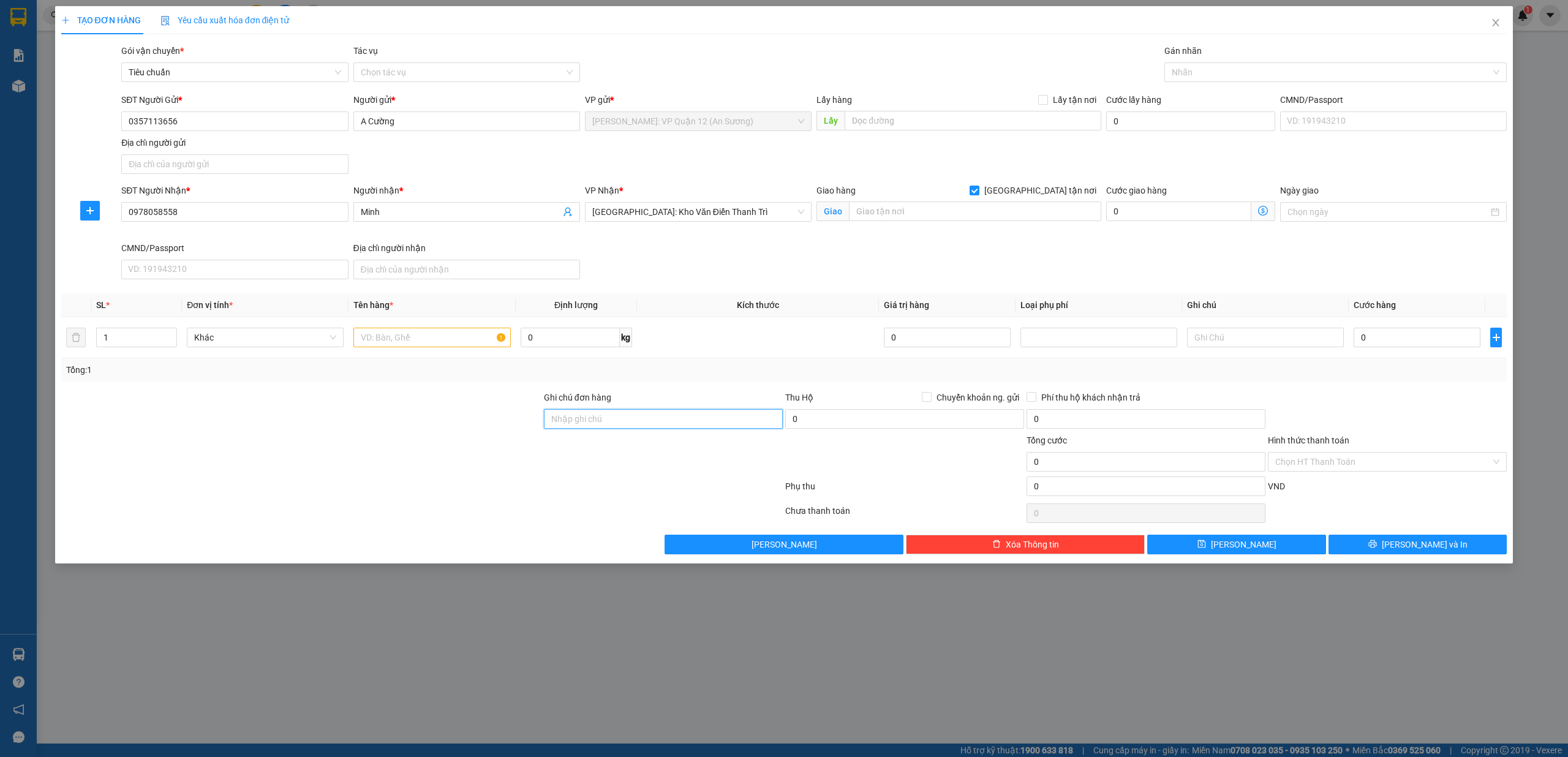
click at [586, 425] on input "Ghi chú đơn hàng" at bounding box center [663, 419] width 239 height 20
click at [533, 466] on div at bounding box center [301, 455] width 482 height 43
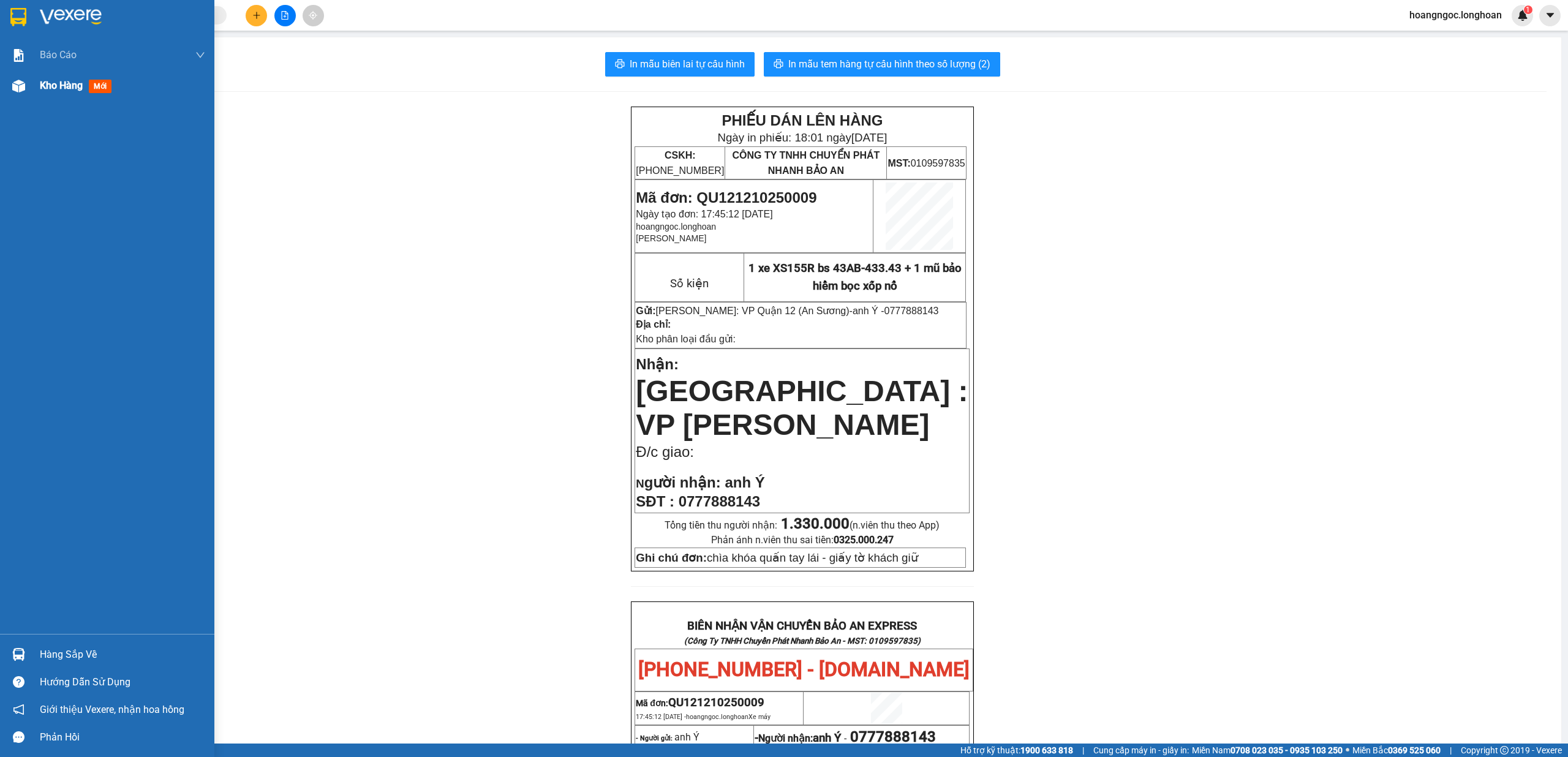
click at [86, 78] on div "Kho hàng mới" at bounding box center [78, 85] width 77 height 16
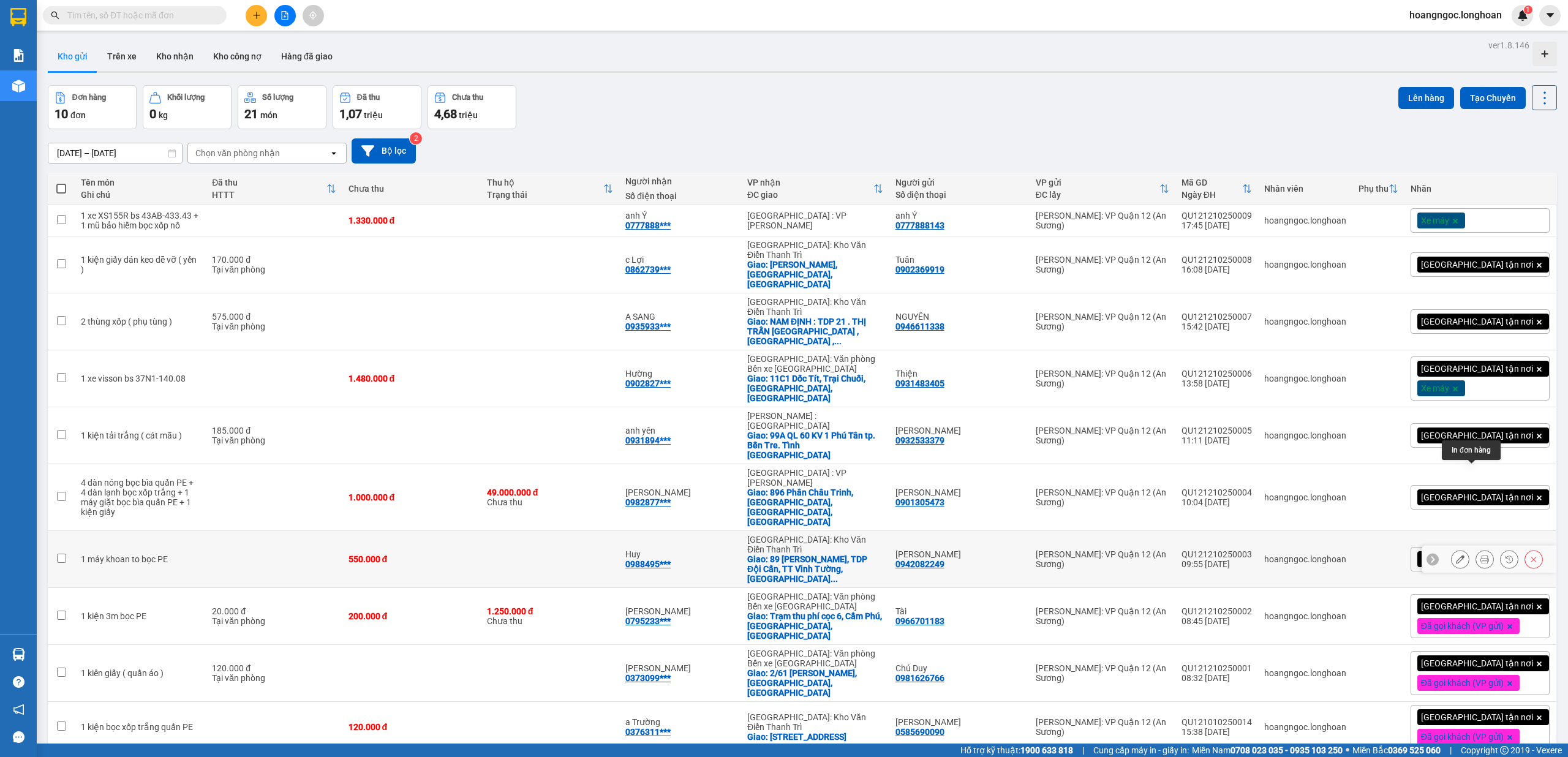
click at [586, 555] on icon at bounding box center [1484, 559] width 8 height 8
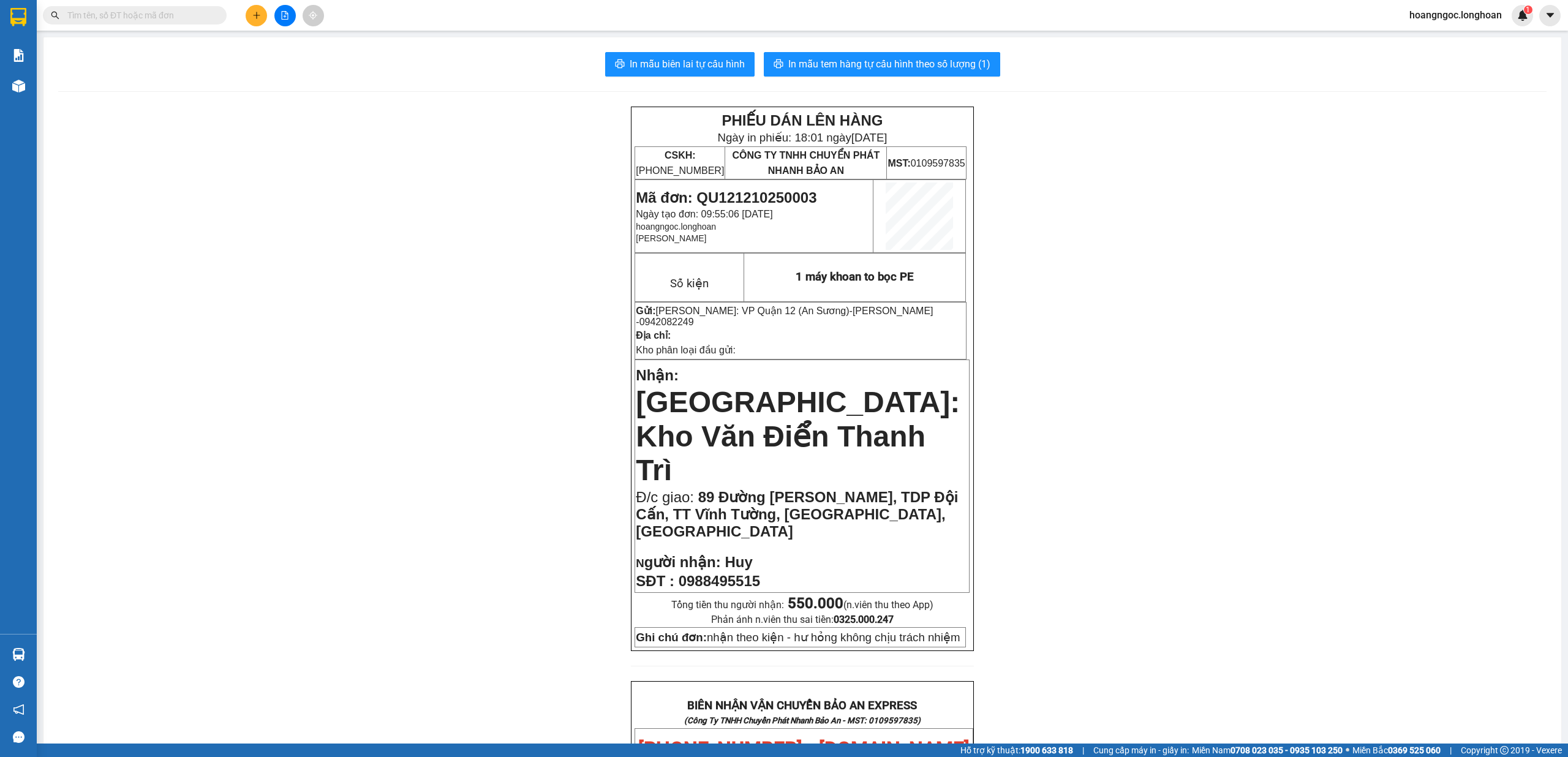
click at [586, 566] on span "0988495515" at bounding box center [719, 580] width 82 height 16
copy span "0988495515"
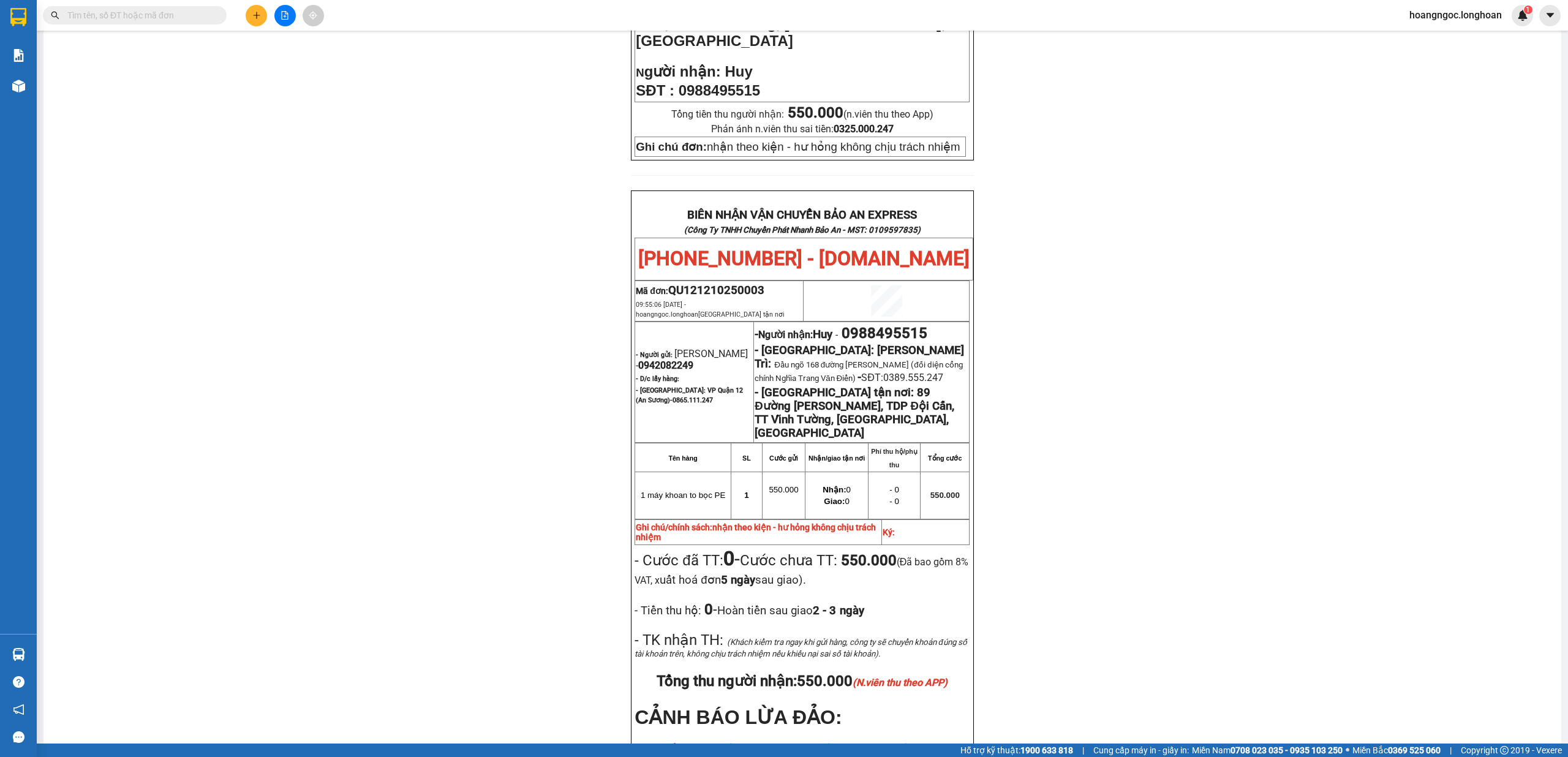
scroll to position [613, 0]
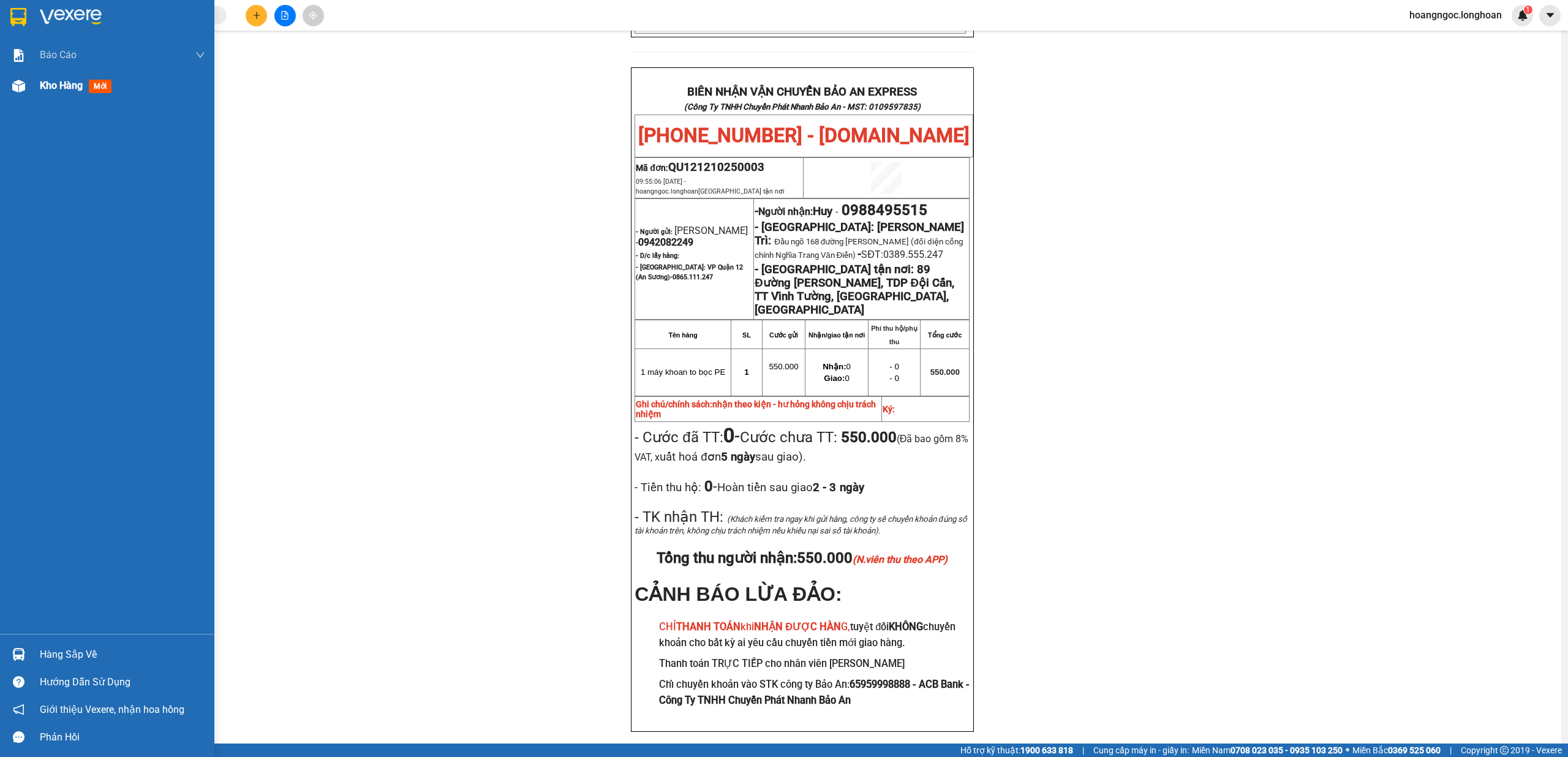
click at [30, 89] on div "Kho hàng mới" at bounding box center [107, 85] width 214 height 30
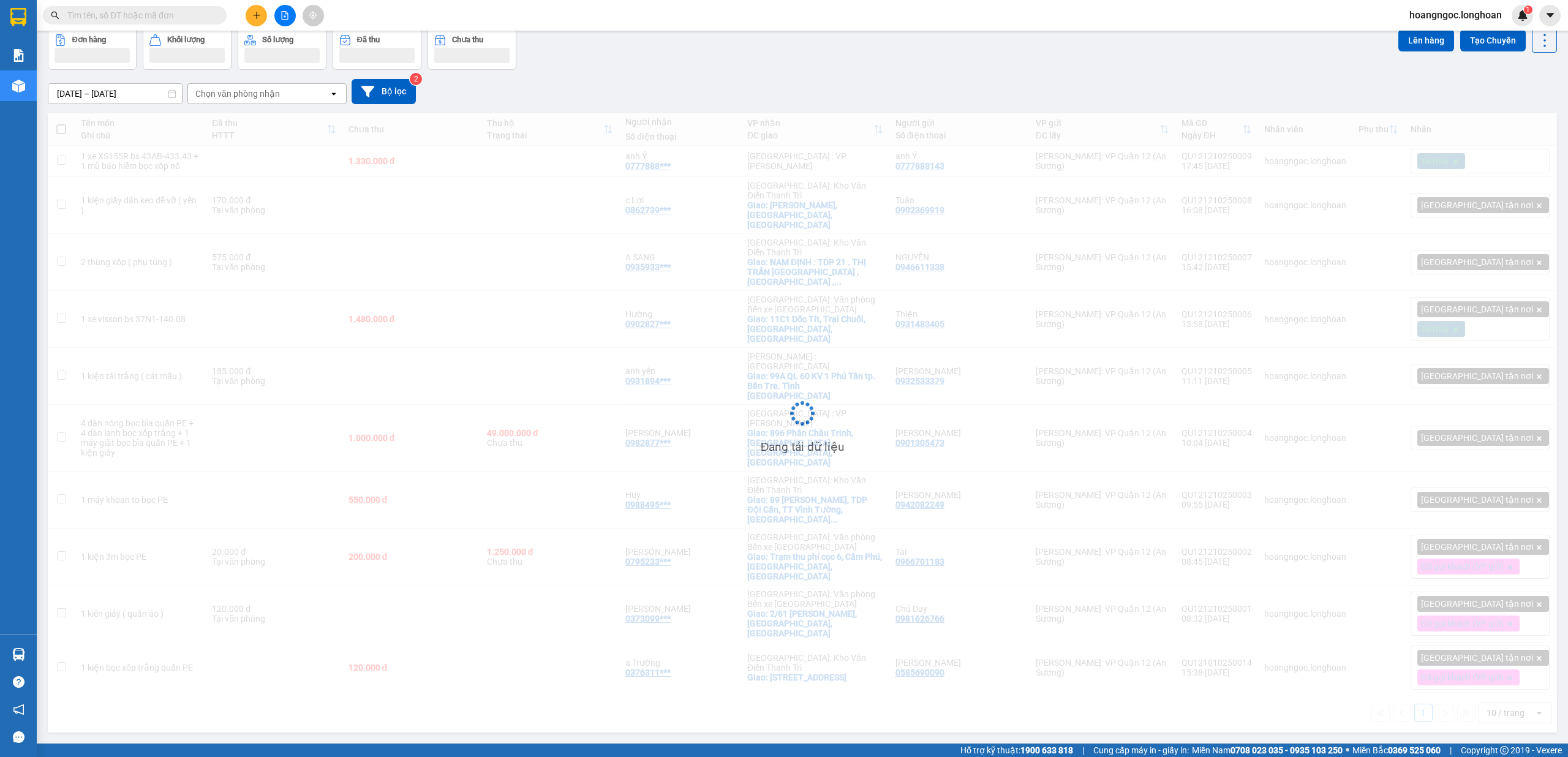
scroll to position [56, 0]
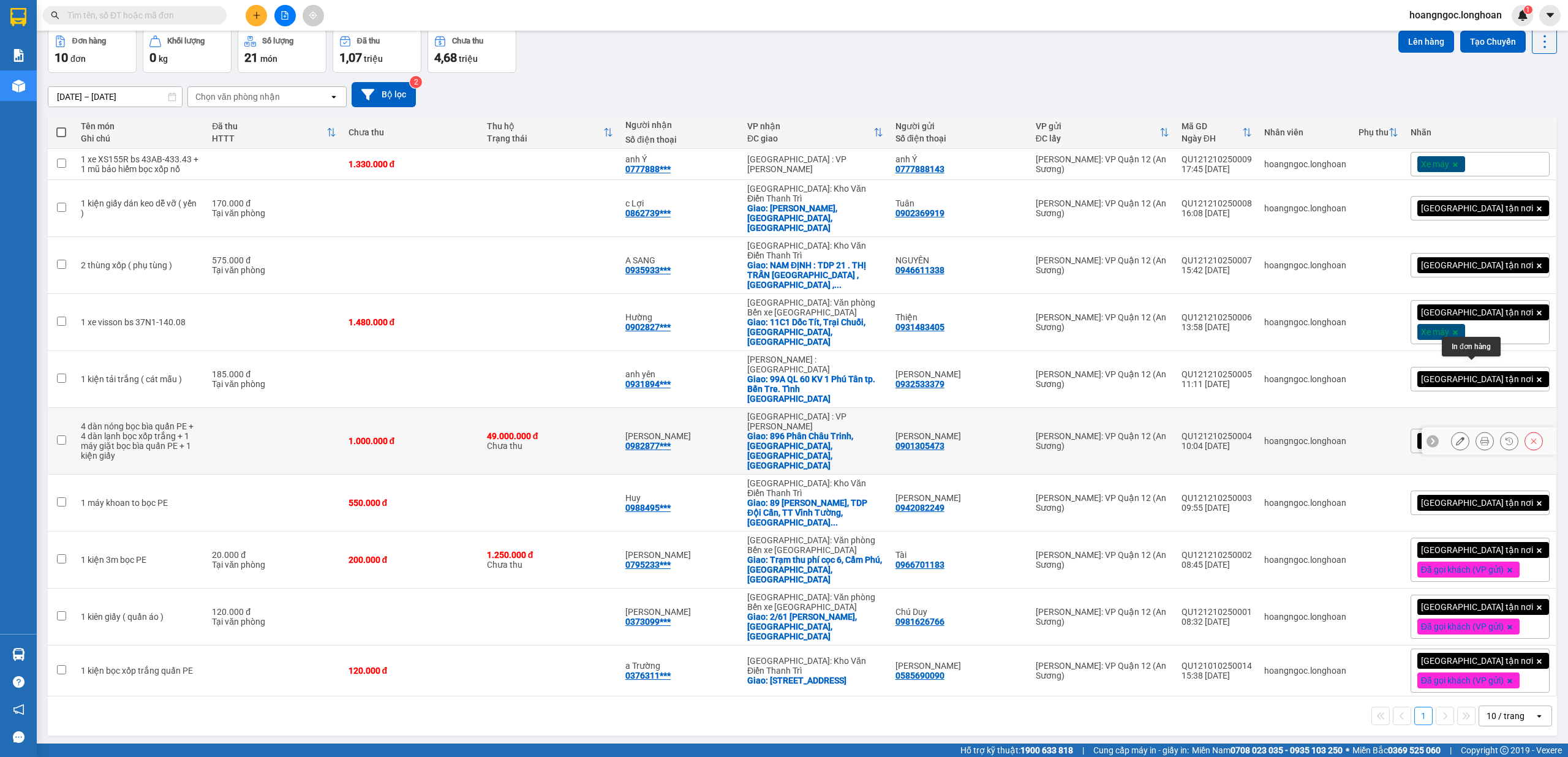
click at [586, 436] on icon at bounding box center [1484, 441] width 8 height 8
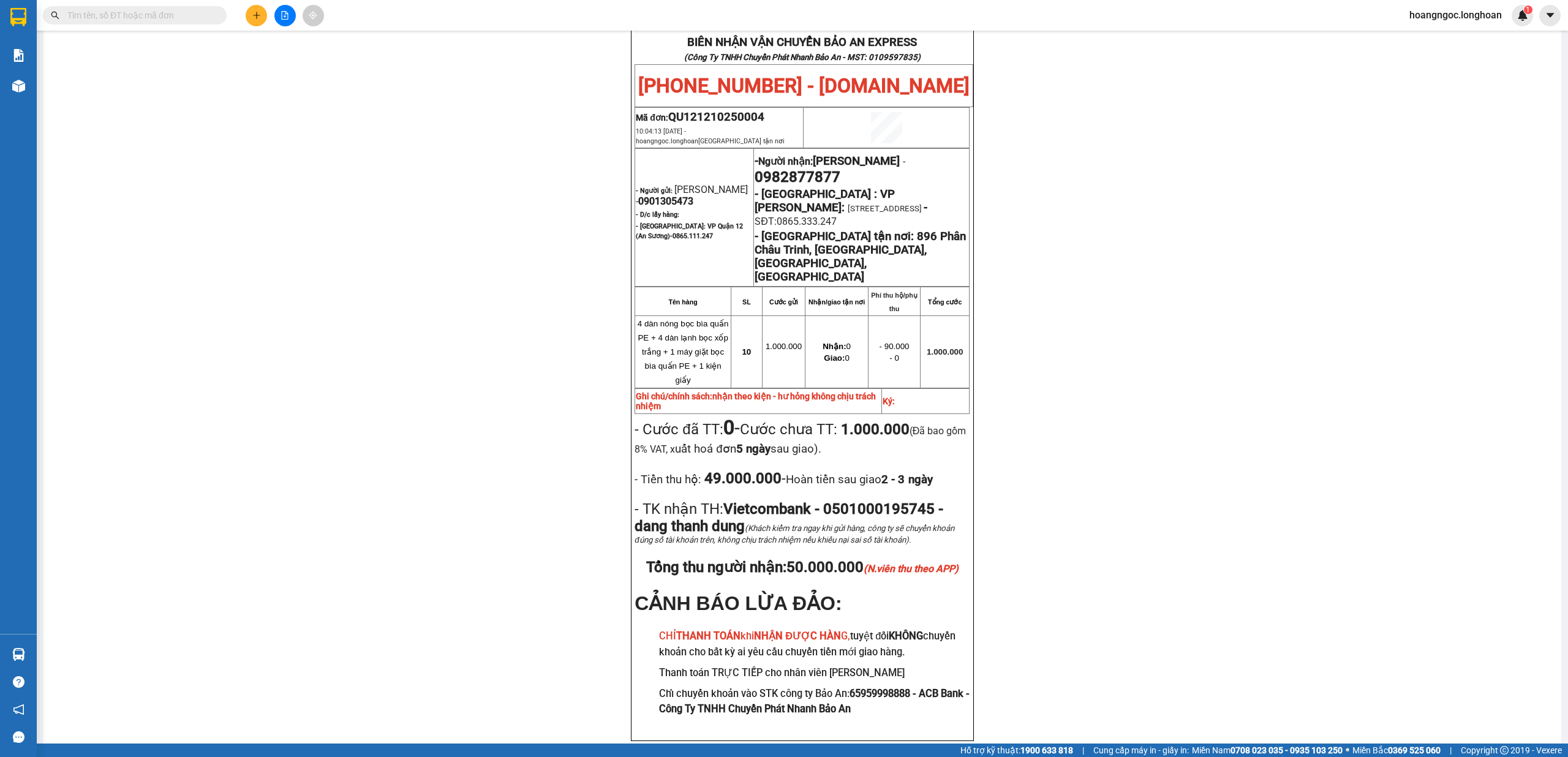
scroll to position [639, 0]
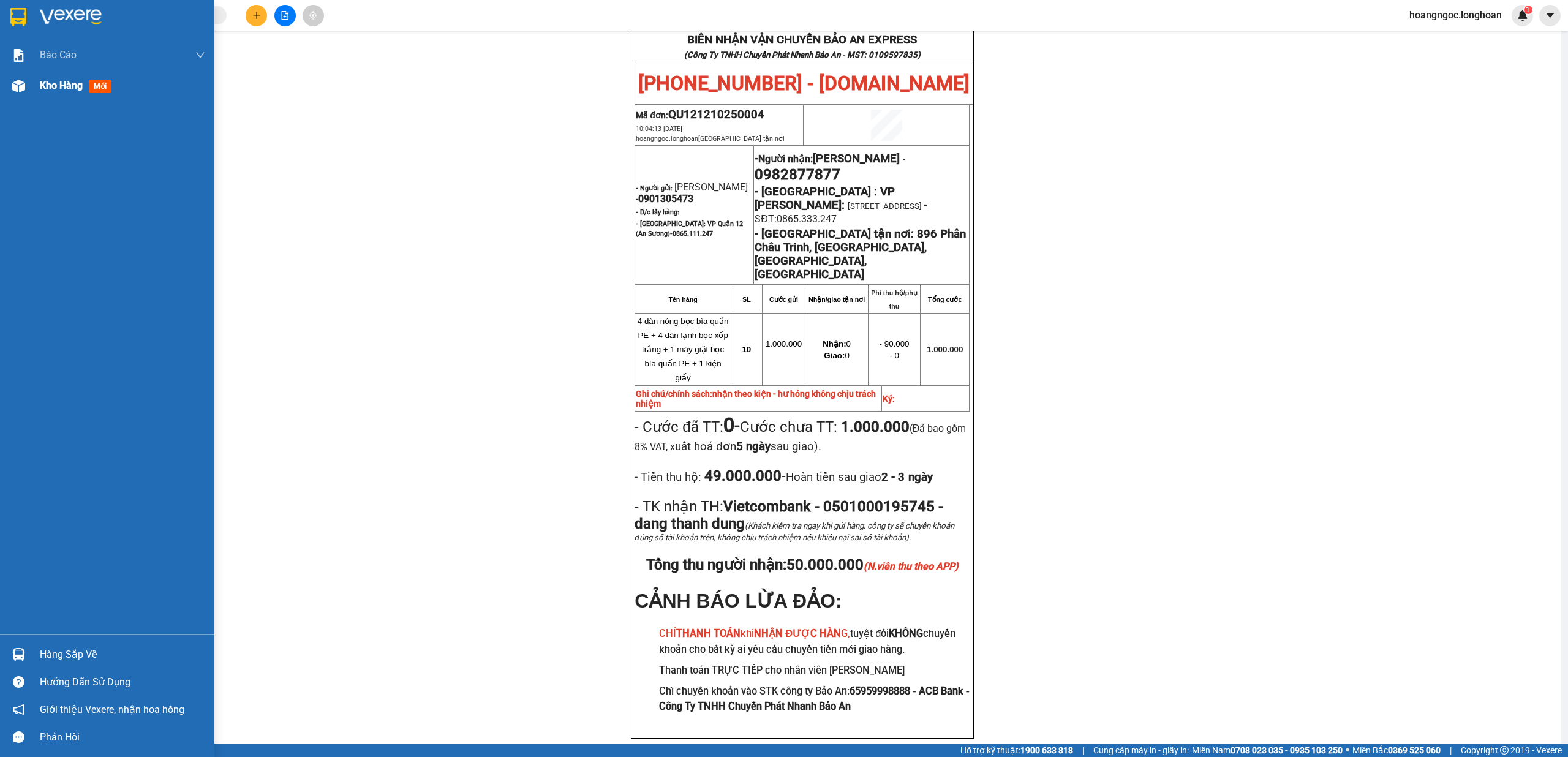
click at [59, 80] on span "Kho hàng" at bounding box center [61, 85] width 43 height 12
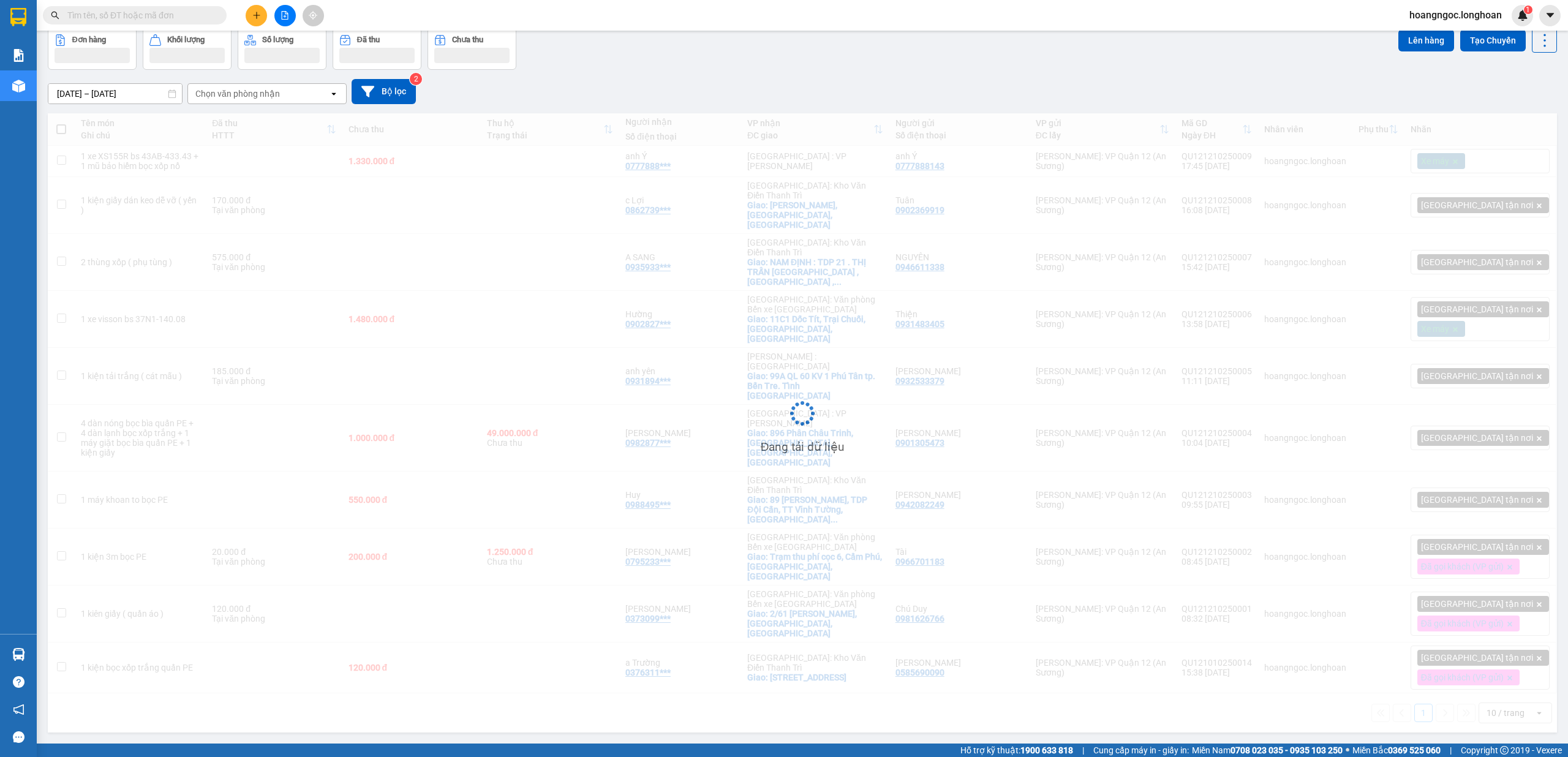
scroll to position [56, 0]
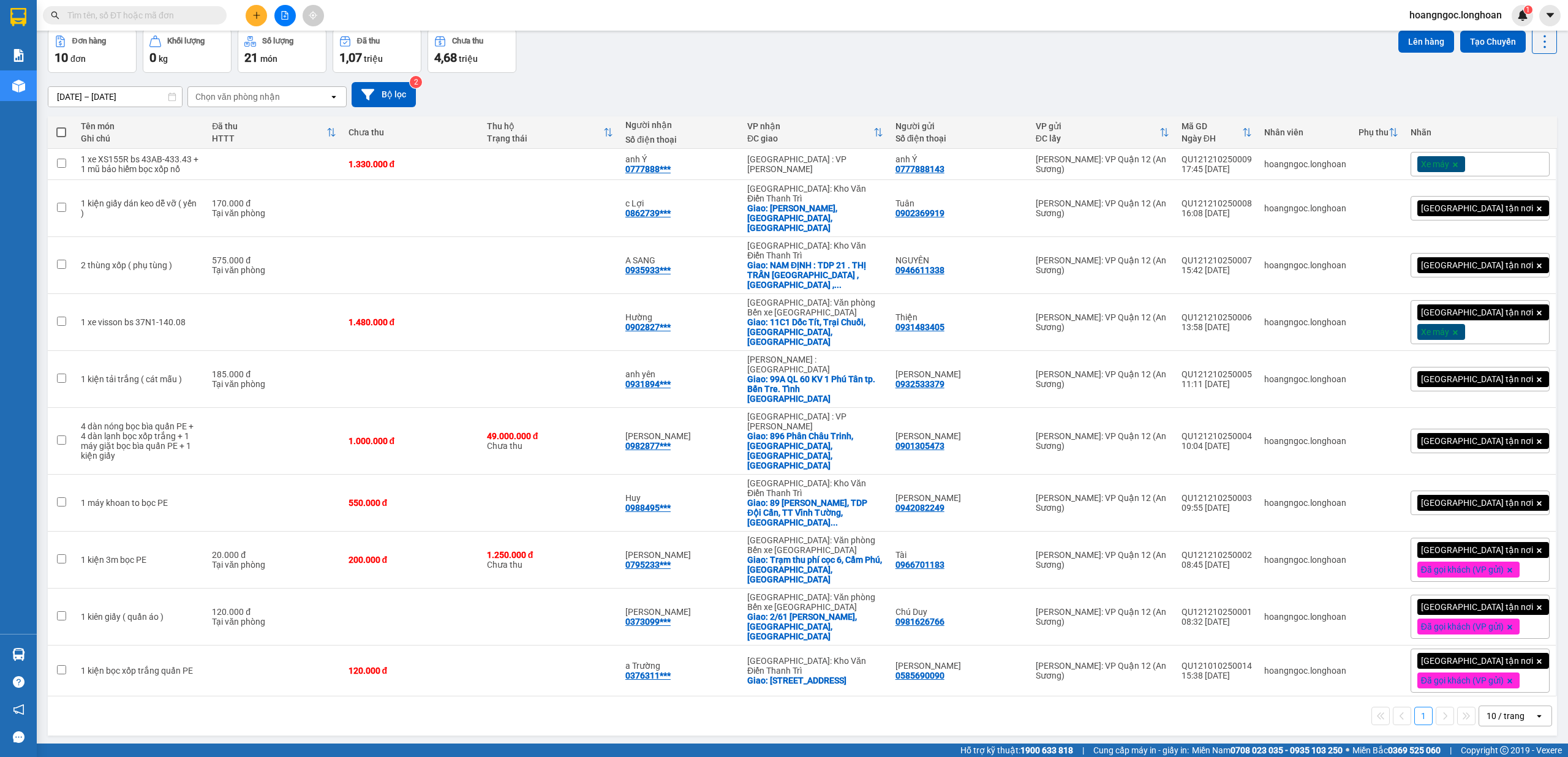
click at [586, 429] on div "[GEOGRAPHIC_DATA] tận nơi" at bounding box center [1479, 441] width 139 height 25
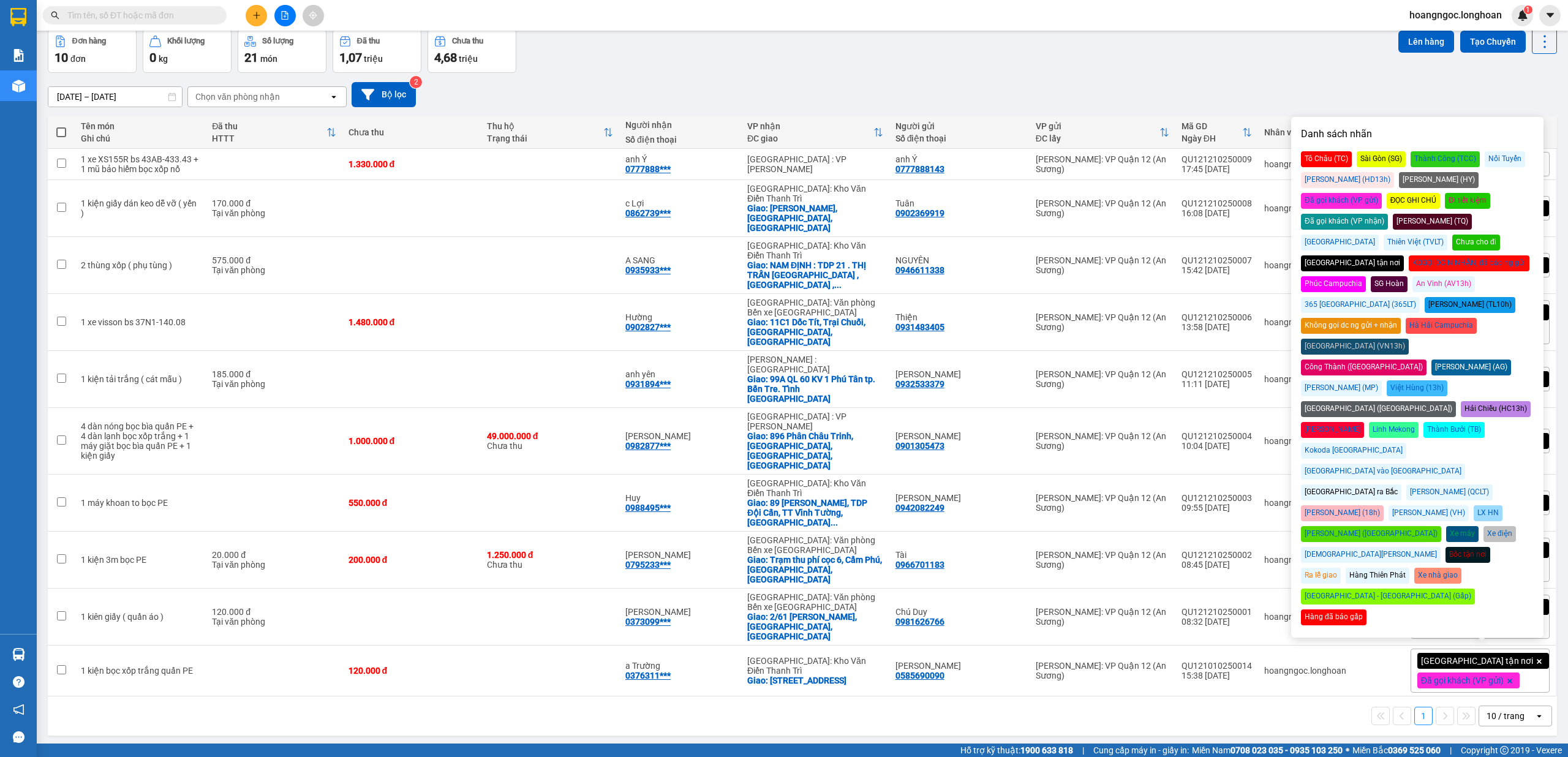
click at [586, 193] on div "Đã gọi khách (VP gửi)" at bounding box center [1341, 201] width 81 height 16
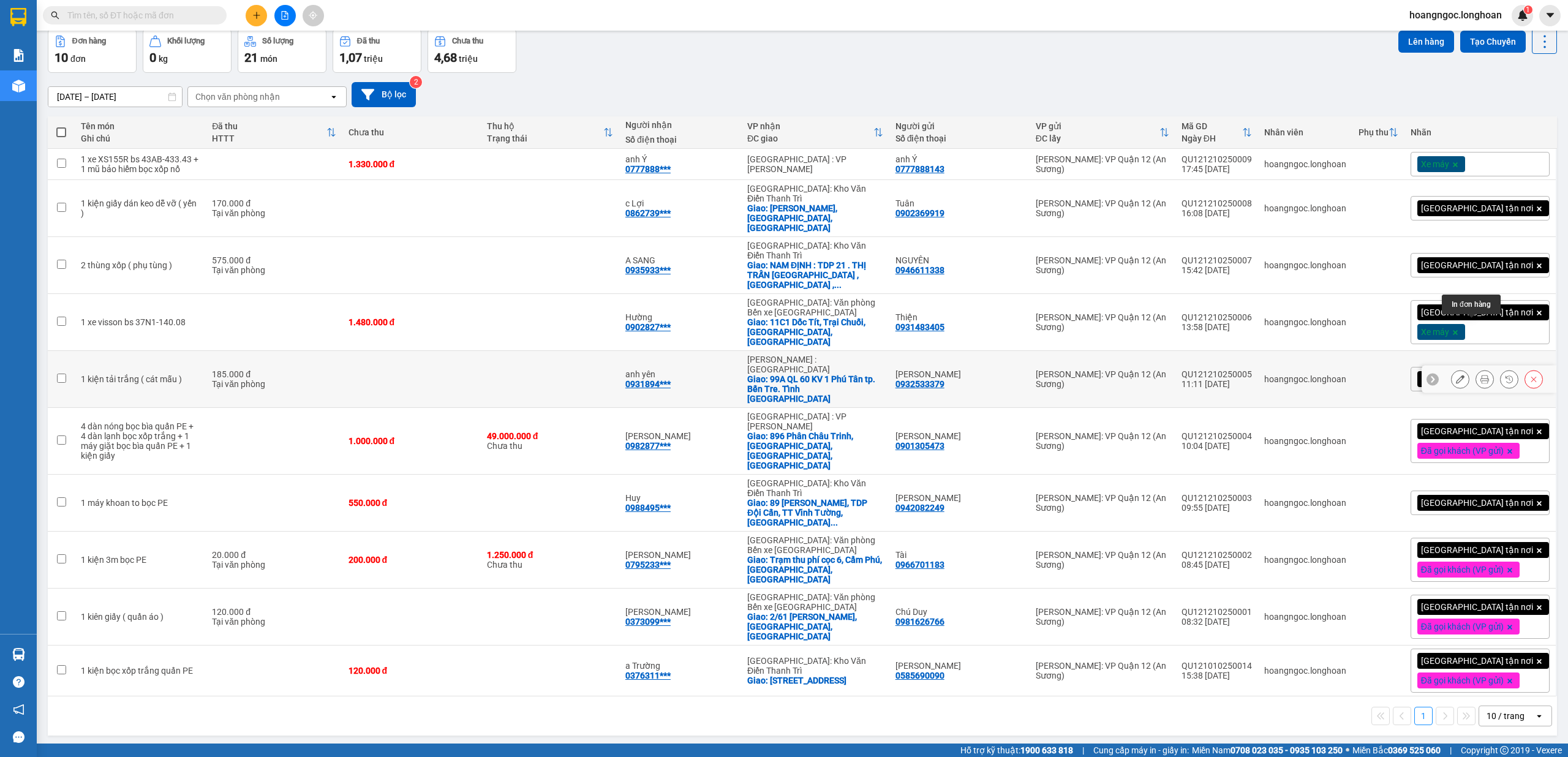
click at [586, 375] on icon at bounding box center [1484, 379] width 8 height 8
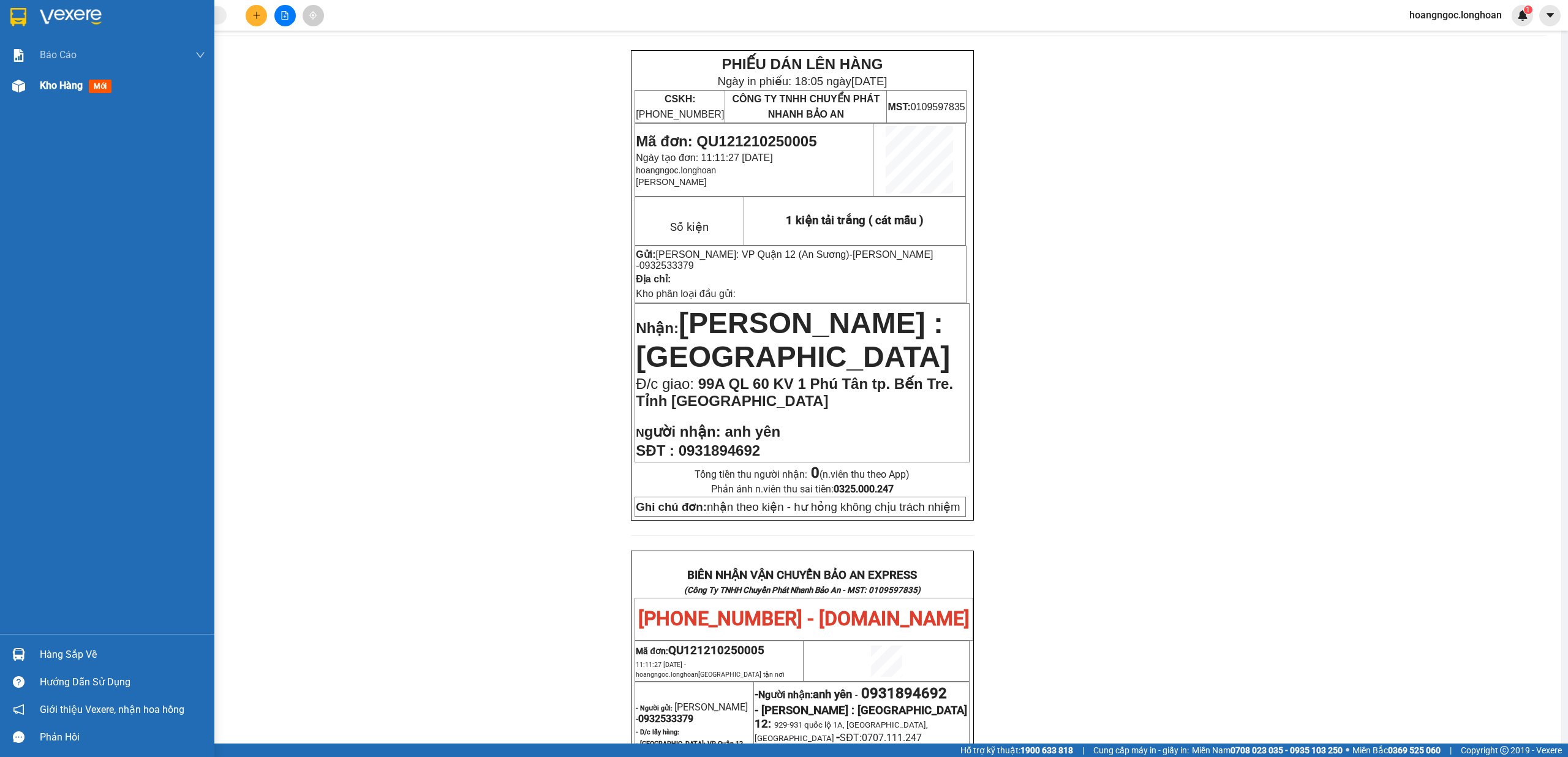
click at [72, 91] on span "Kho hàng" at bounding box center [61, 85] width 43 height 12
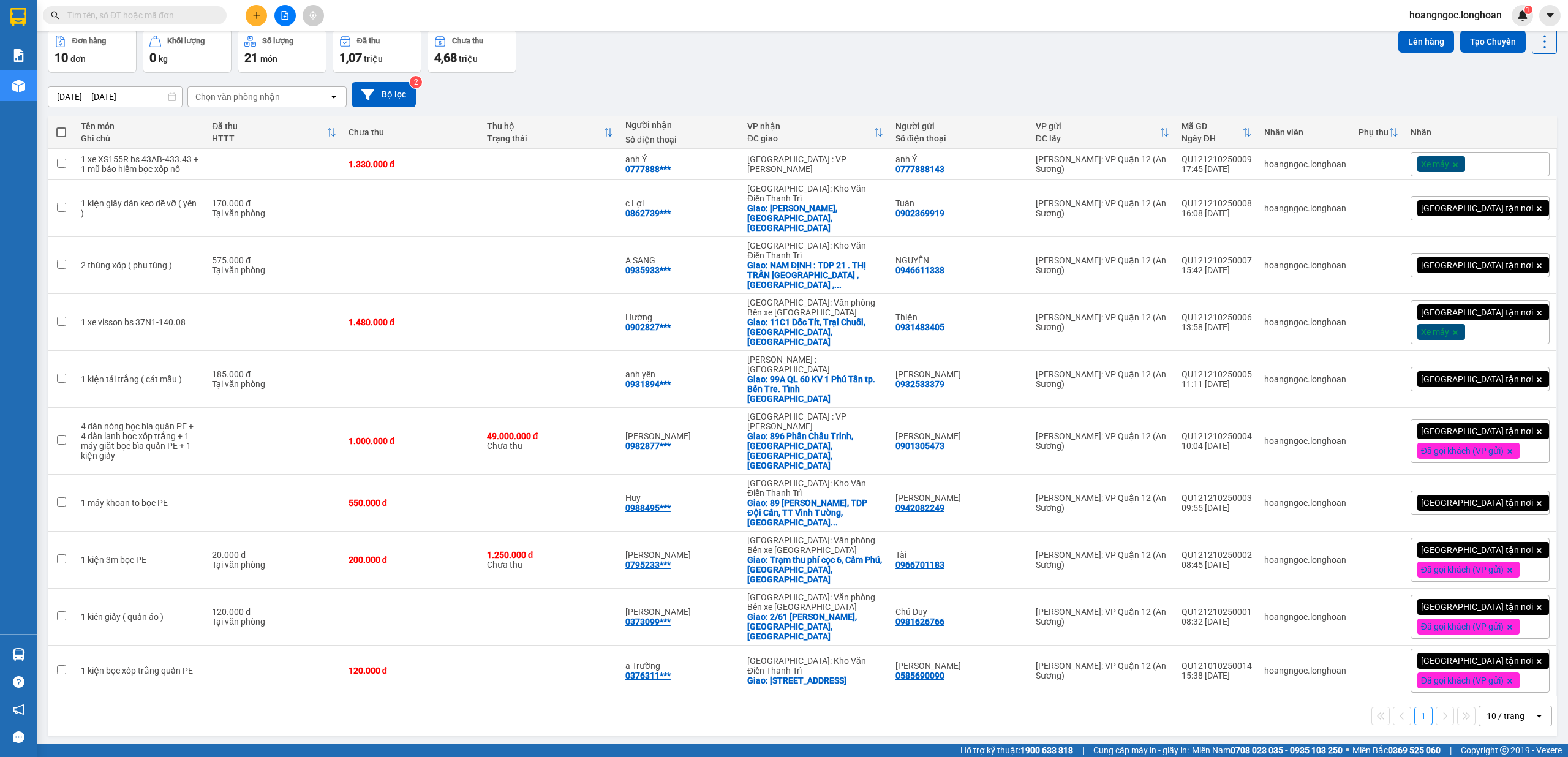
click at [586, 367] on div "[GEOGRAPHIC_DATA] tận nơi" at bounding box center [1479, 378] width 139 height 25
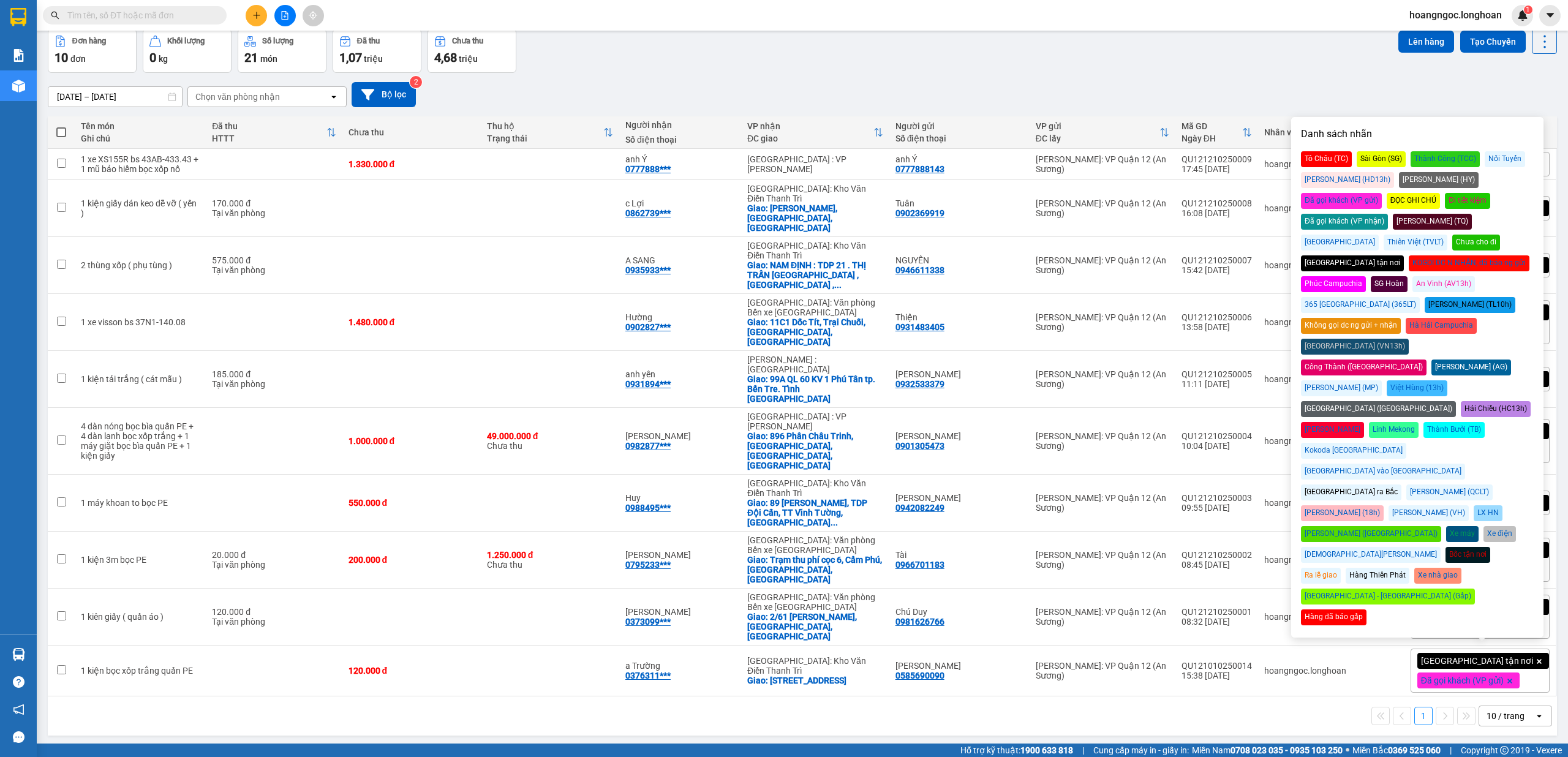
click at [586, 193] on div "Đã gọi khách (VP gửi)" at bounding box center [1341, 201] width 81 height 16
click at [586, 104] on div "13/09/2025 – 12/10/2025 Press the down arrow key to interact with the calendar …" at bounding box center [802, 94] width 1509 height 25
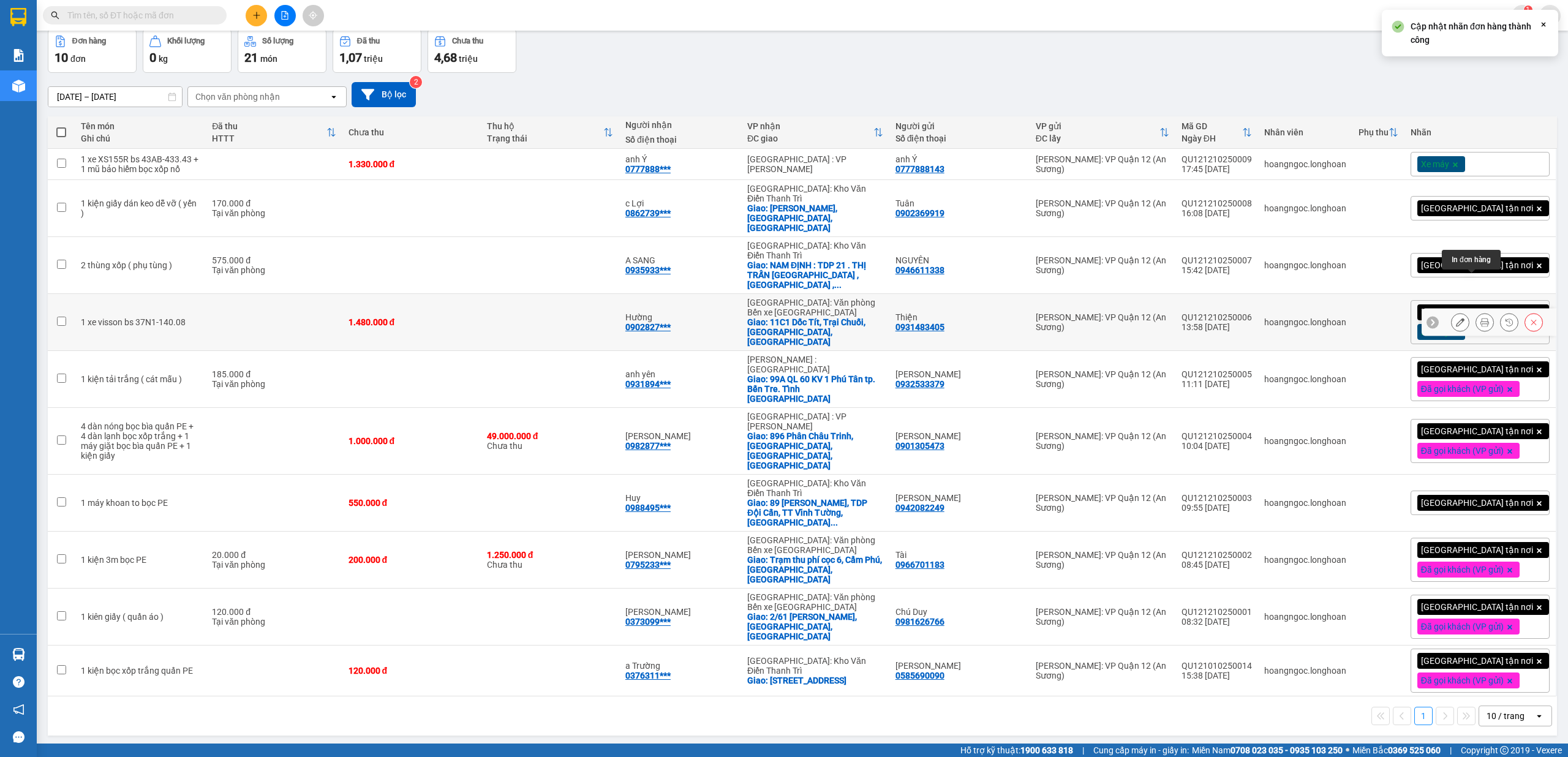
click at [586, 318] on icon at bounding box center [1484, 322] width 8 height 8
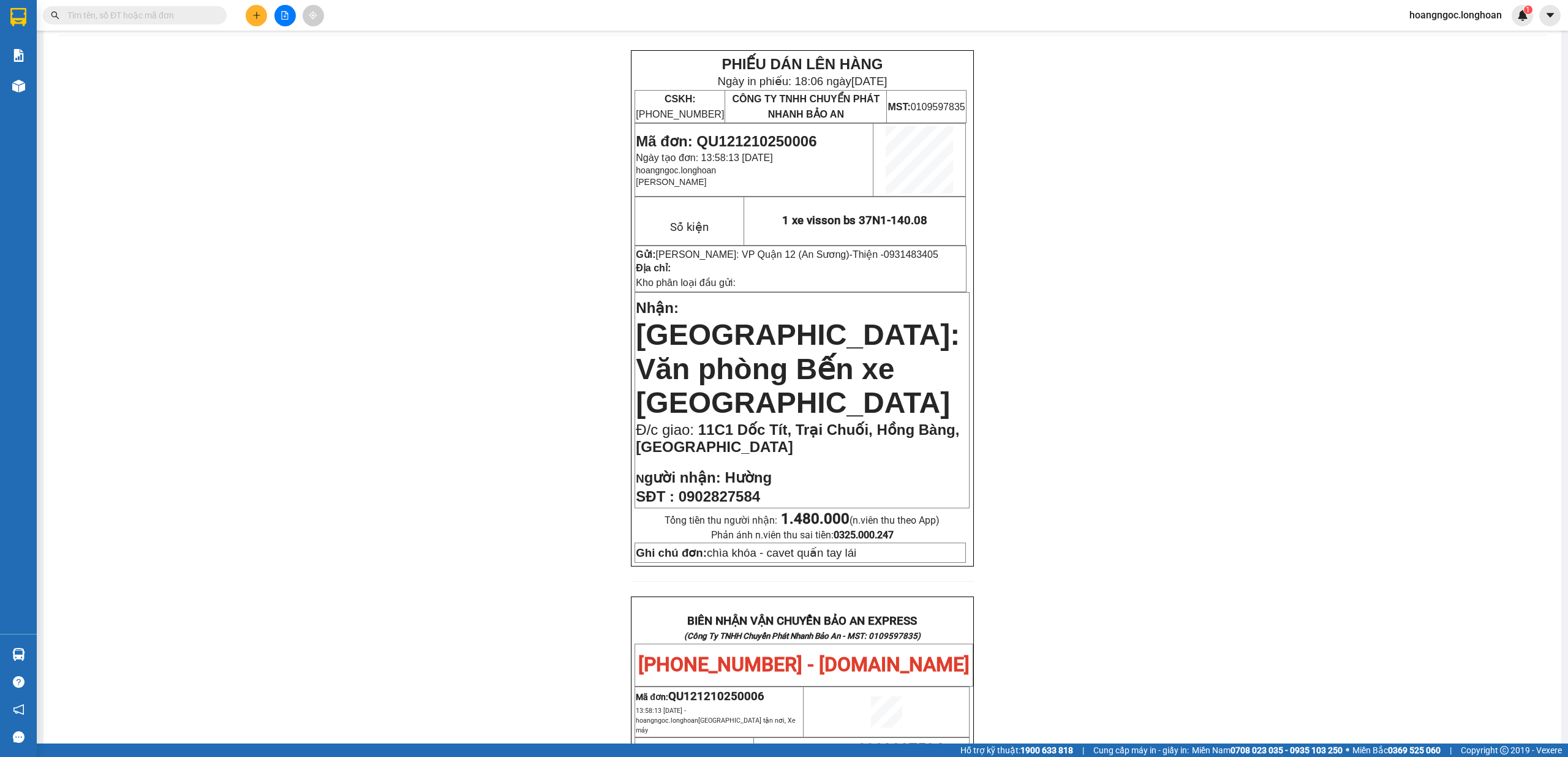
click at [586, 488] on span "0902827584" at bounding box center [719, 496] width 82 height 16
copy span "0902827584"
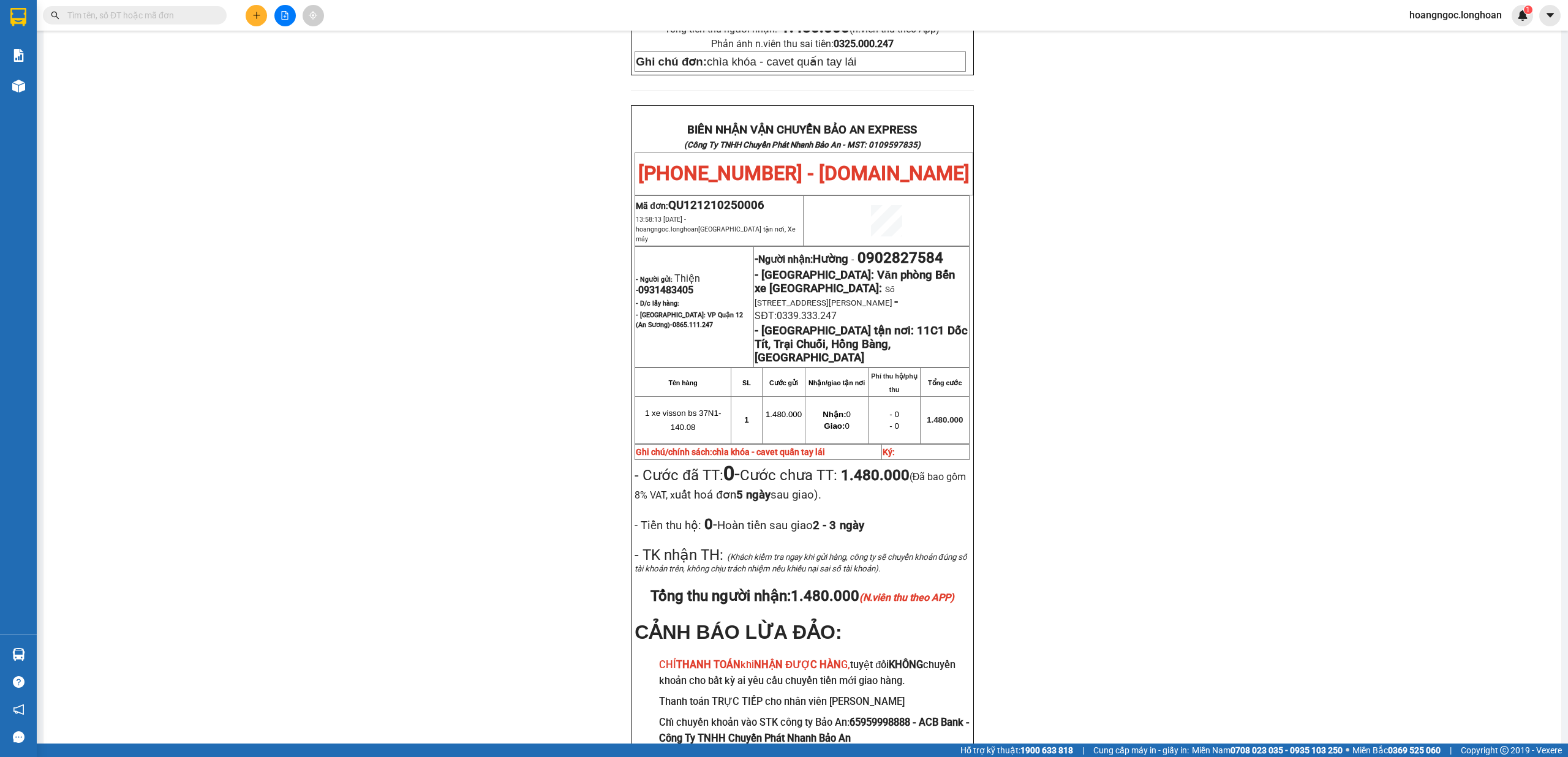
scroll to position [621, 0]
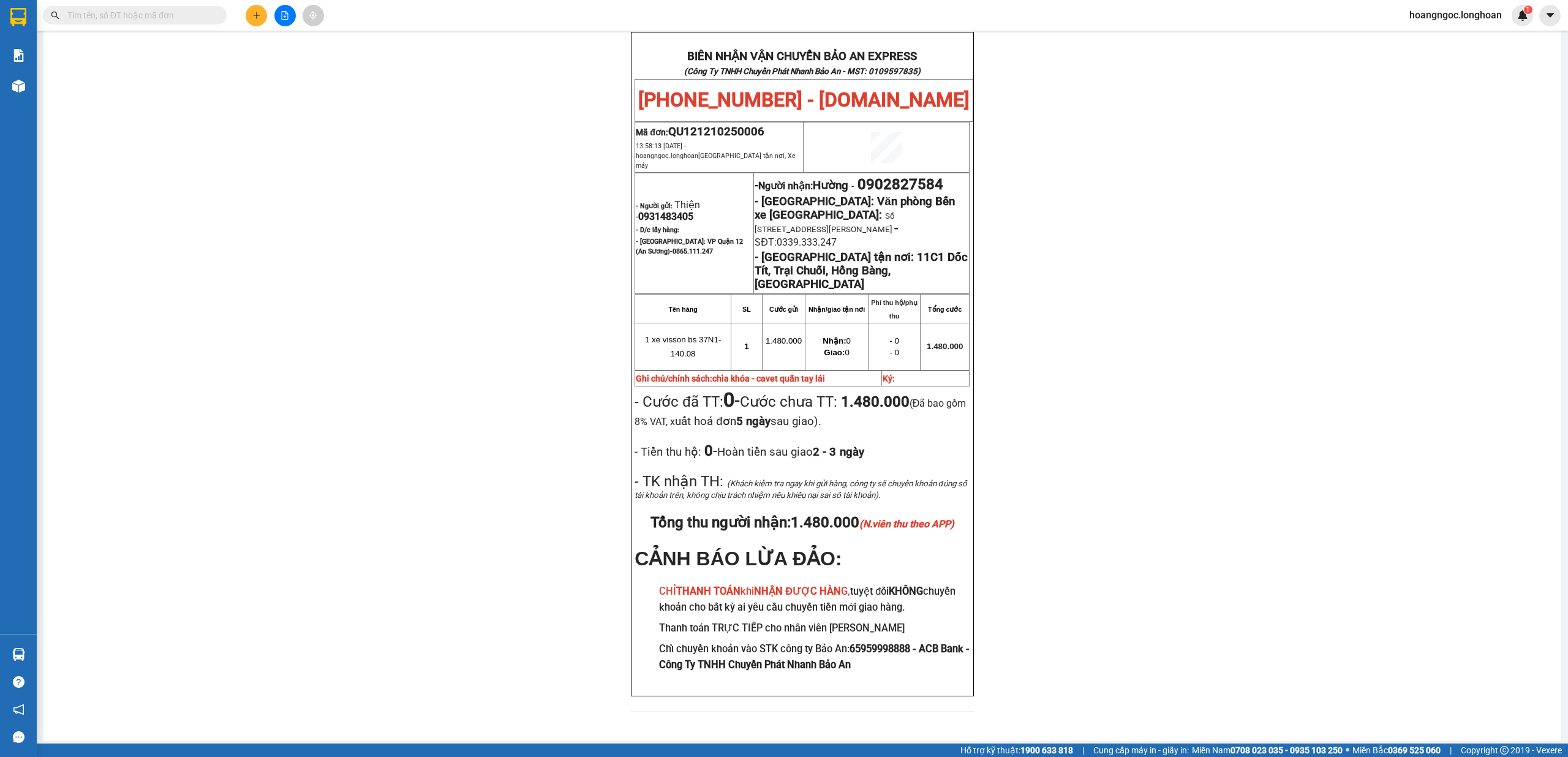
click at [586, 125] on span "QU121210250006" at bounding box center [716, 131] width 96 height 13
copy span "QU121210250006"
click at [179, 10] on input "text" at bounding box center [140, 15] width 145 height 13
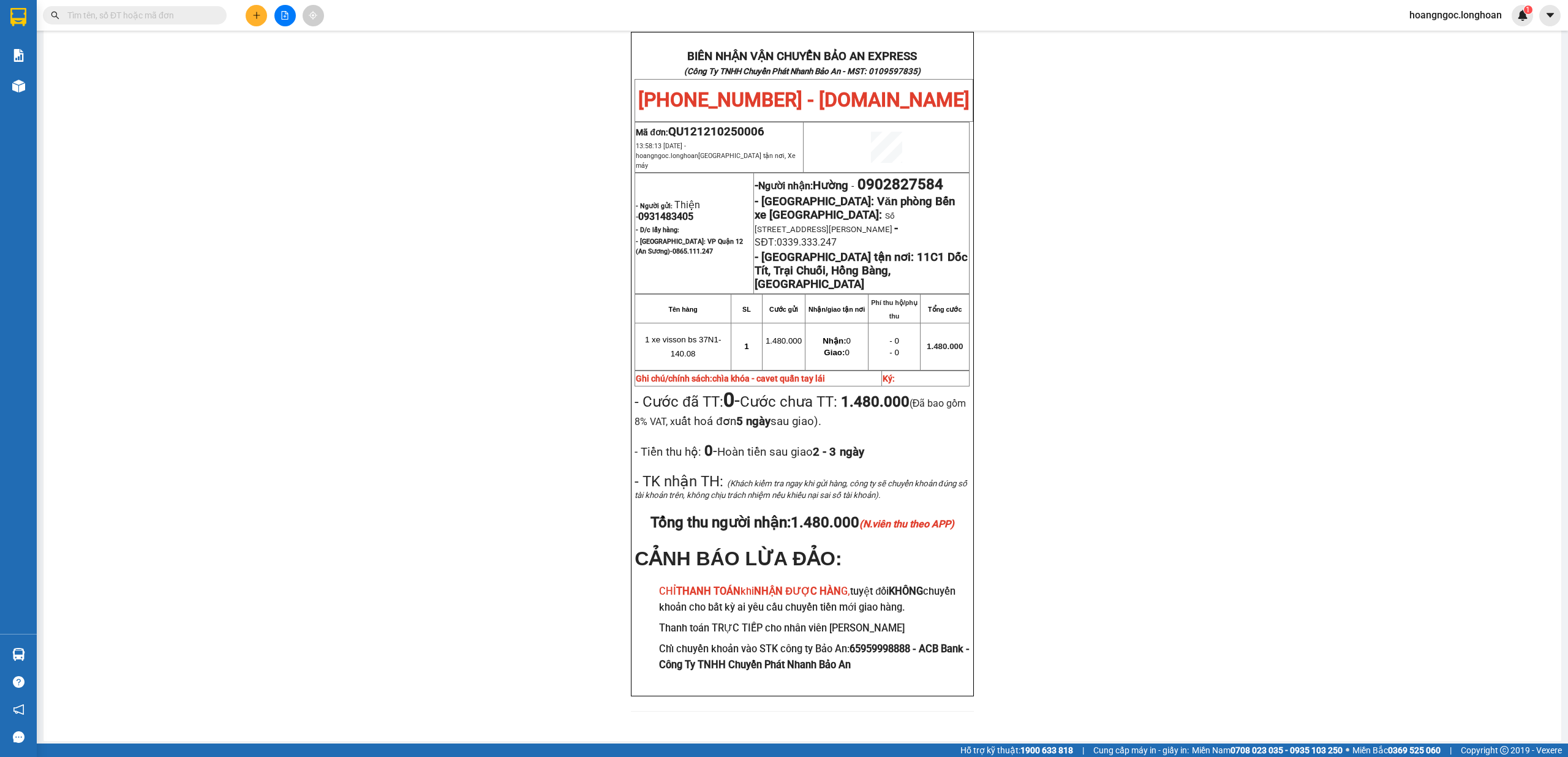
paste input "QU121210250006"
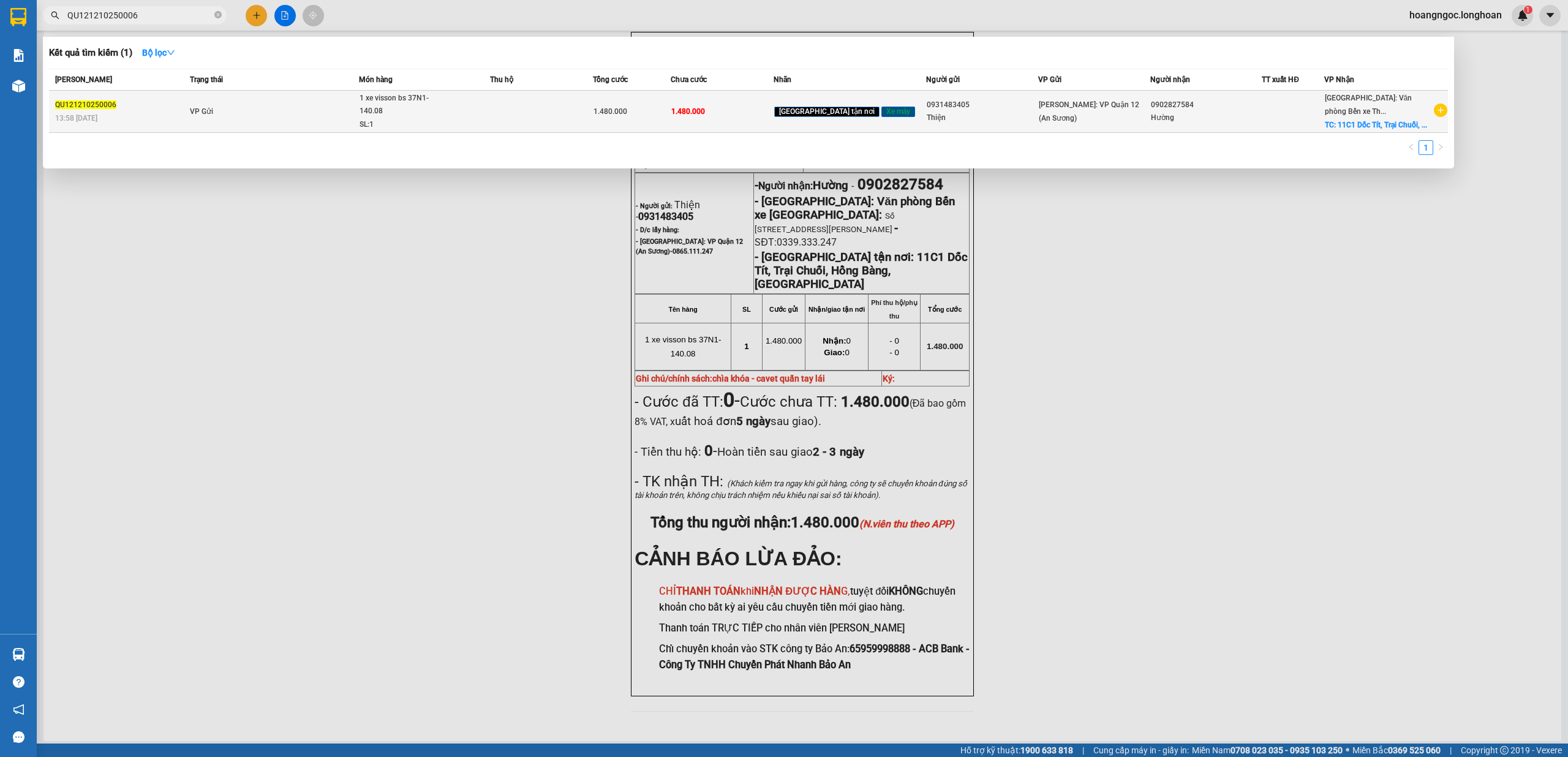
type input "QU121210250006"
click at [484, 123] on span "1 xe visson bs 37N1-140.08 SL: 1" at bounding box center [424, 111] width 130 height 39
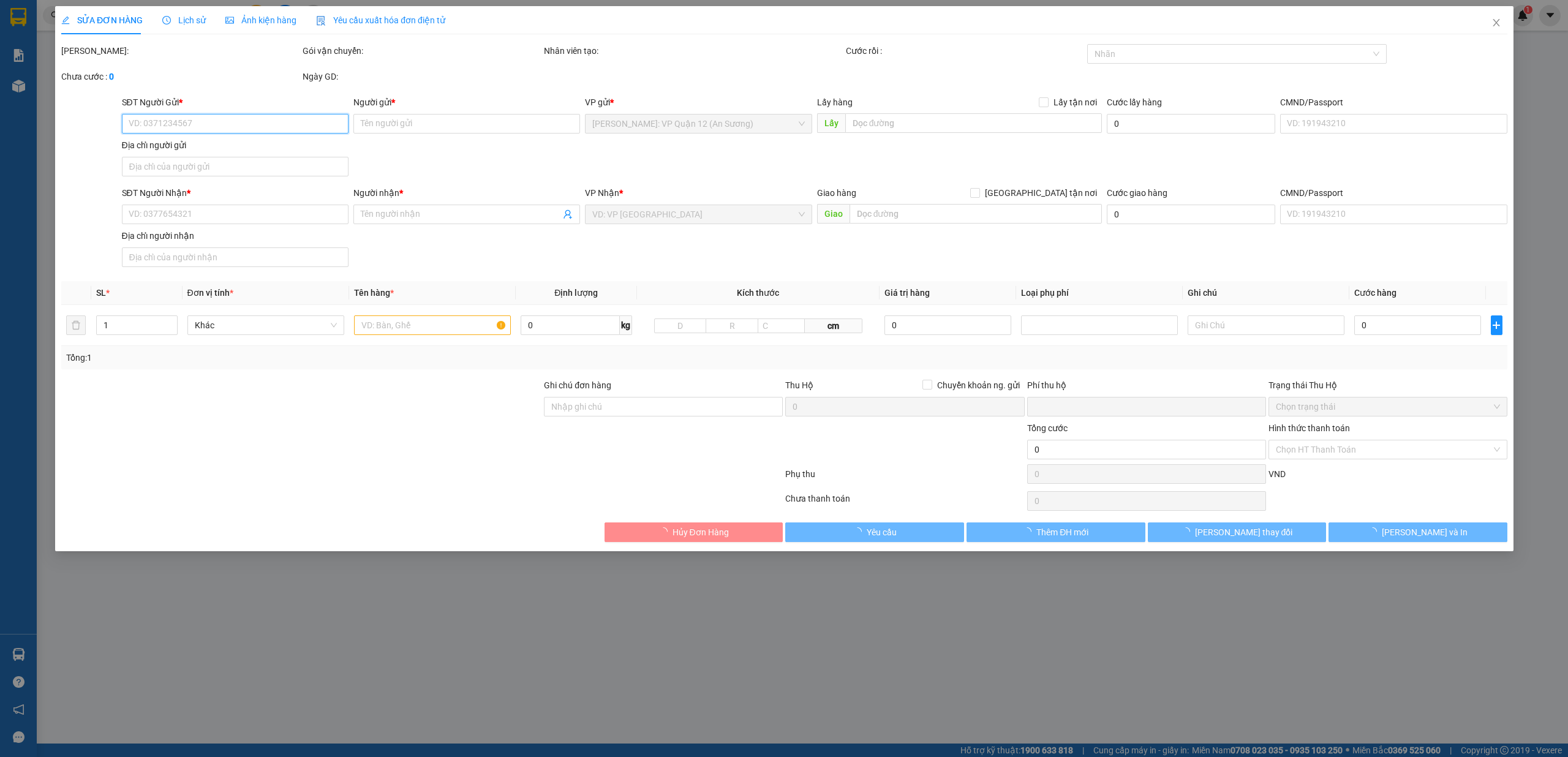
type input "0931483405"
type input "Thiện"
type input "0902827584"
type input "Hường"
checkbox input "true"
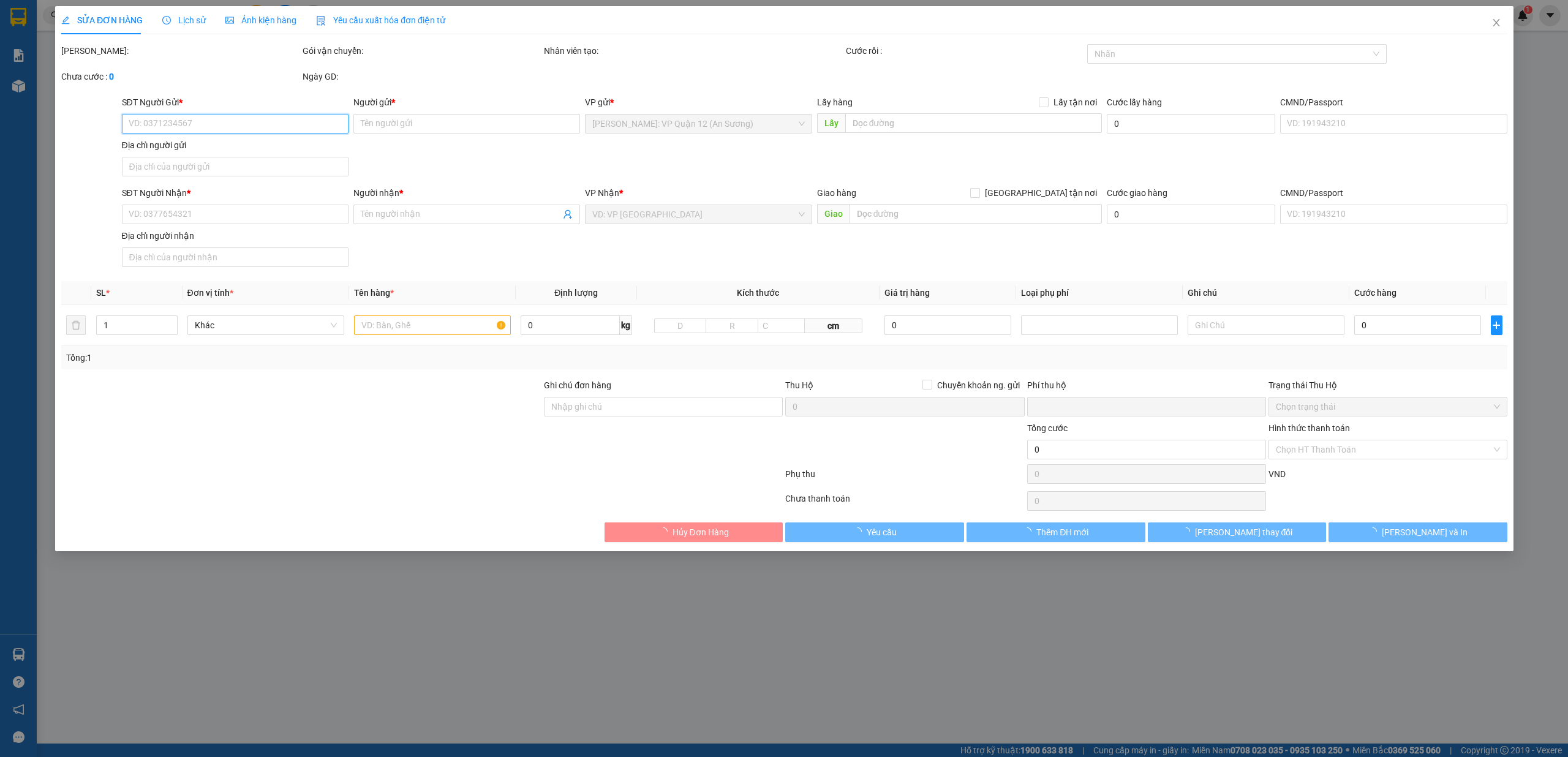
type input "11C1 Dốc Tít, Trại Chuối, Hồng Bàng, Hải Phòng"
type input "chìa khóa - cavet quấn tay lái"
type input "0"
type input "1.480.000"
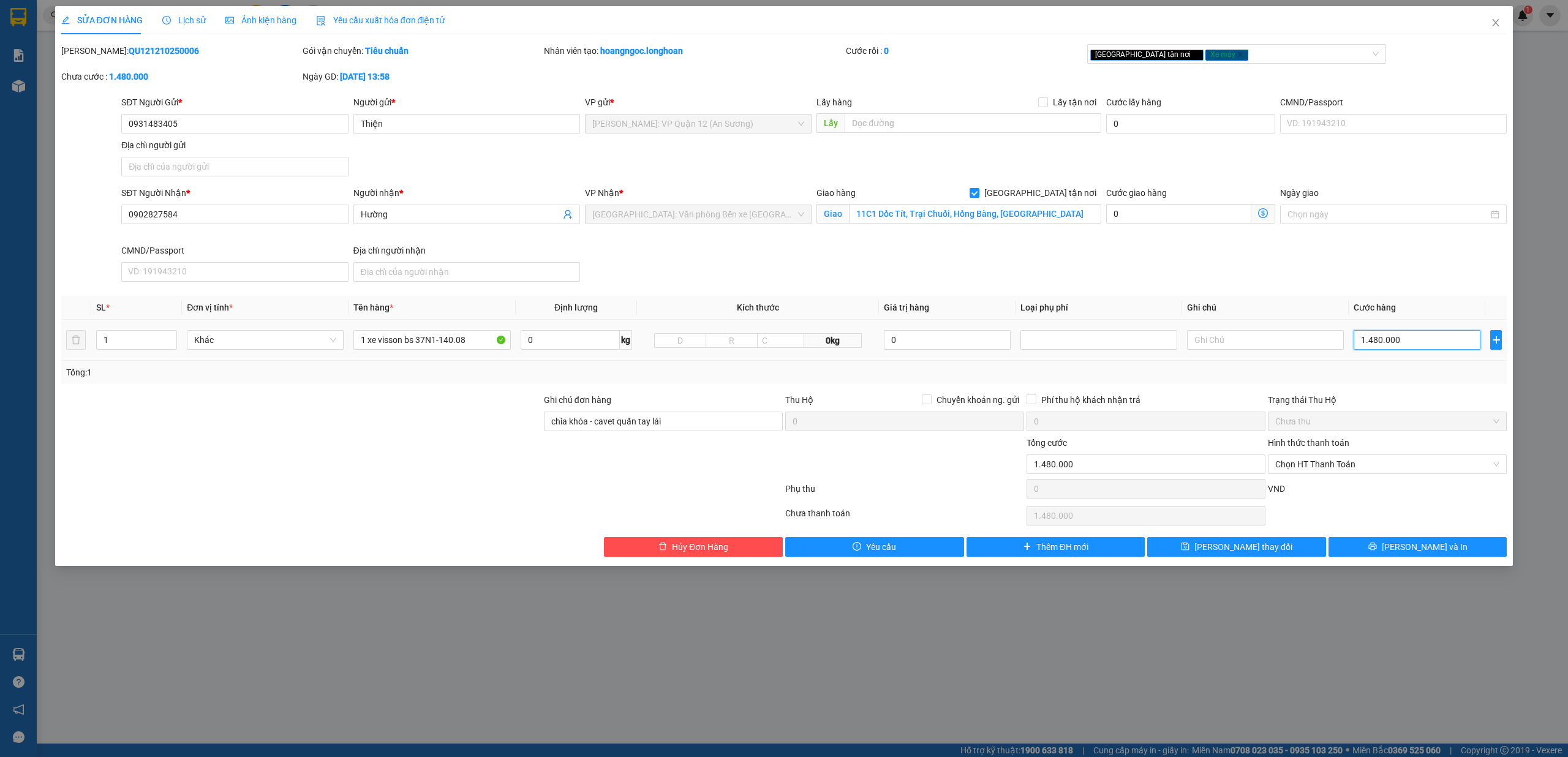
click at [586, 344] on input "1.480.000" at bounding box center [1417, 340] width 127 height 20
type input "1"
type input "13"
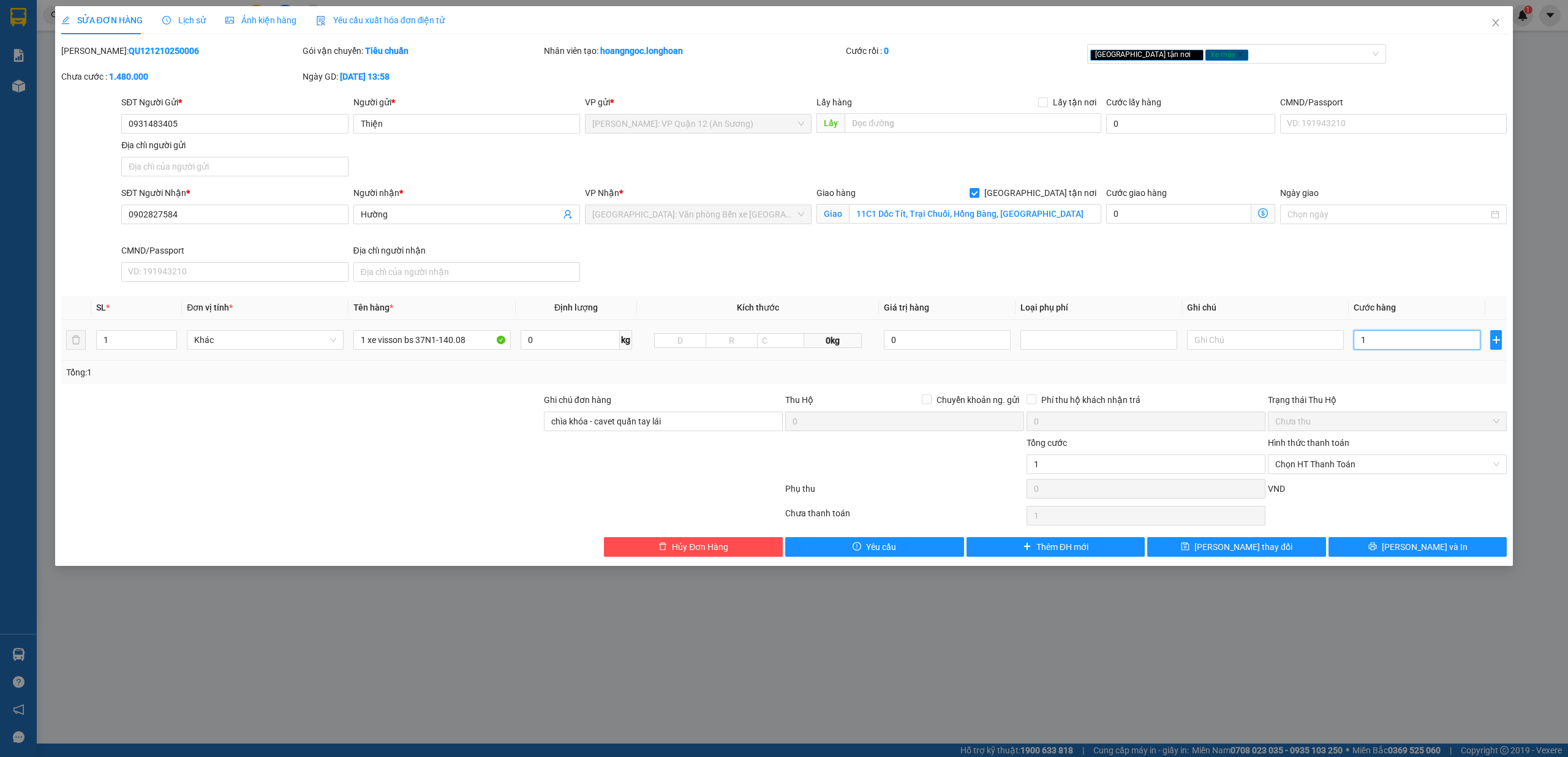
type input "13"
type input "138"
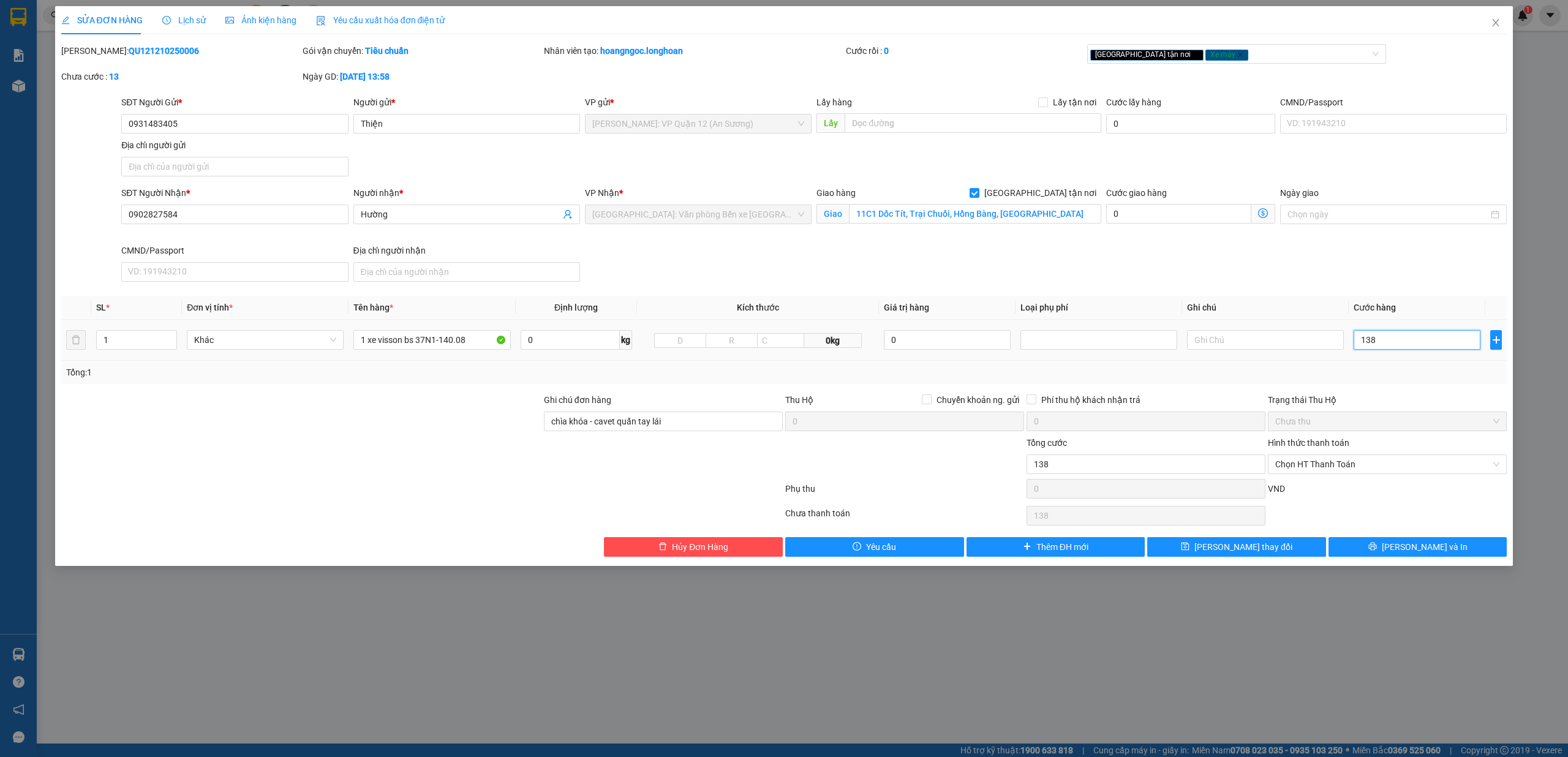
type input "1.380"
type input "13.800"
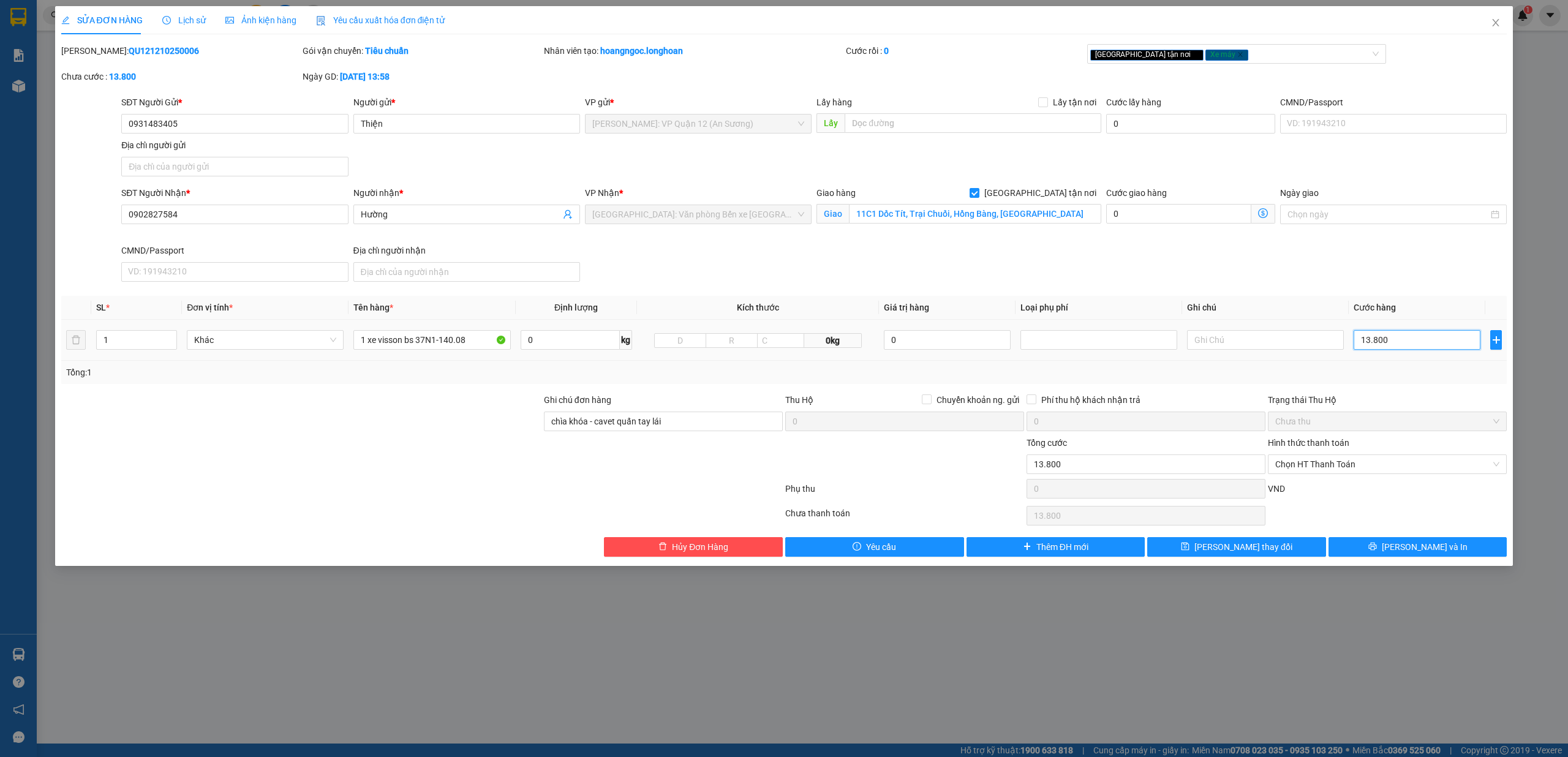
type input "138.000"
type input "1.380.000"
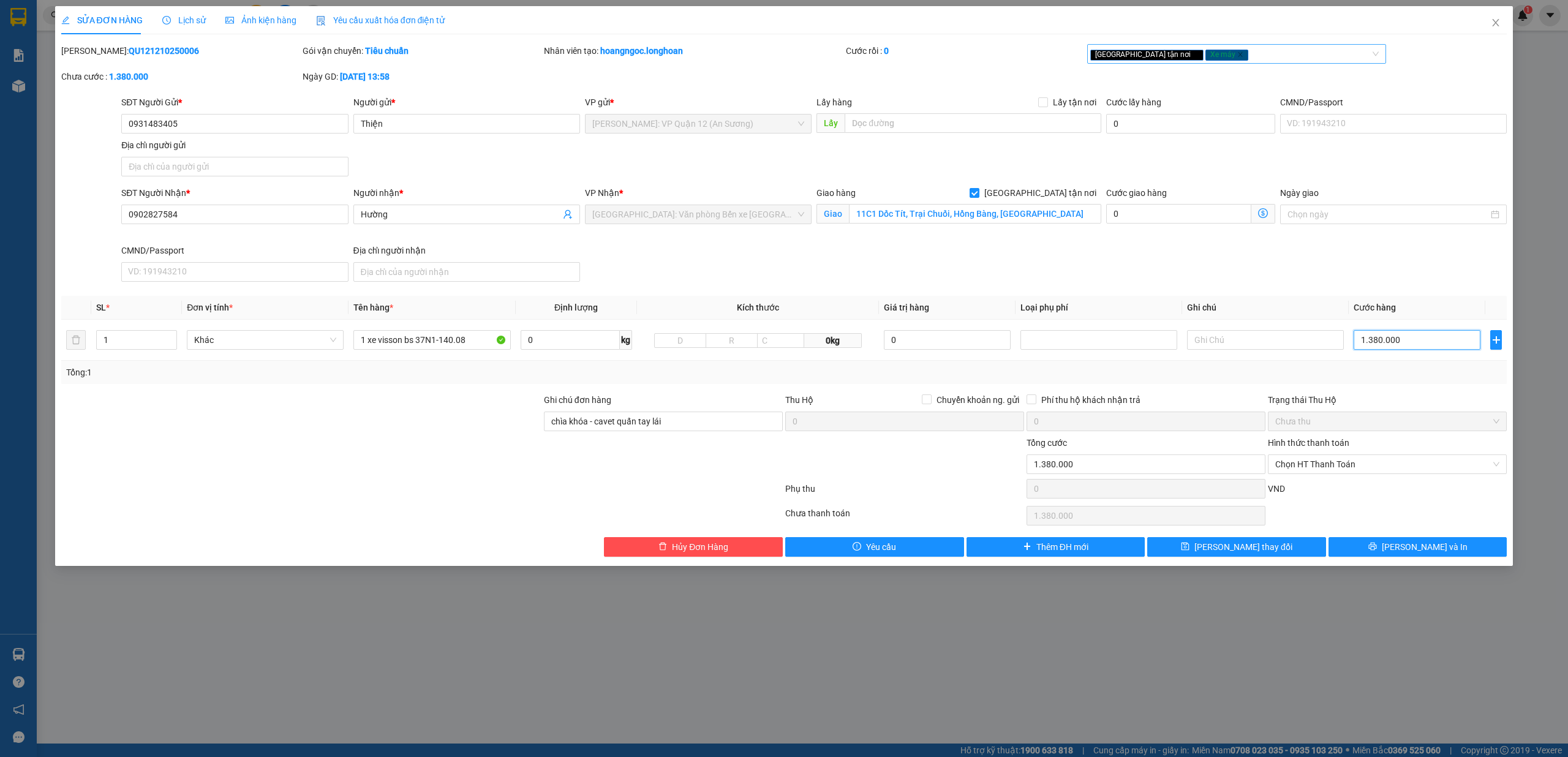
click at [586, 56] on icon "close" at bounding box center [1195, 54] width 6 height 6
type input "1.380.000"
drag, startPoint x: 1042, startPoint y: 190, endPoint x: 1046, endPoint y: 214, distance: 24.3
click at [586, 192] on input "[GEOGRAPHIC_DATA] tận nơi" at bounding box center [974, 192] width 8 height 8
checkbox input "false"
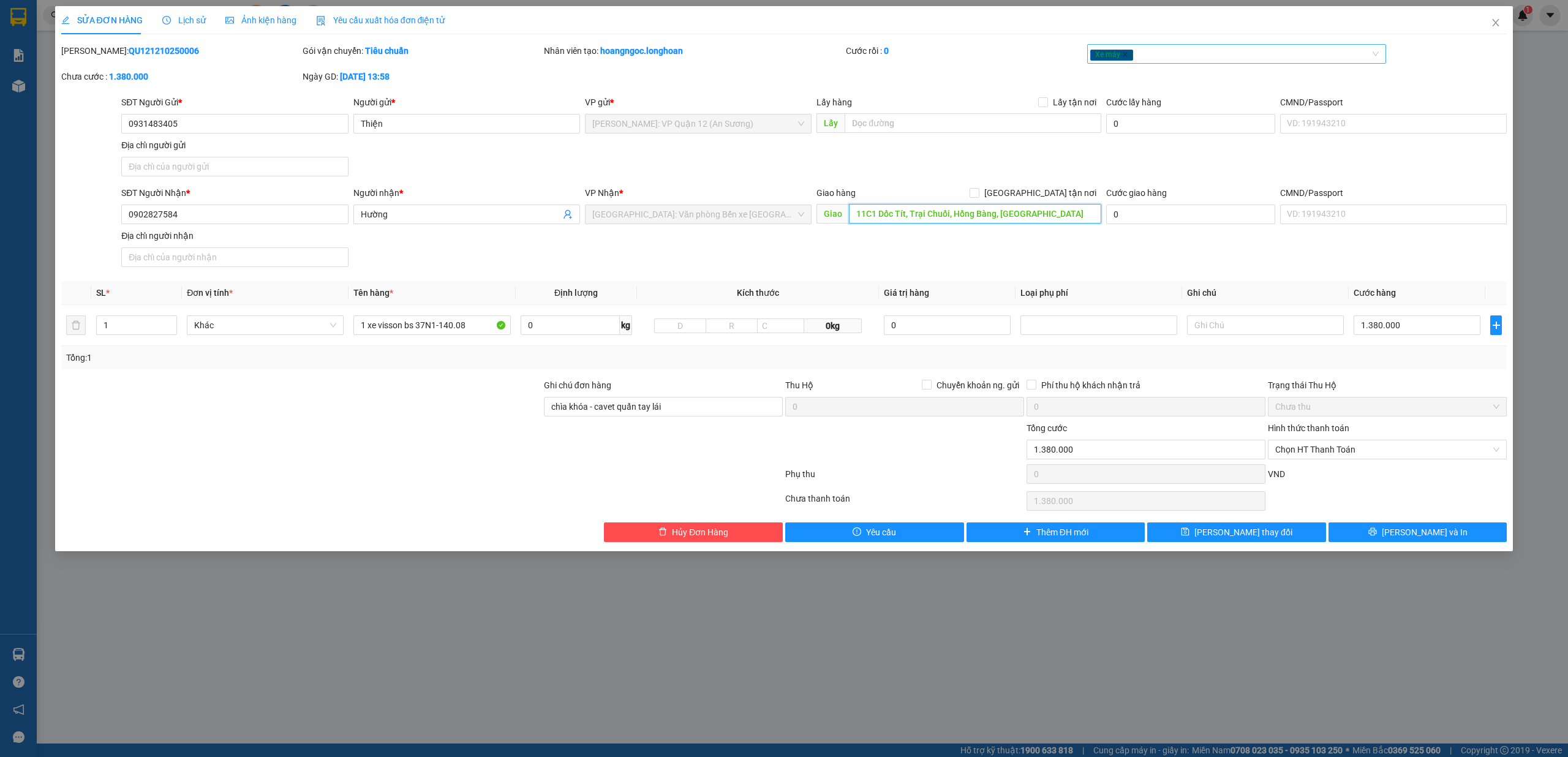
click at [586, 216] on input "11C1 Dốc Tít, Trại Chuối, Hồng Bàng, Hải Phòng" at bounding box center [975, 214] width 252 height 20
click at [586, 538] on button "[PERSON_NAME] và In" at bounding box center [1418, 532] width 179 height 20
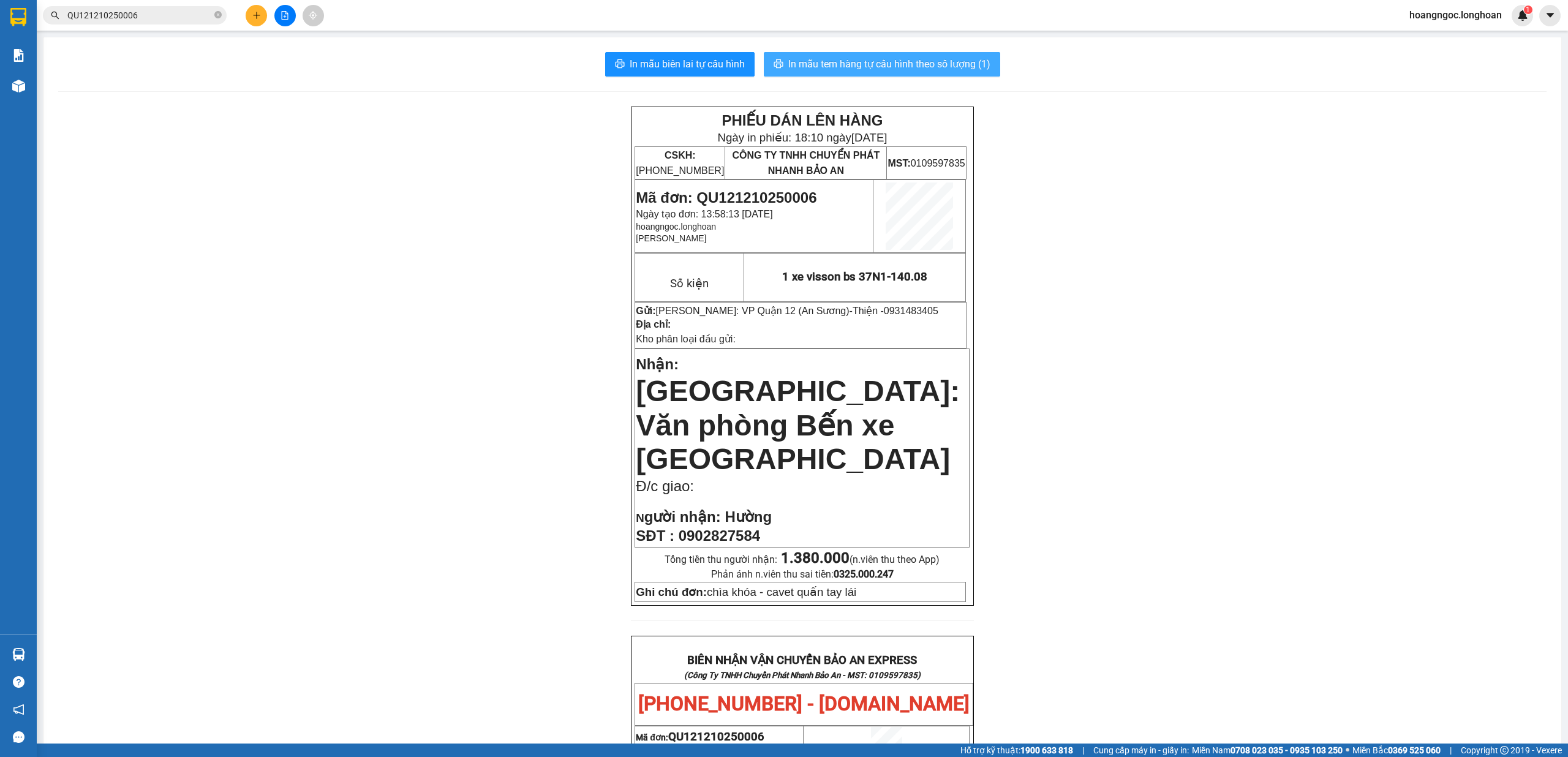
click at [586, 56] on span "In mẫu tem hàng tự cấu hình theo số lượng (1)" at bounding box center [889, 64] width 202 height 16
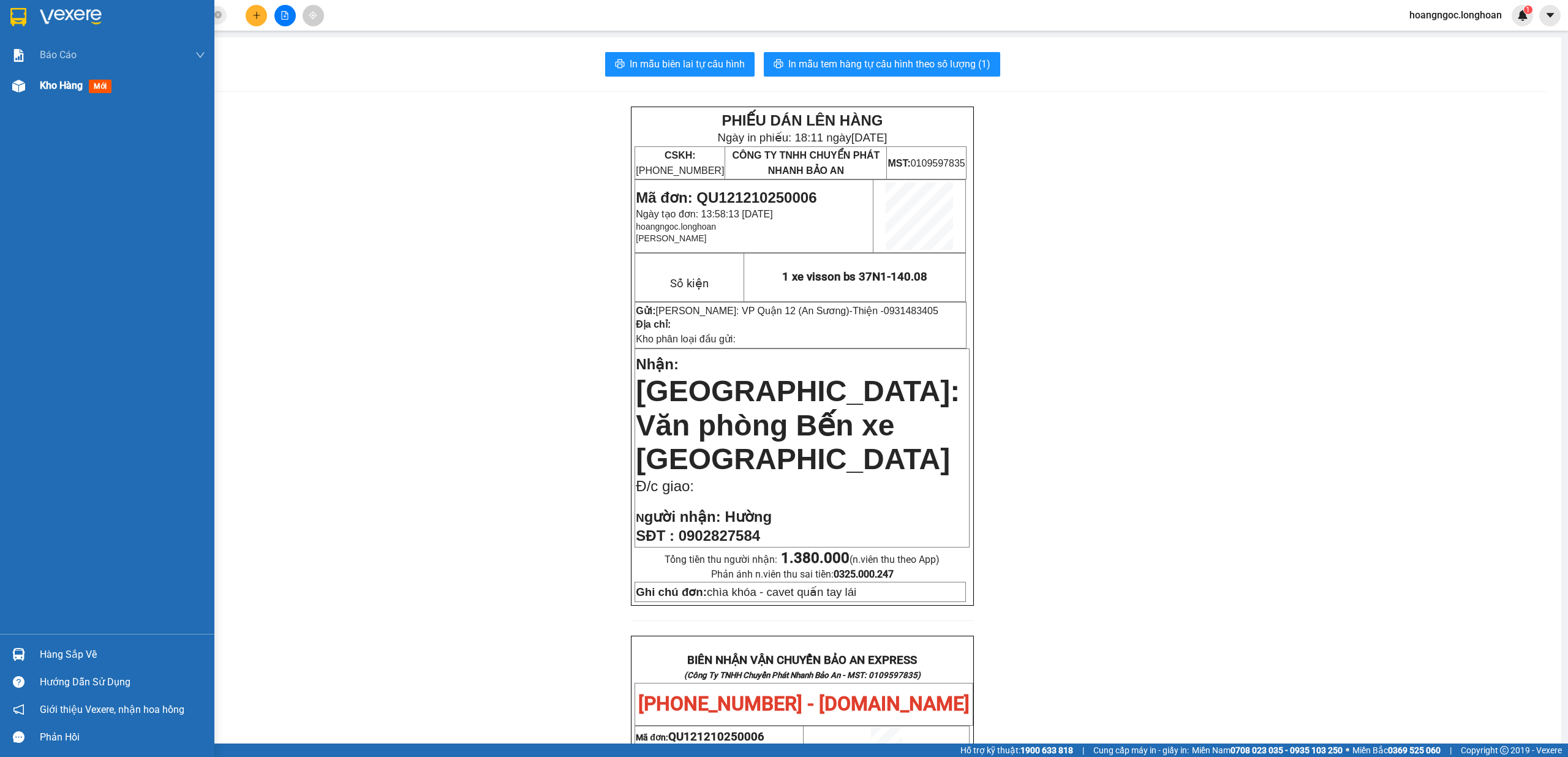
click at [27, 91] on div at bounding box center [18, 86] width 21 height 21
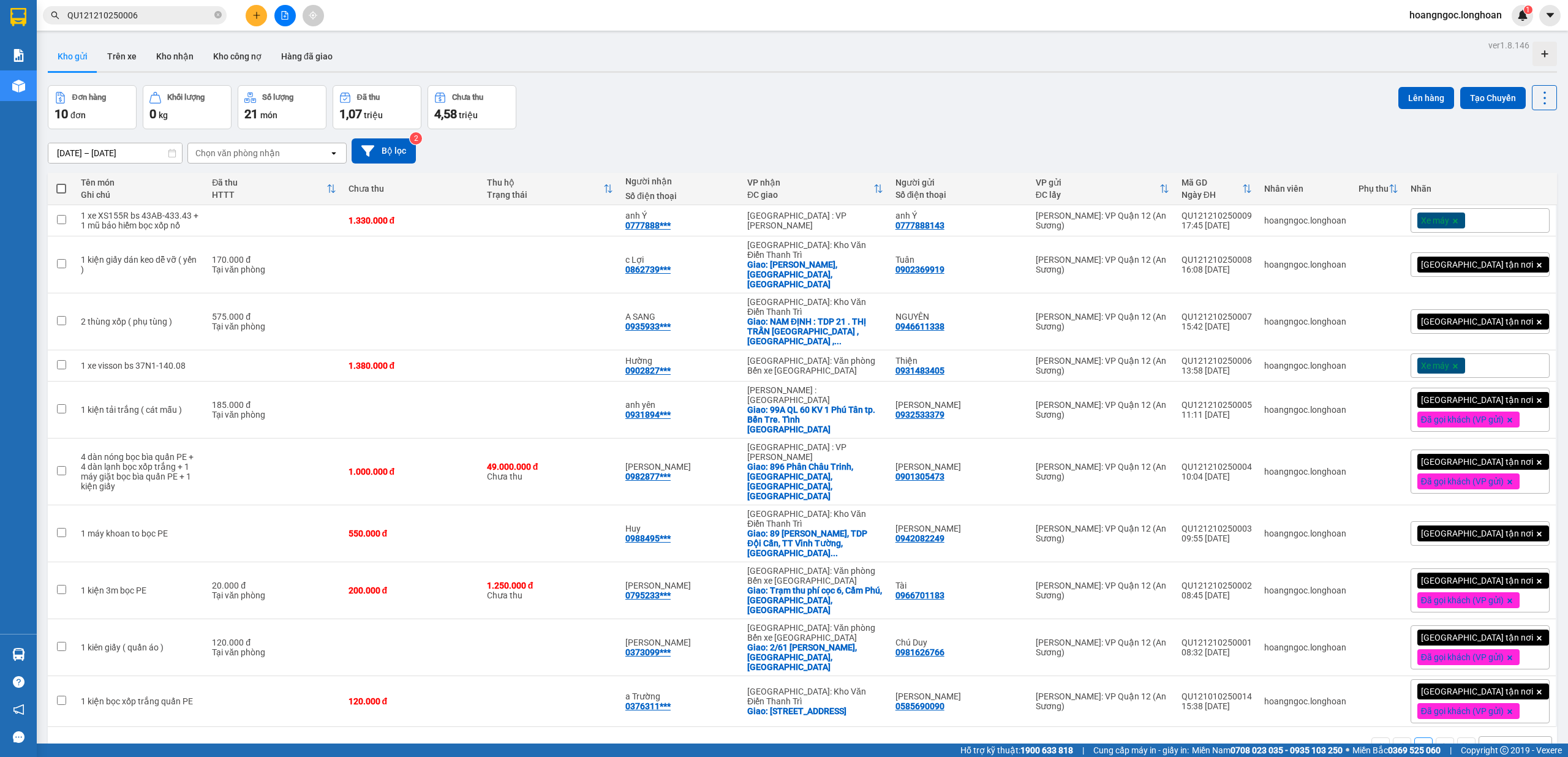
click at [586, 353] on div "Xe máy" at bounding box center [1479, 365] width 139 height 25
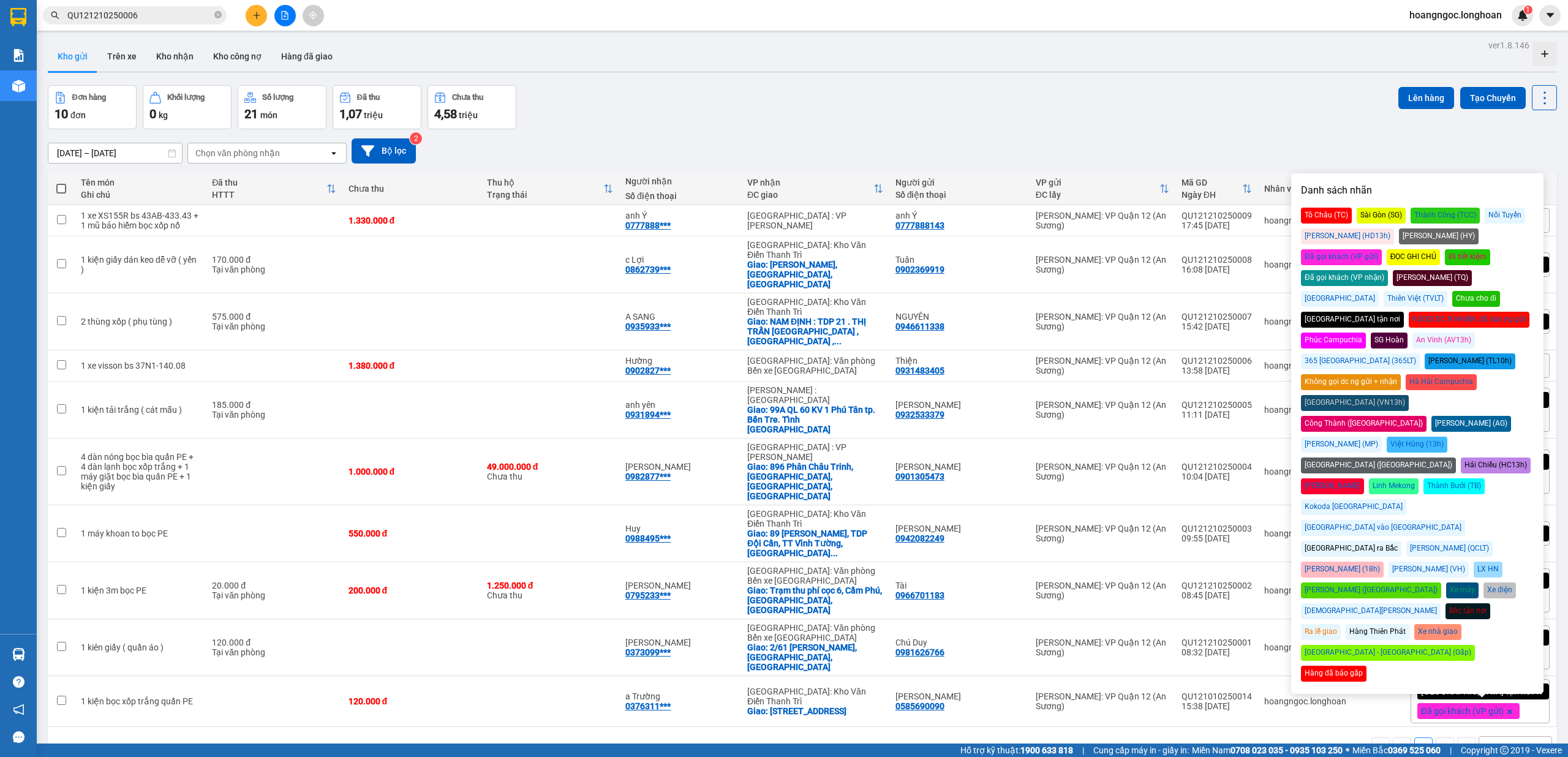
click at [586, 250] on div "Đã gọi khách (VP gửi)" at bounding box center [1341, 257] width 81 height 16
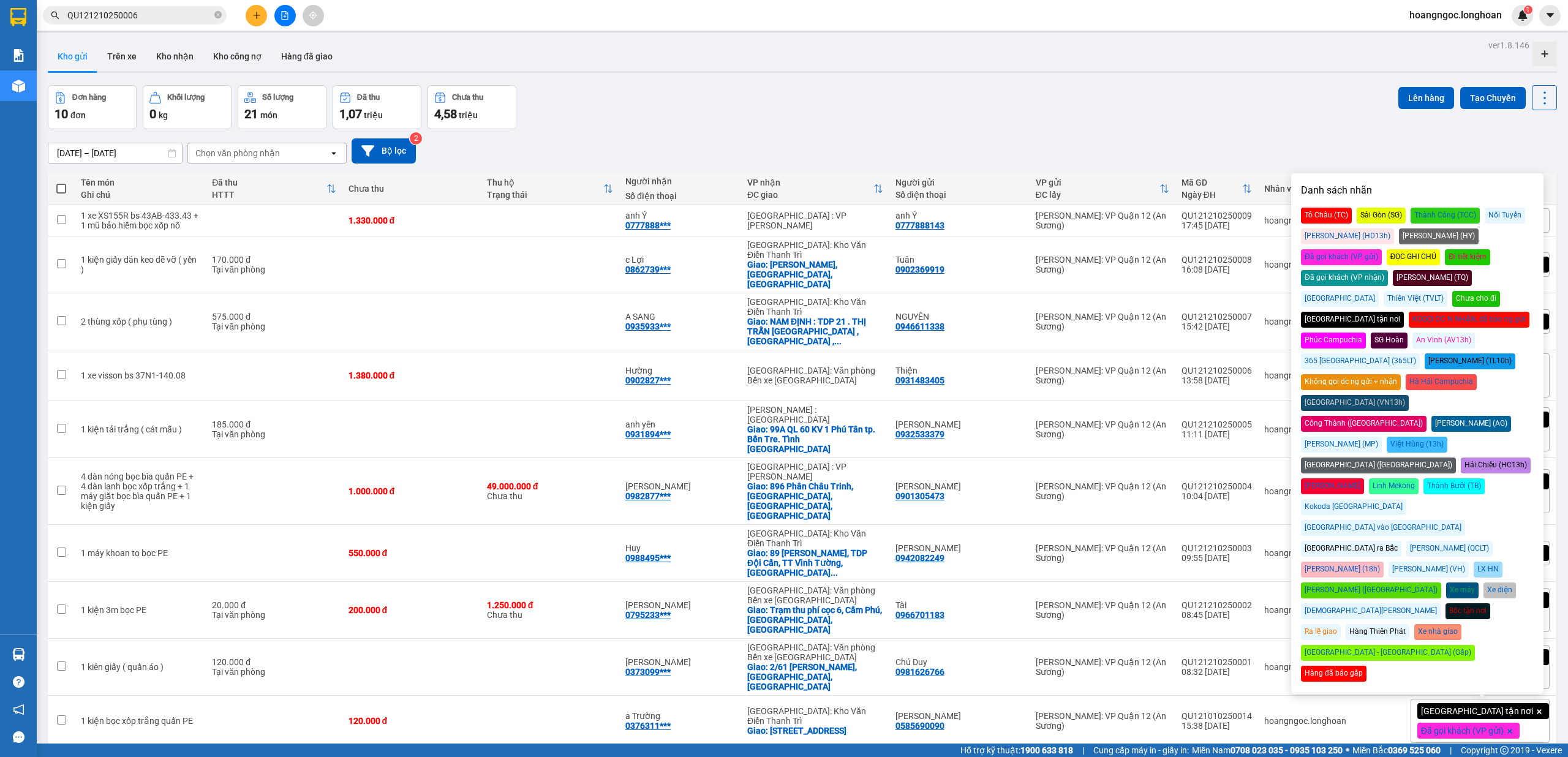
click at [586, 69] on div "Kho gửi Trên xe Kho nhận Kho công nợ Hàng đã giao" at bounding box center [802, 58] width 1509 height 32
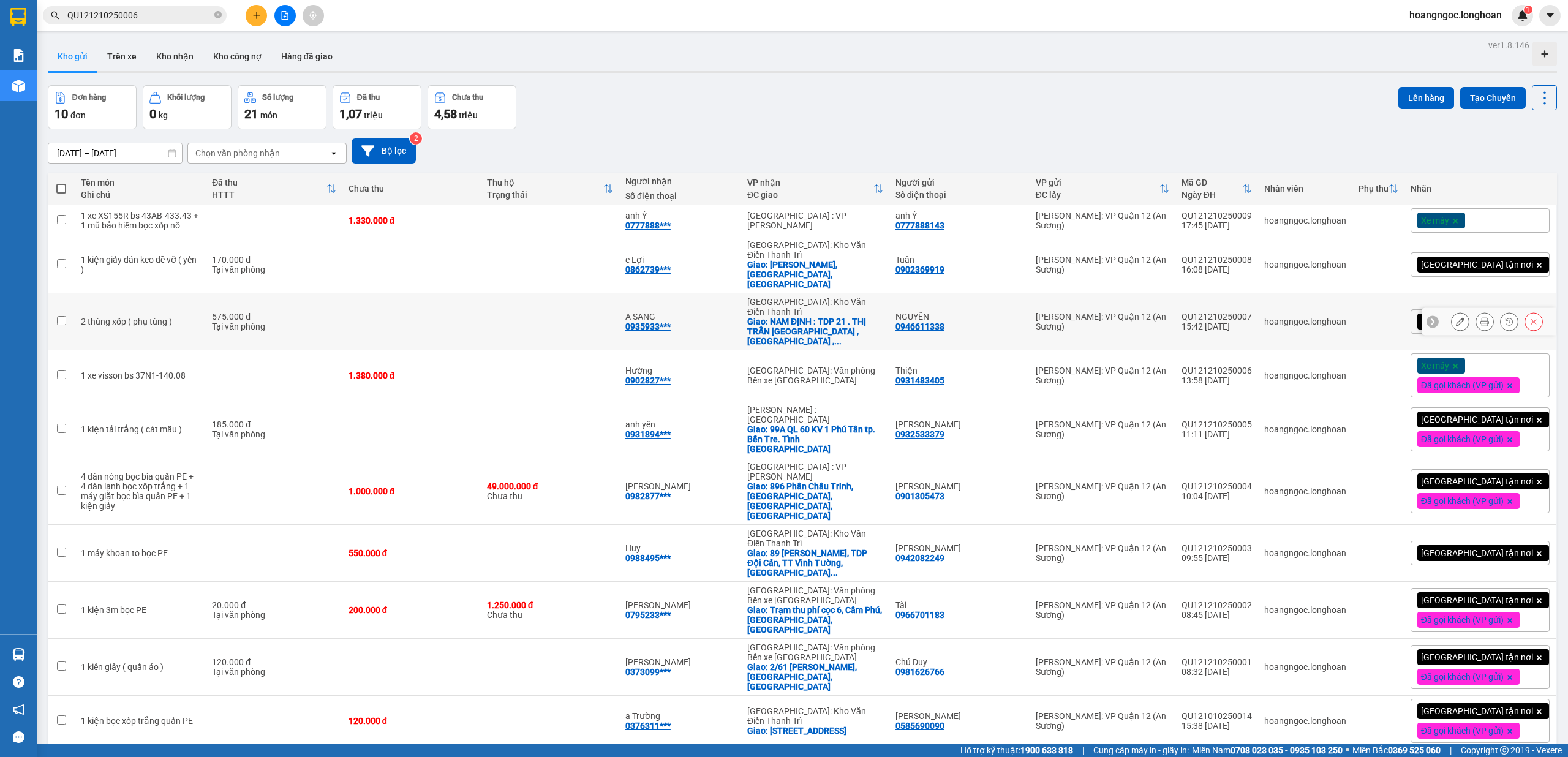
click at [586, 317] on icon at bounding box center [1484, 321] width 8 height 8
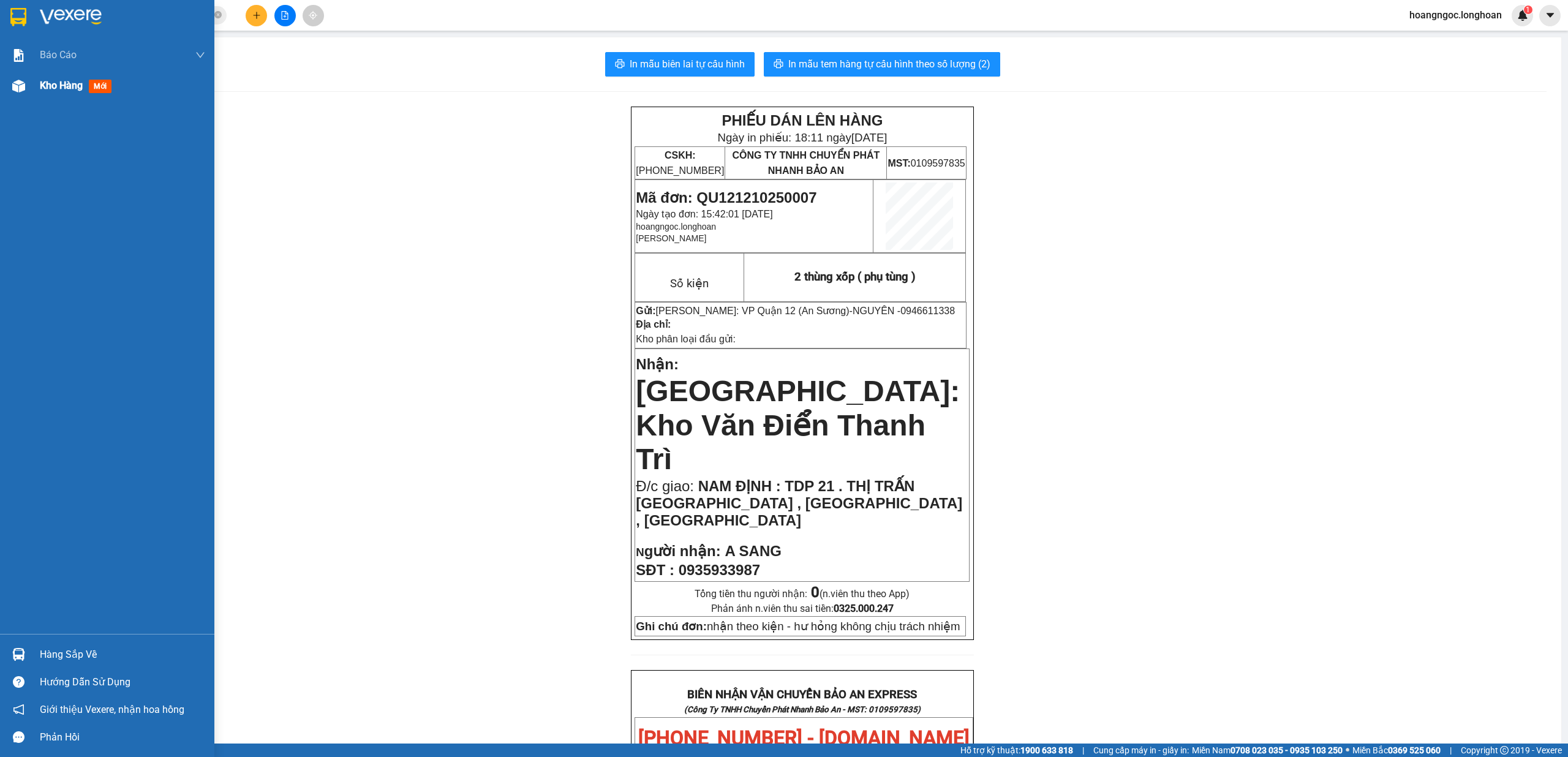
click at [39, 84] on span "Kho hàng" at bounding box center [61, 85] width 43 height 12
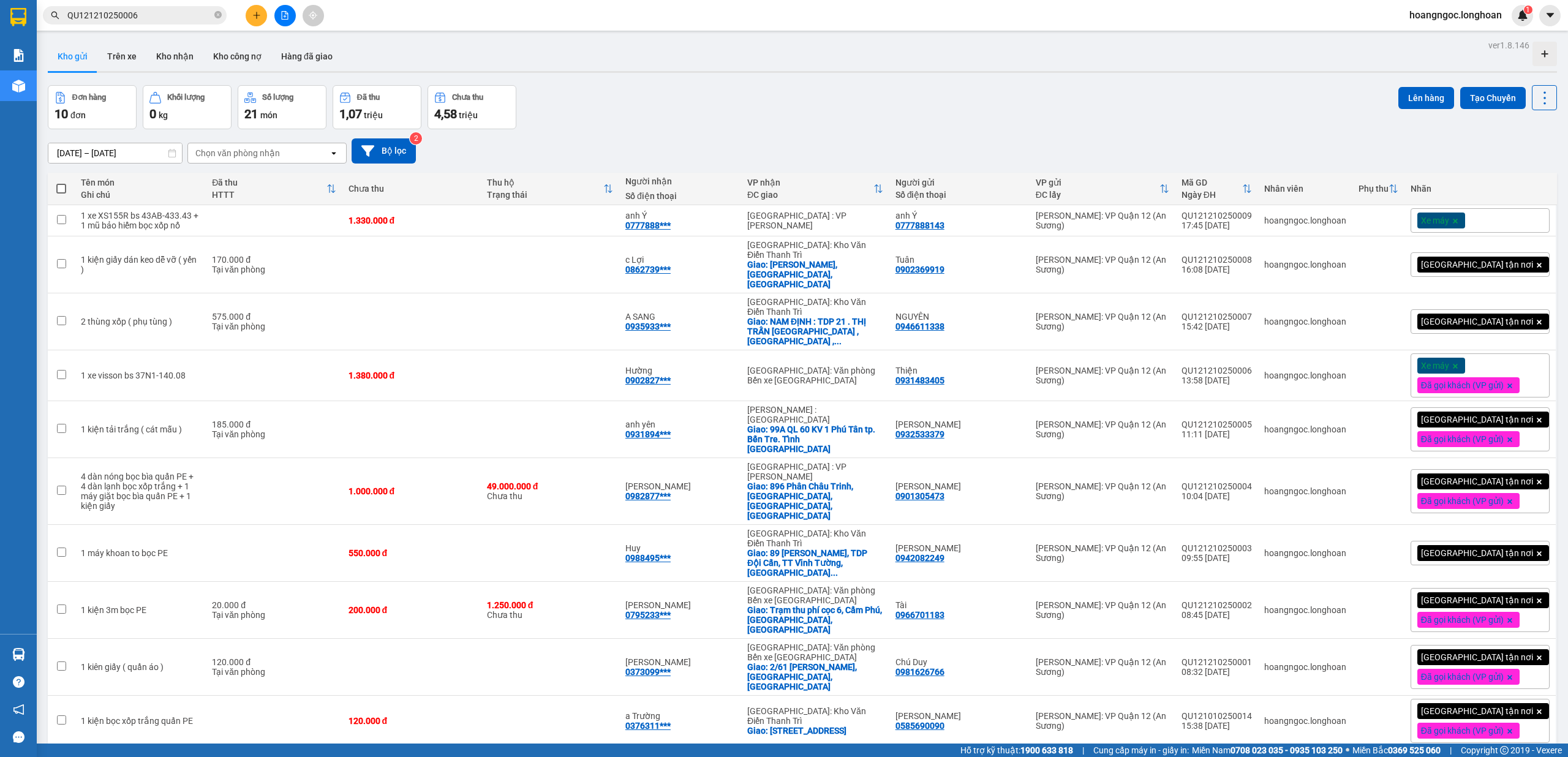
click at [586, 309] on div "[GEOGRAPHIC_DATA] tận nơi" at bounding box center [1479, 321] width 139 height 25
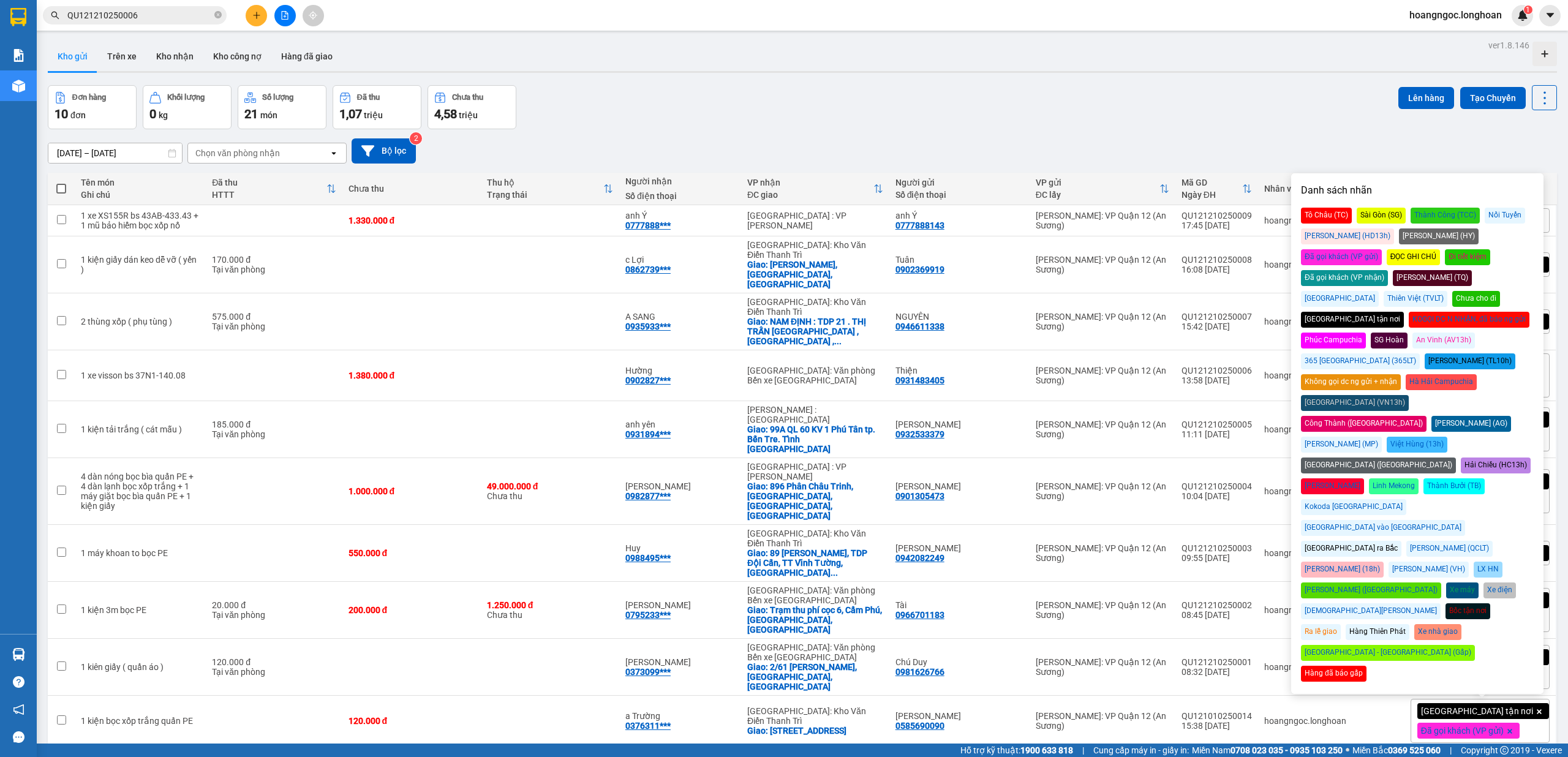
click at [586, 250] on div "Đã gọi khách (VP gửi)" at bounding box center [1341, 257] width 81 height 16
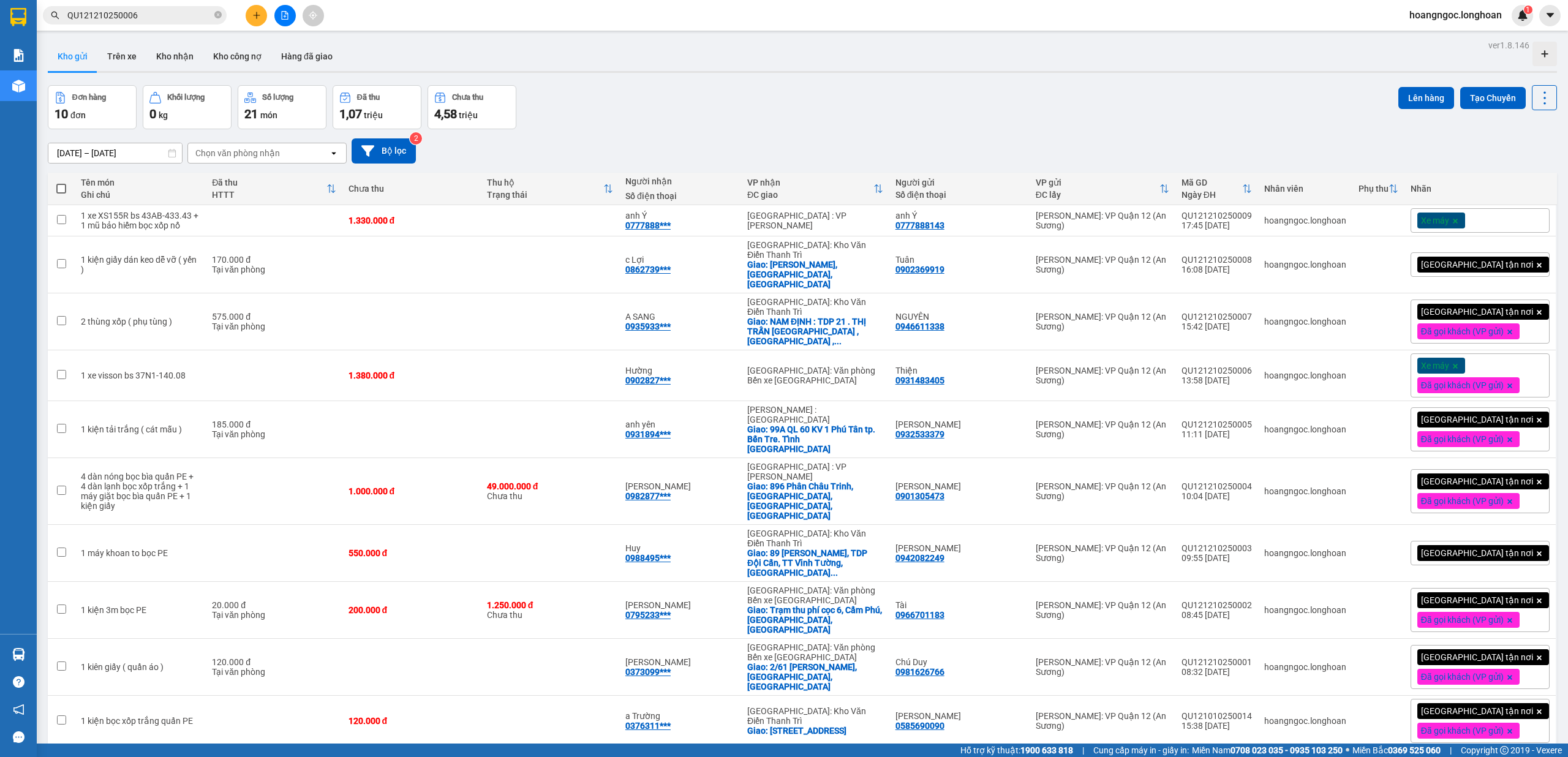
click at [586, 63] on div "Kho gửi Trên xe Kho nhận Kho công nợ Hàng đã giao" at bounding box center [802, 58] width 1509 height 32
click at [586, 256] on button at bounding box center [1484, 264] width 17 height 21
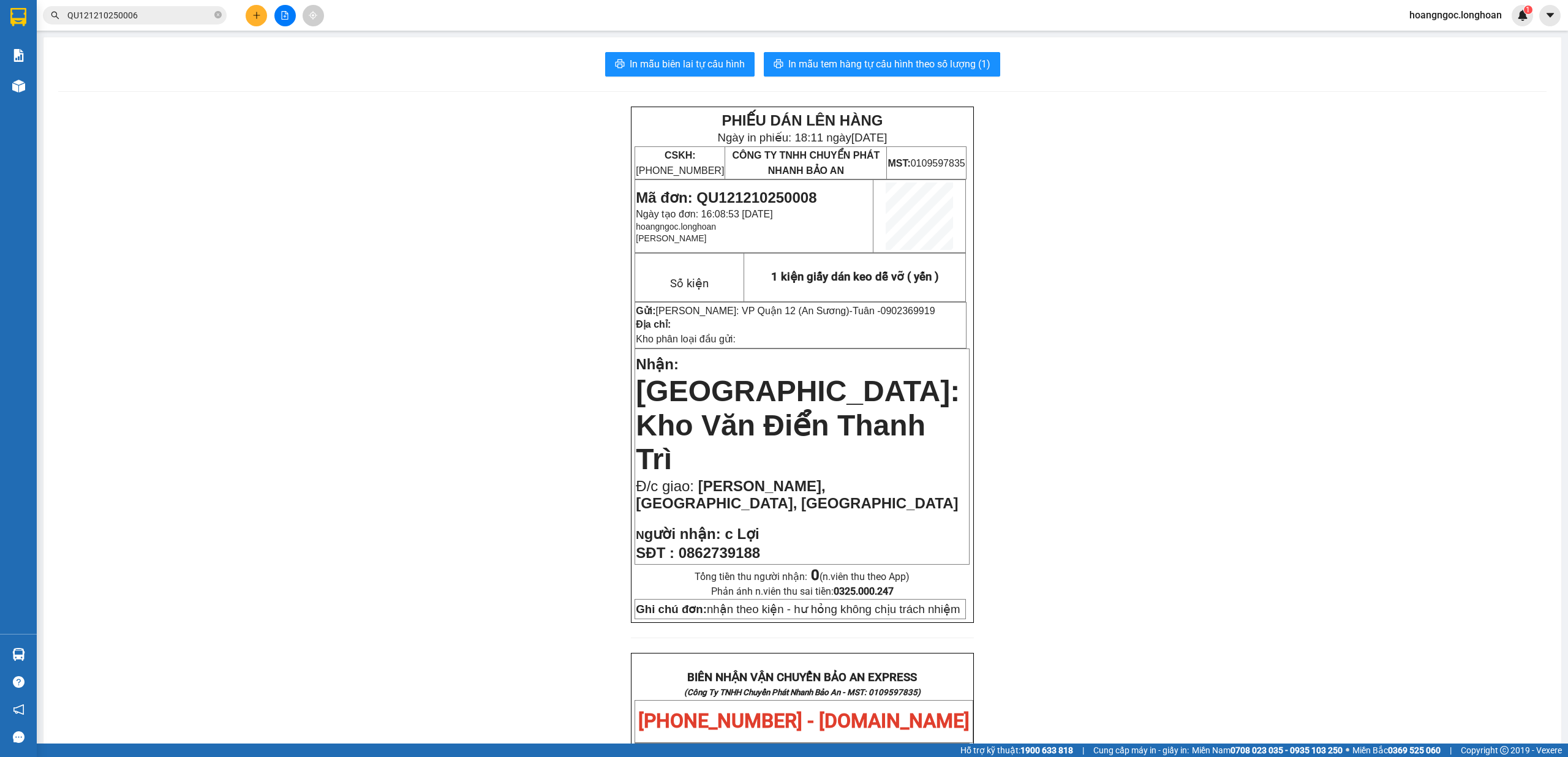
click at [586, 544] on span "0862739188" at bounding box center [719, 552] width 82 height 16
copy span "0862739188"
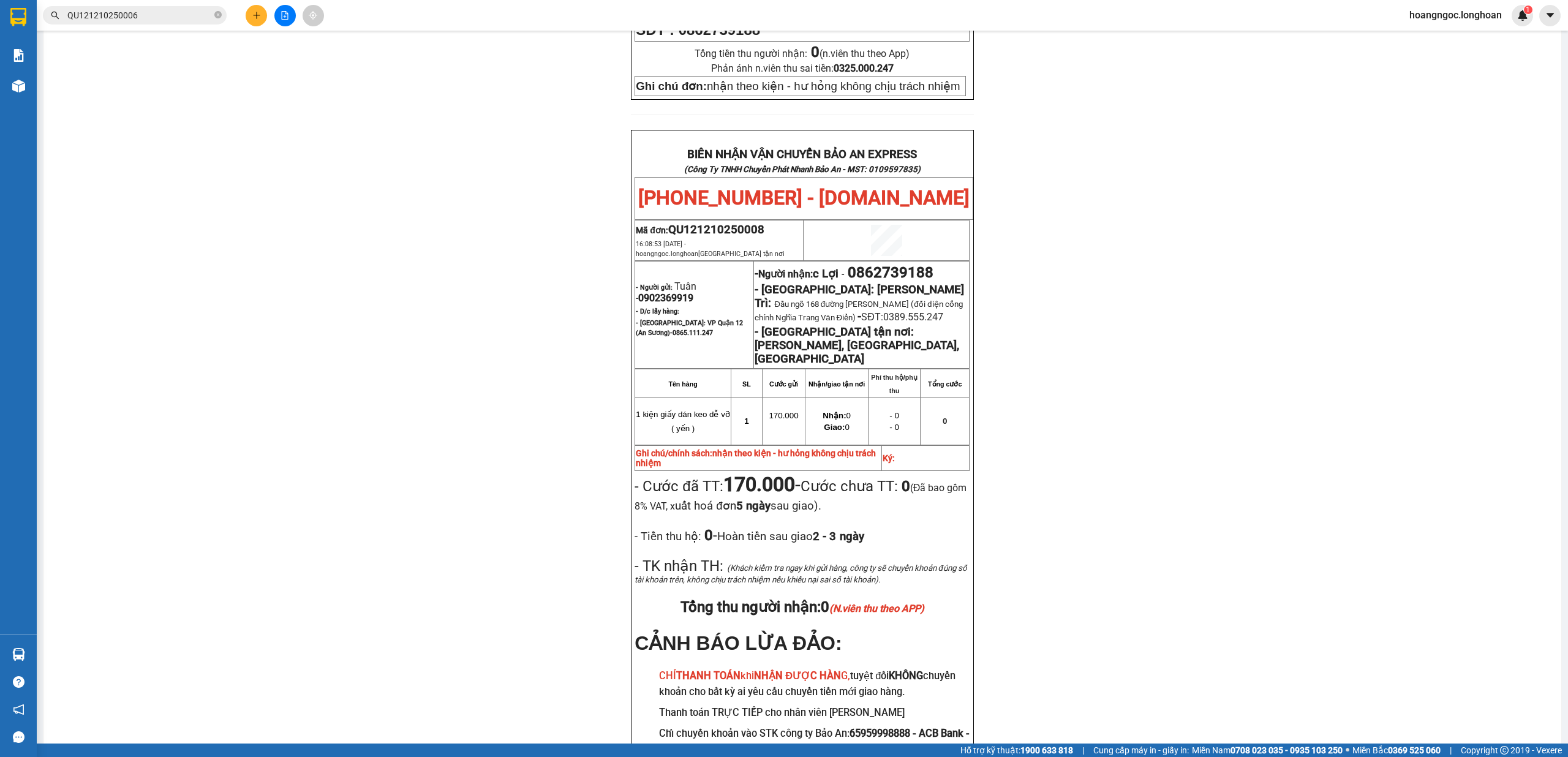
scroll to position [530, 0]
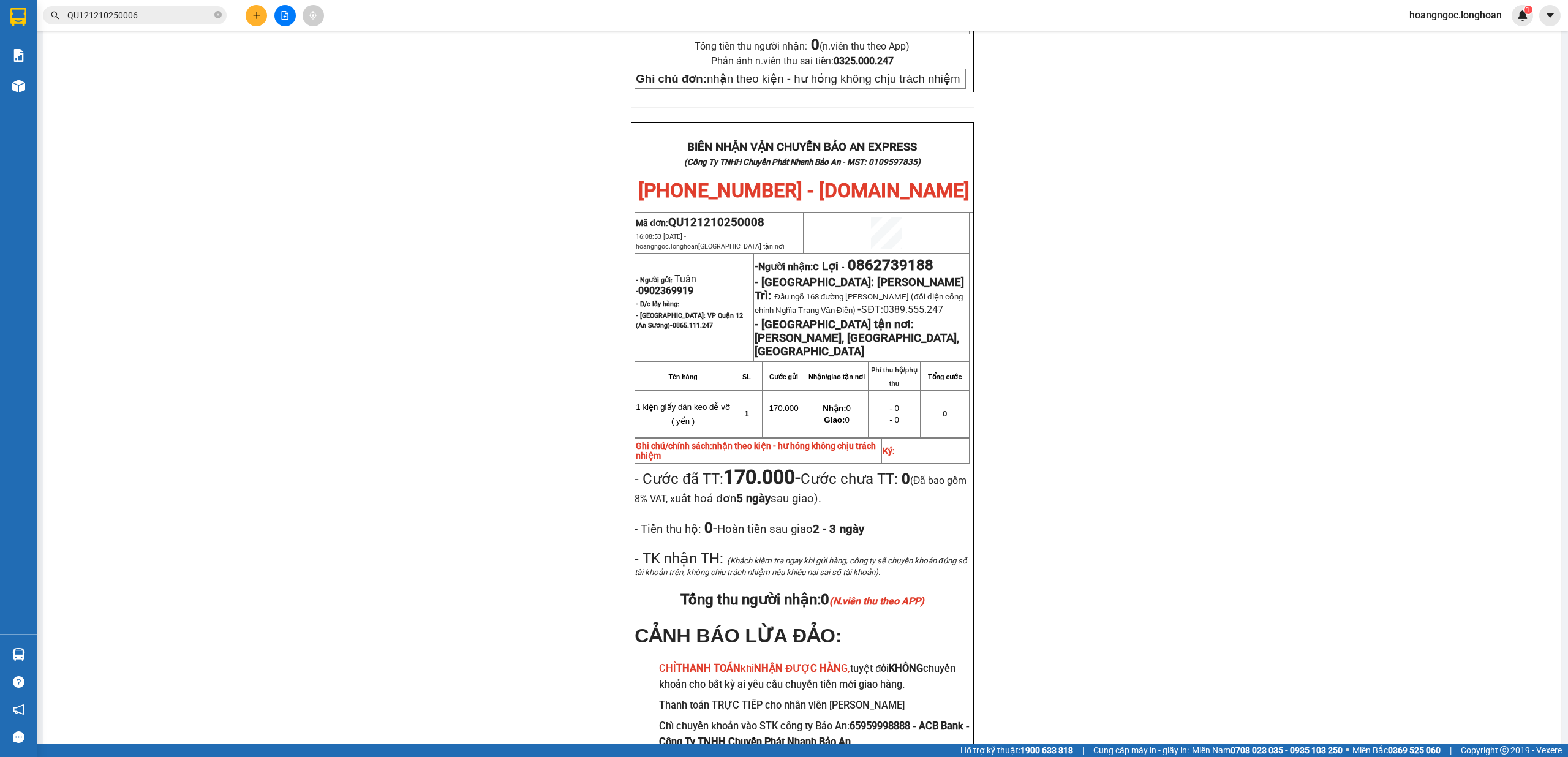
click at [586, 331] on strong "[PERSON_NAME], [GEOGRAPHIC_DATA], [GEOGRAPHIC_DATA]" at bounding box center [857, 345] width 204 height 27
click at [427, 302] on div "PHIẾU DÁN LÊN HÀNG Ngày in phiếu: 18:11 ngày 12-10-2025 CSKH: 1900.06.88.33 CÔN…" at bounding box center [802, 190] width 1488 height 1227
click at [586, 318] on strong "- [GEOGRAPHIC_DATA] tận nơi:" at bounding box center [834, 324] width 159 height 13
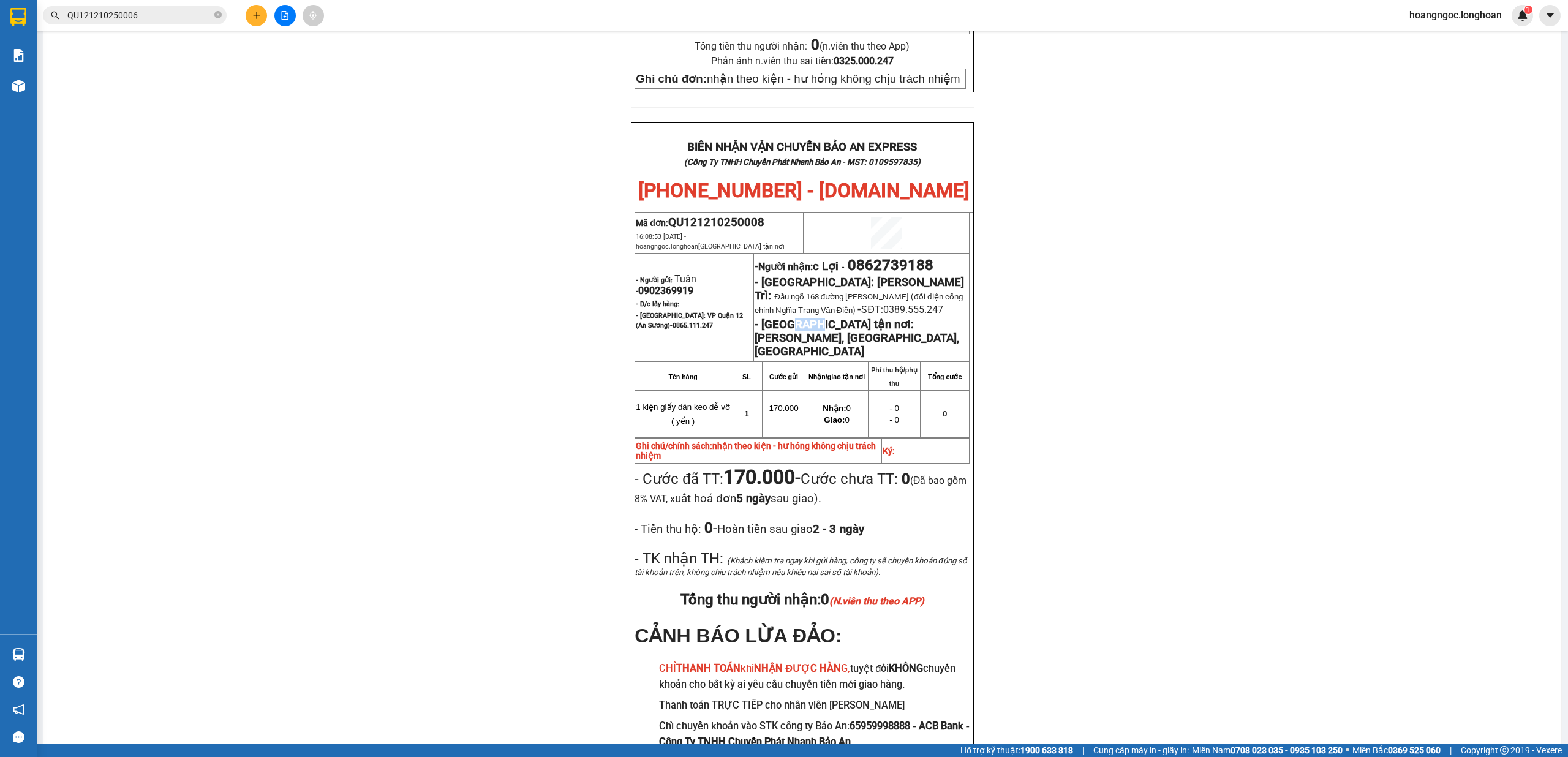
click at [586, 318] on strong "- [GEOGRAPHIC_DATA] tận nơi:" at bounding box center [834, 324] width 159 height 13
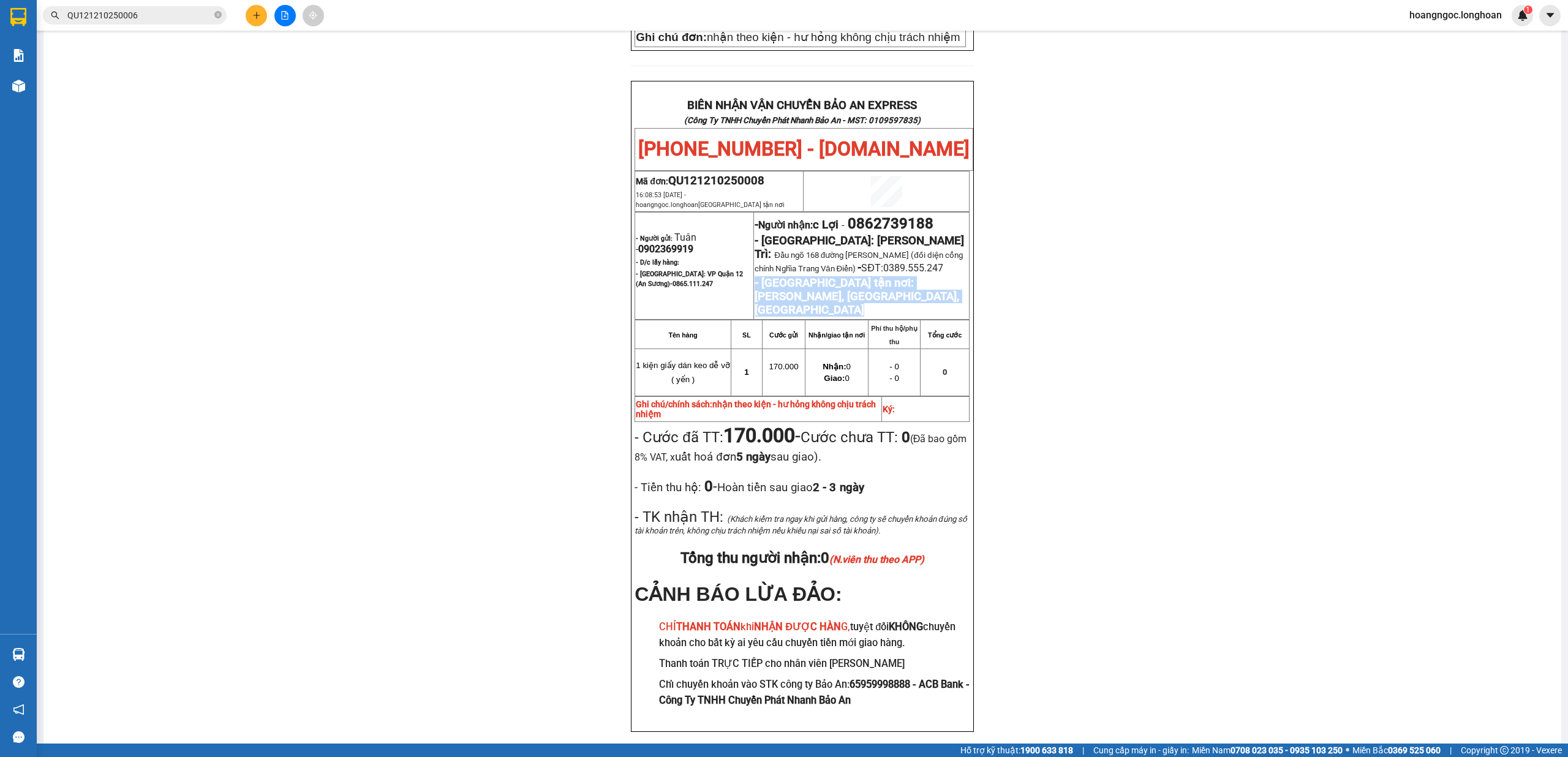
scroll to position [581, 0]
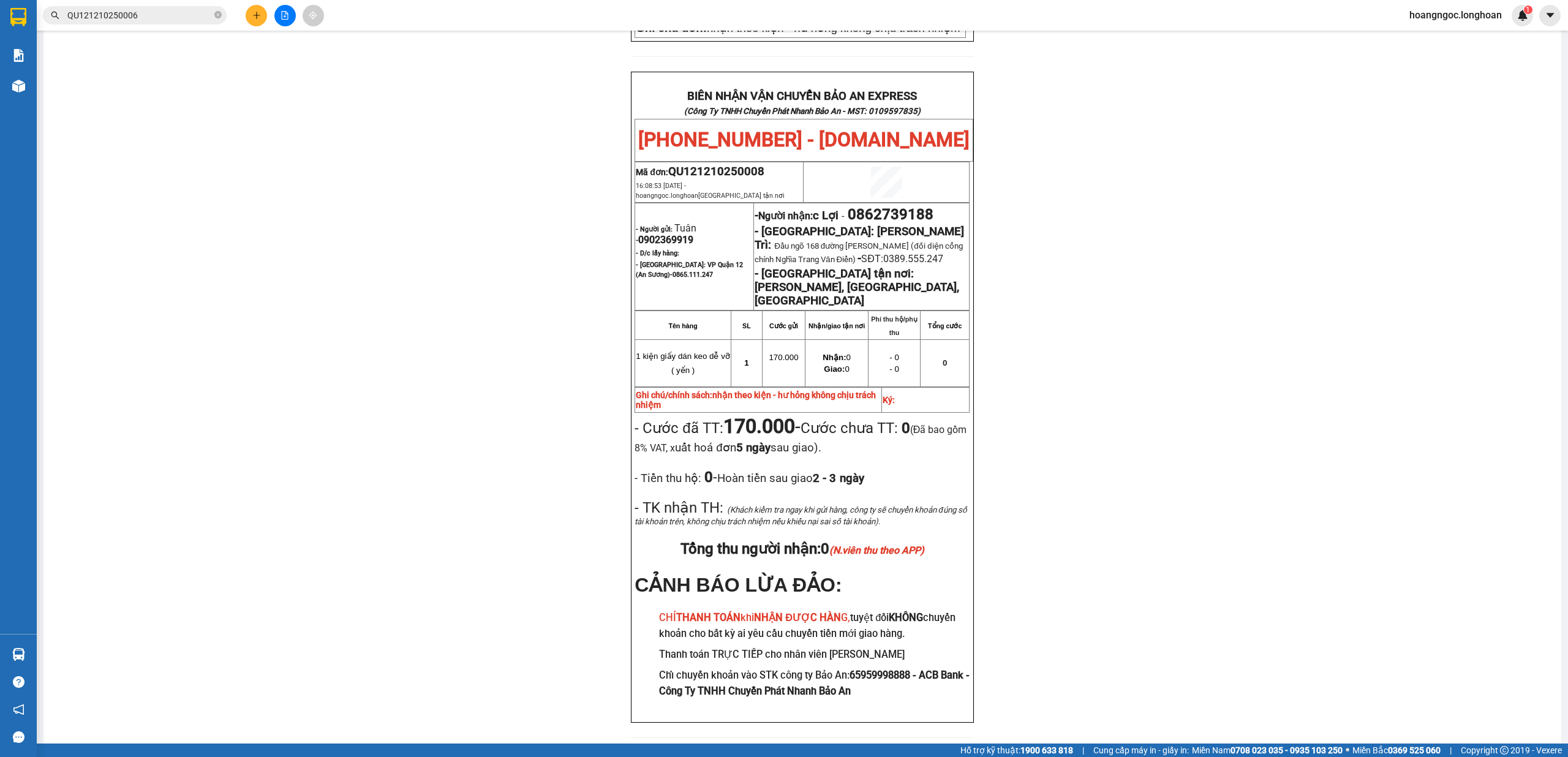
click at [529, 459] on div "PHIẾU DÁN LÊN HÀNG Ngày in phiếu: 18:11 ngày 12-10-2025 CSKH: 1900.06.88.33 CÔN…" at bounding box center [802, 139] width 1488 height 1227
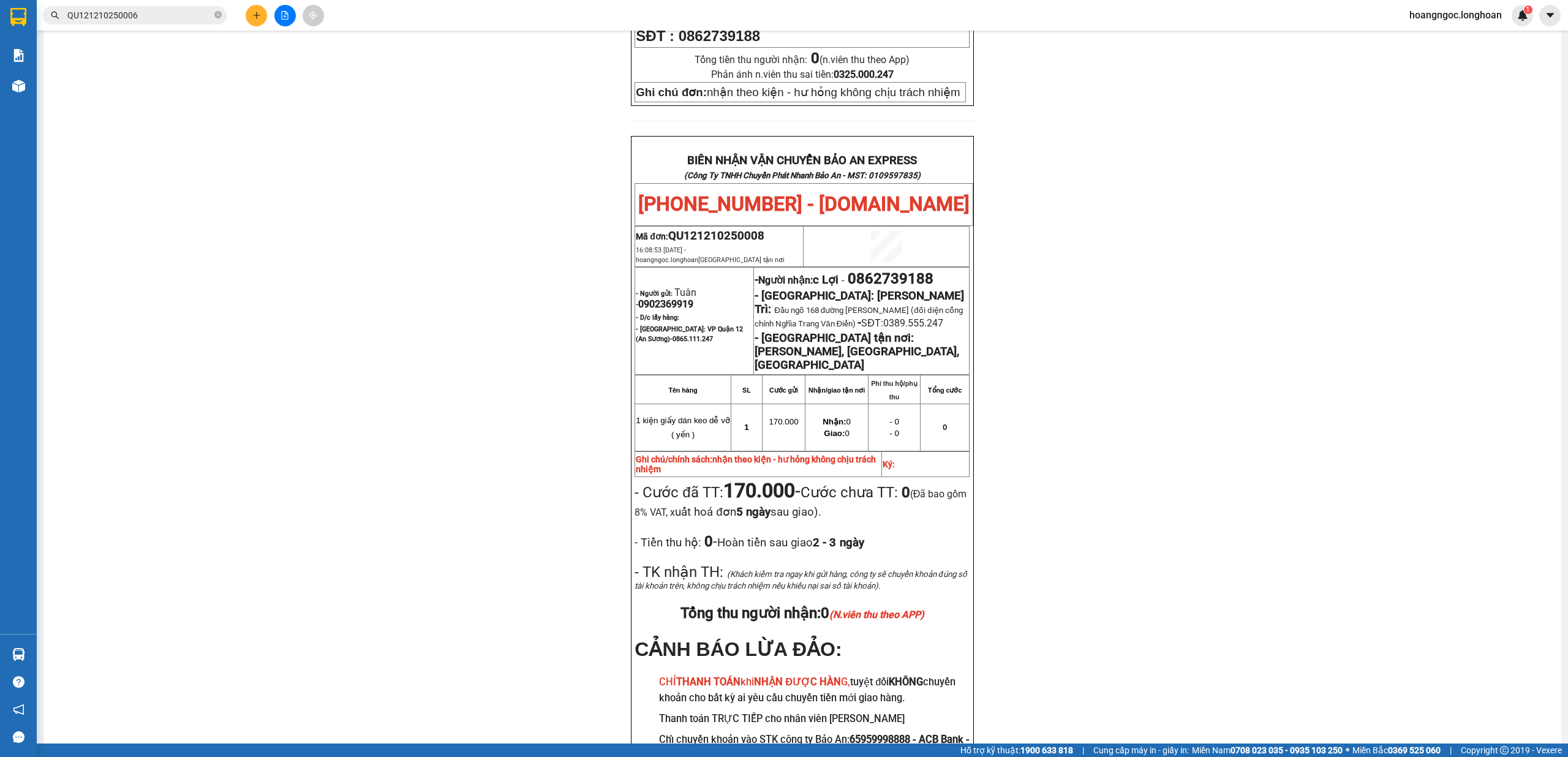
scroll to position [417, 0]
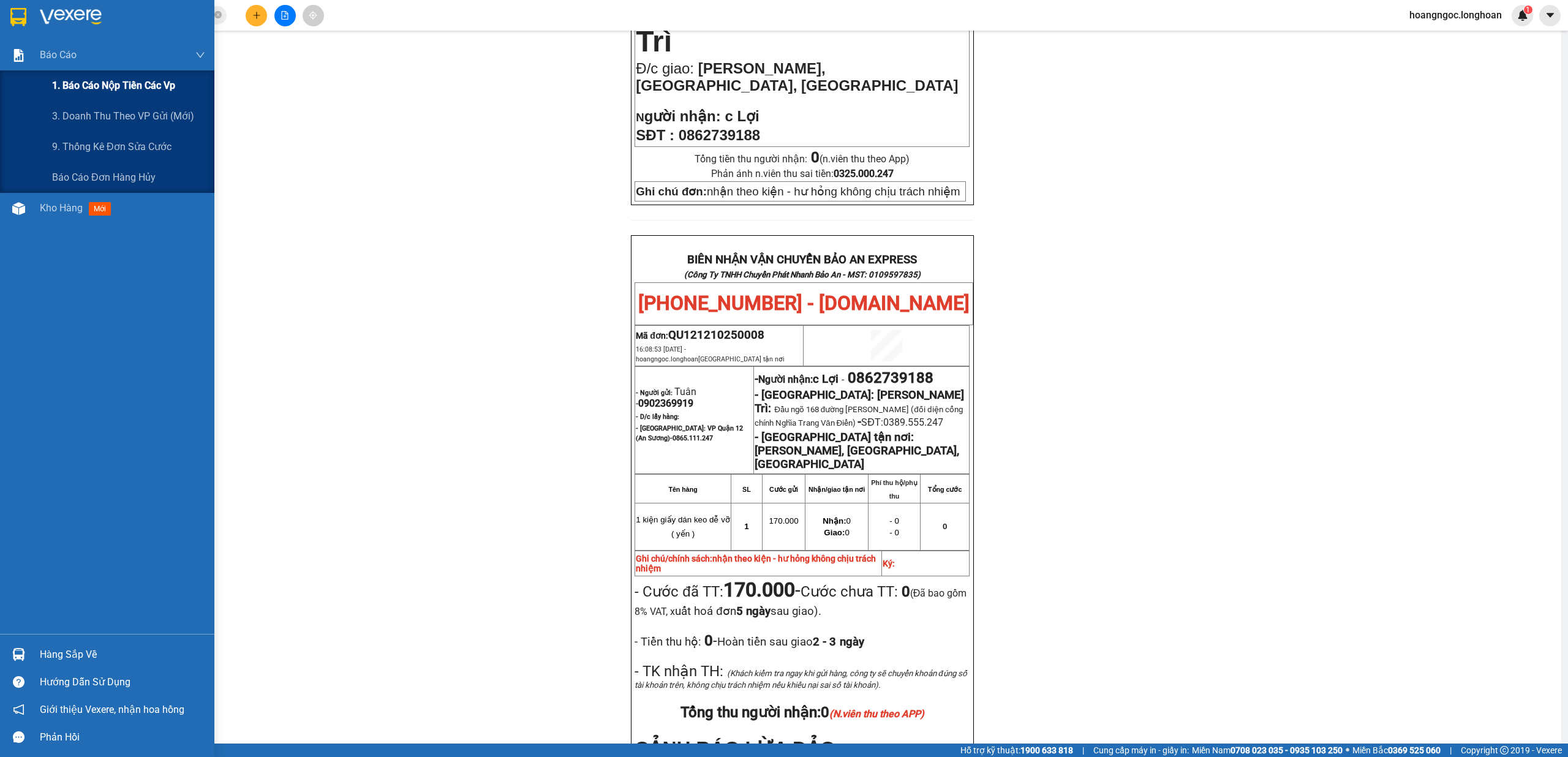
click at [138, 90] on span "1. Báo cáo nộp tiền các vp" at bounding box center [114, 85] width 123 height 16
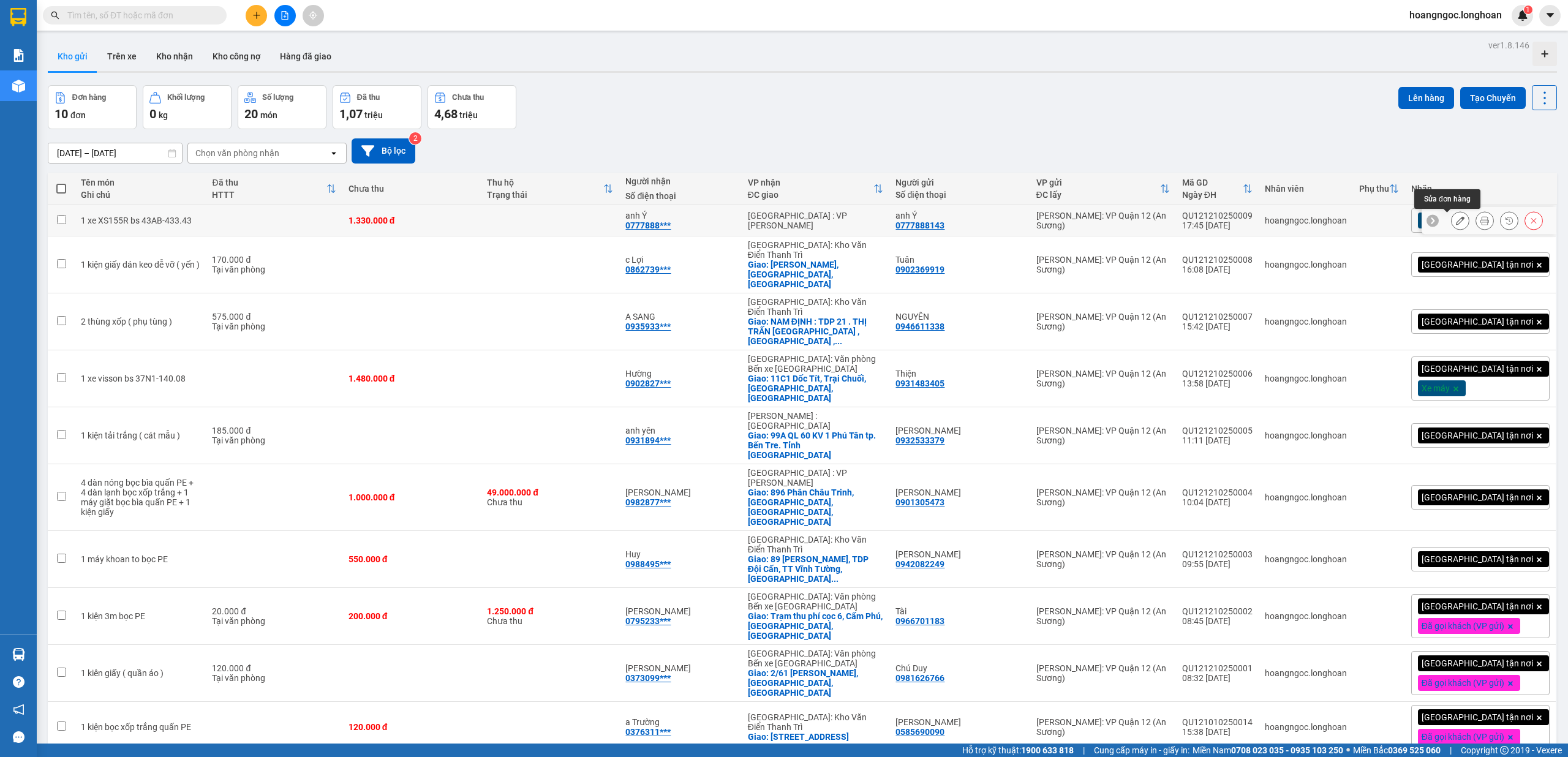
click at [1456, 221] on icon at bounding box center [1460, 221] width 8 height 8
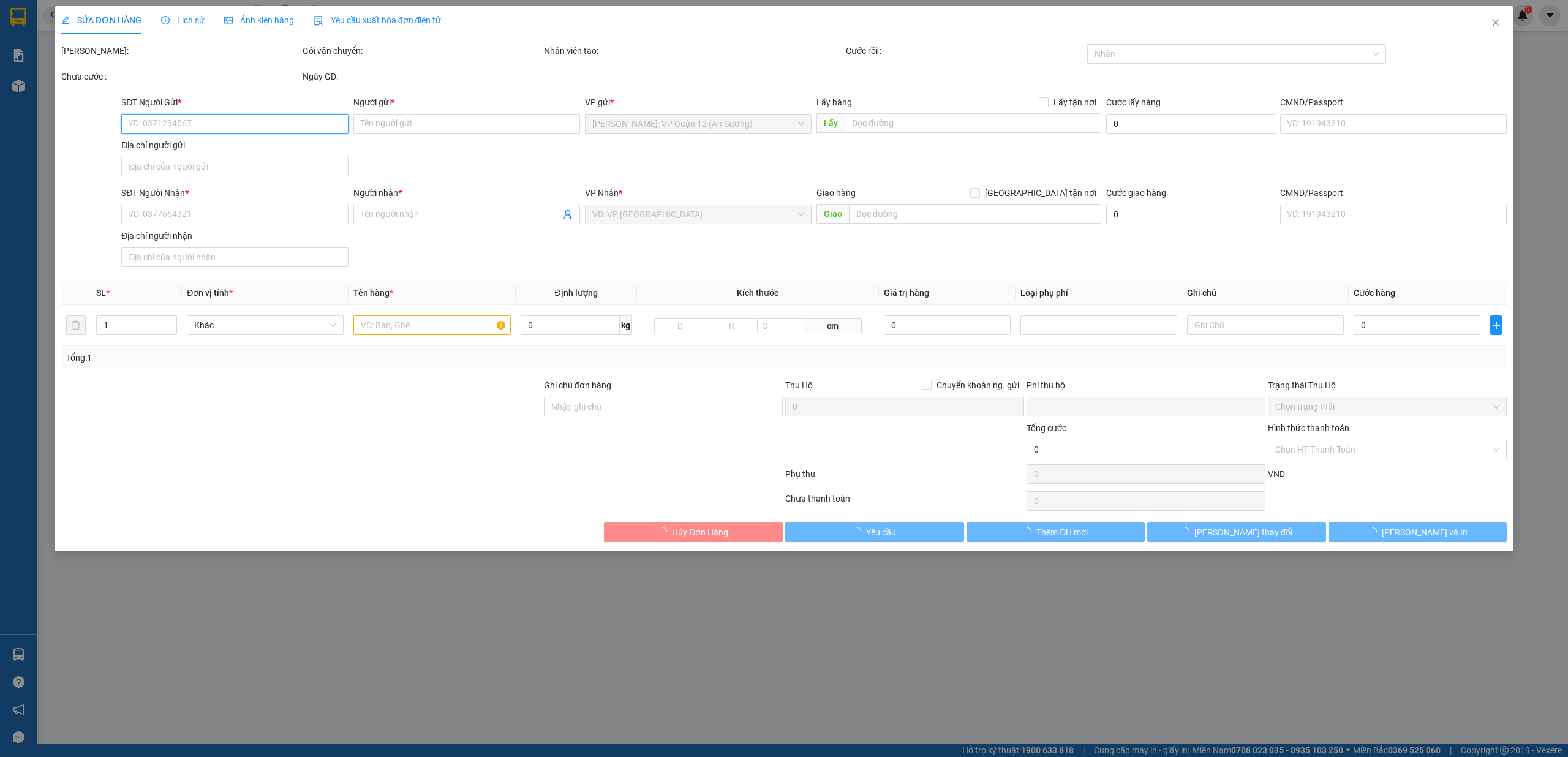
type input "0777888143"
type input "anh Ý"
type input "0777888143"
type input "anh Ý"
type input "chìa khóa quấn tay lái - giấy tờ khách giữ"
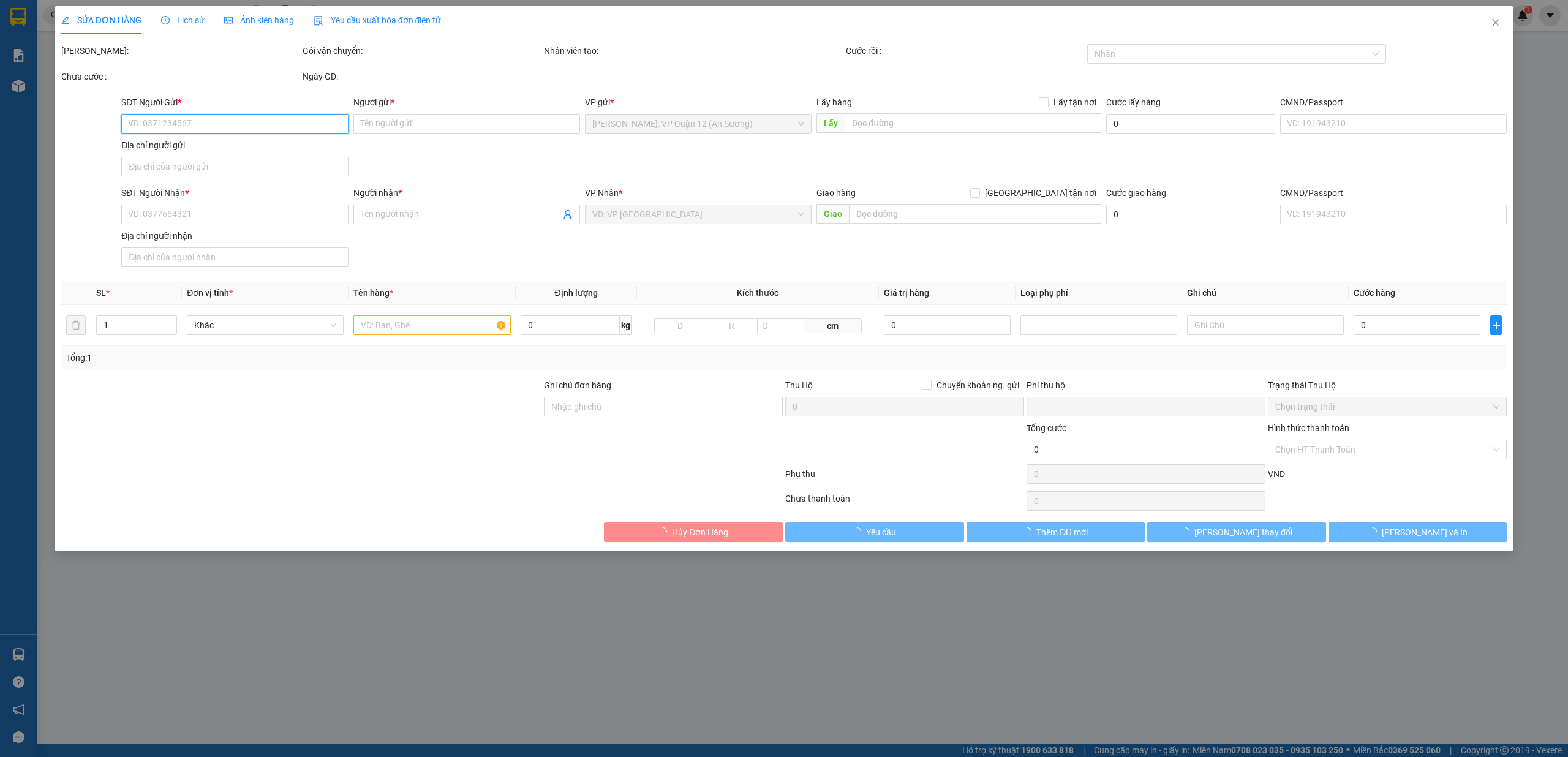
type input "0"
type input "1.330.000"
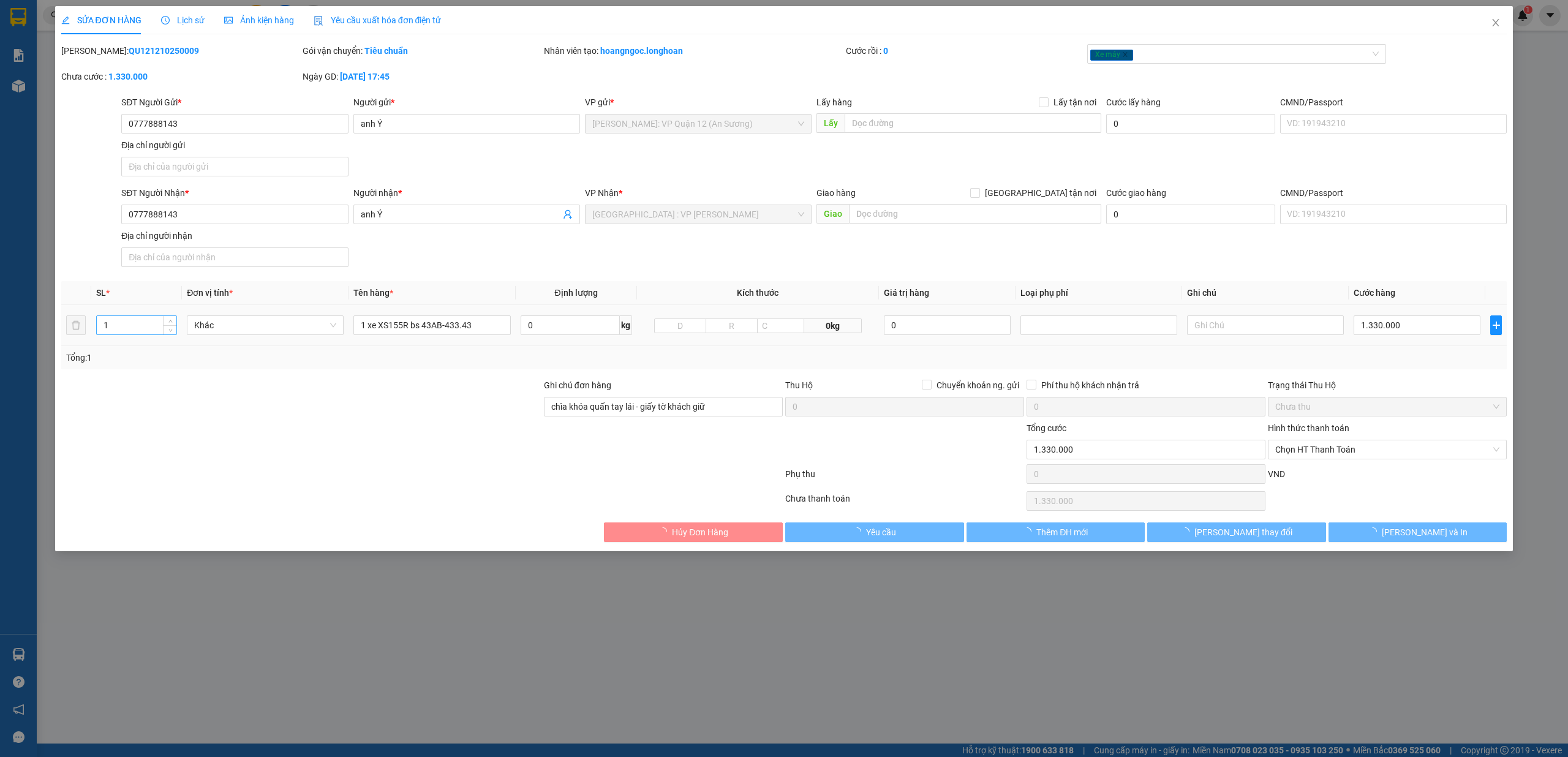
click at [145, 324] on input "1" at bounding box center [136, 325] width 80 height 18
click at [169, 322] on icon "up" at bounding box center [171, 321] width 4 height 4
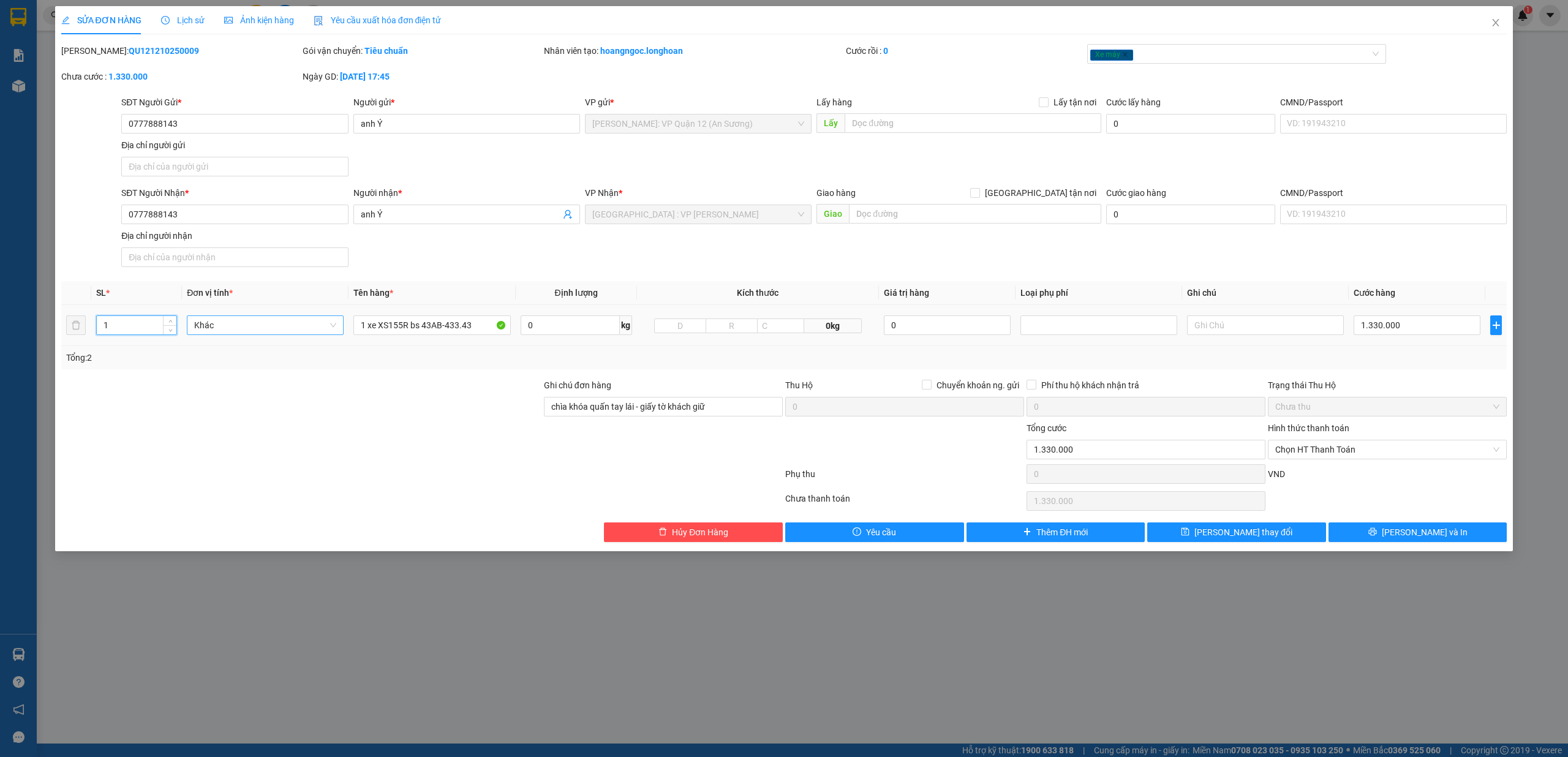
type input "2"
click at [480, 329] on input "1 xe XS155R bs 43AB-433.43" at bounding box center [431, 325] width 157 height 20
type input "1 xe XS155R bs 43AB-433.43 + 1 mũ bảo hiểm bọc xốp nổ"
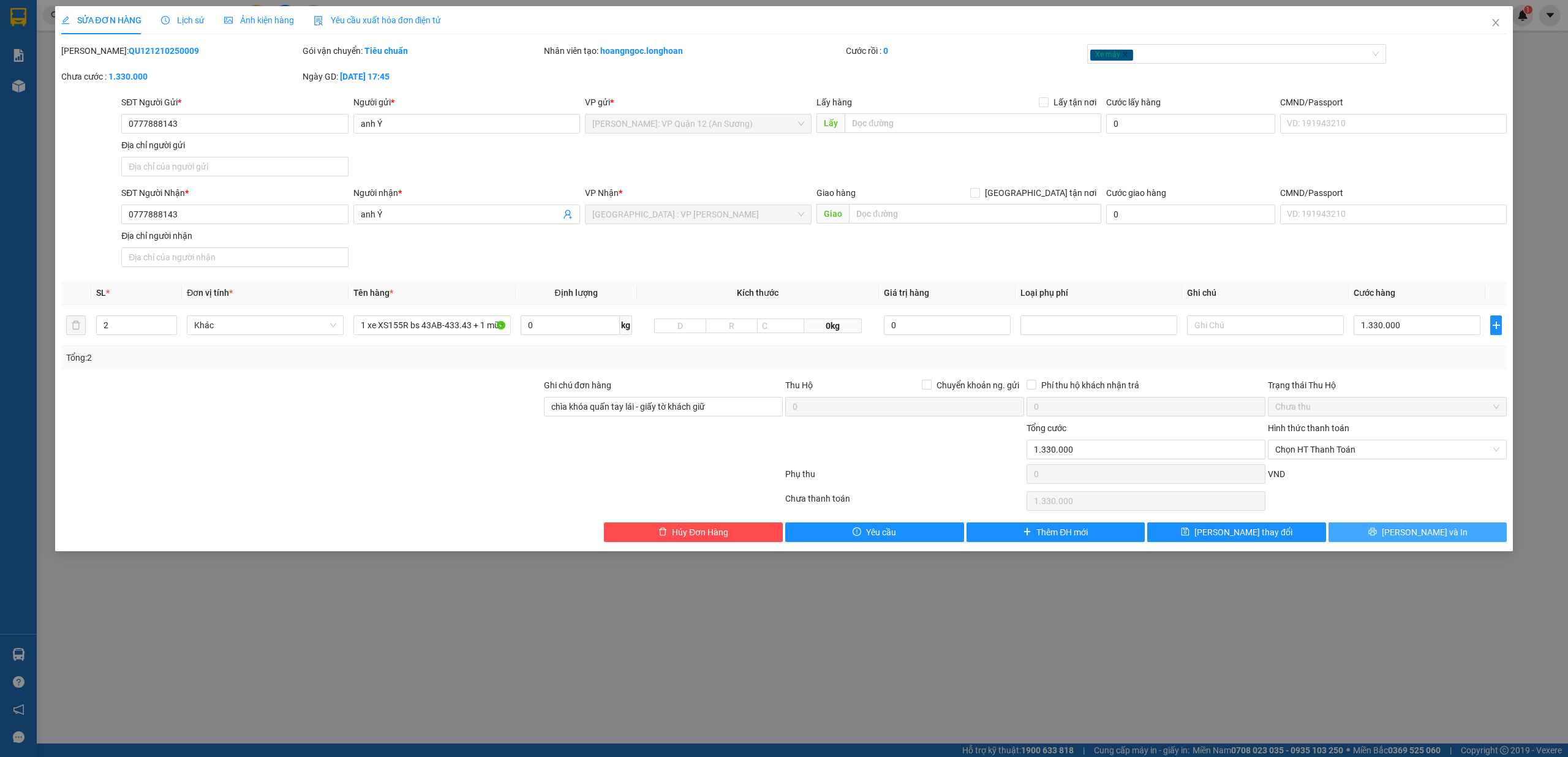
click at [1377, 534] on icon "printer" at bounding box center [1372, 531] width 8 height 8
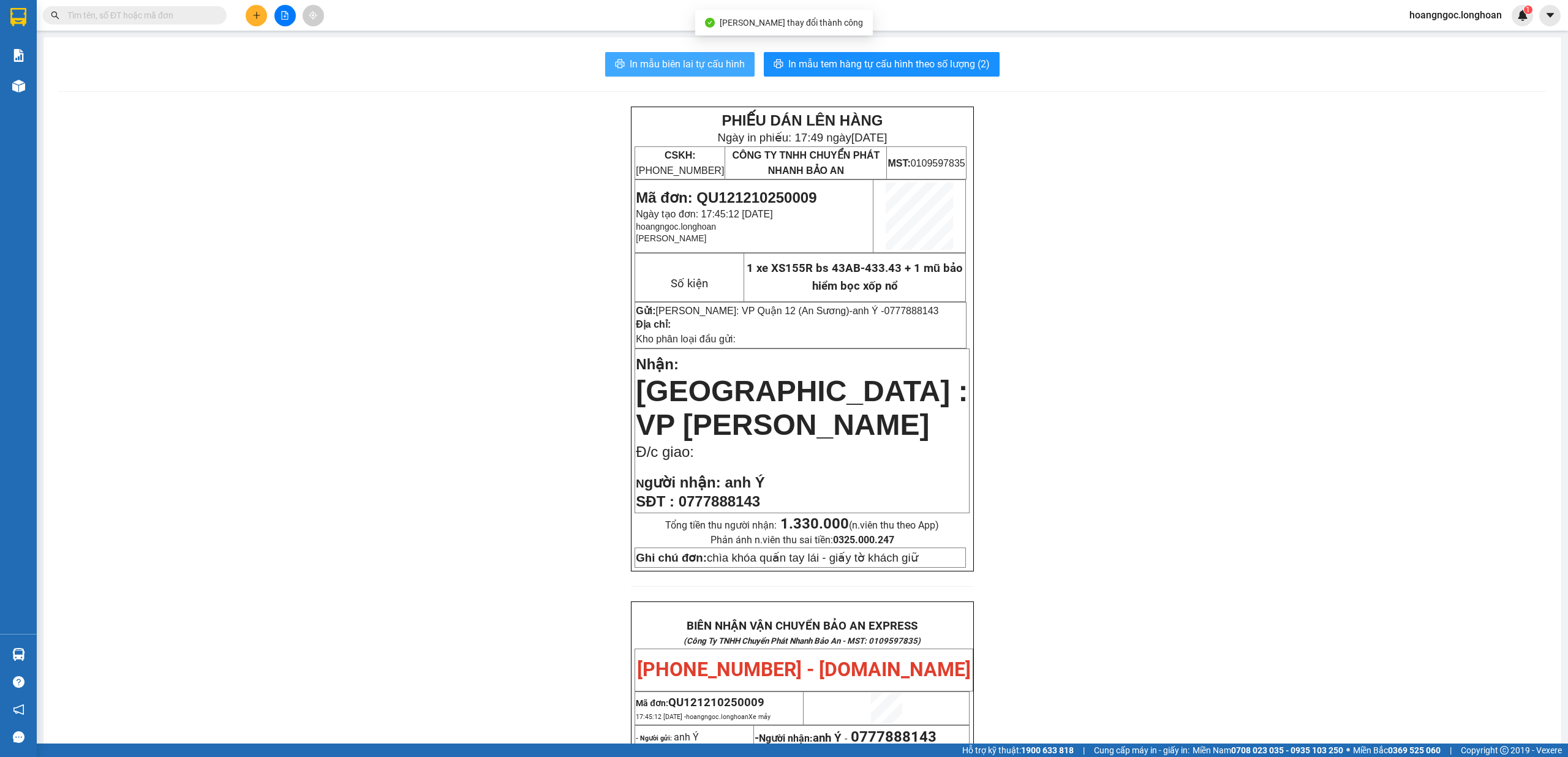
click at [682, 67] on span "In mẫu biên lai tự cấu hình" at bounding box center [687, 64] width 115 height 16
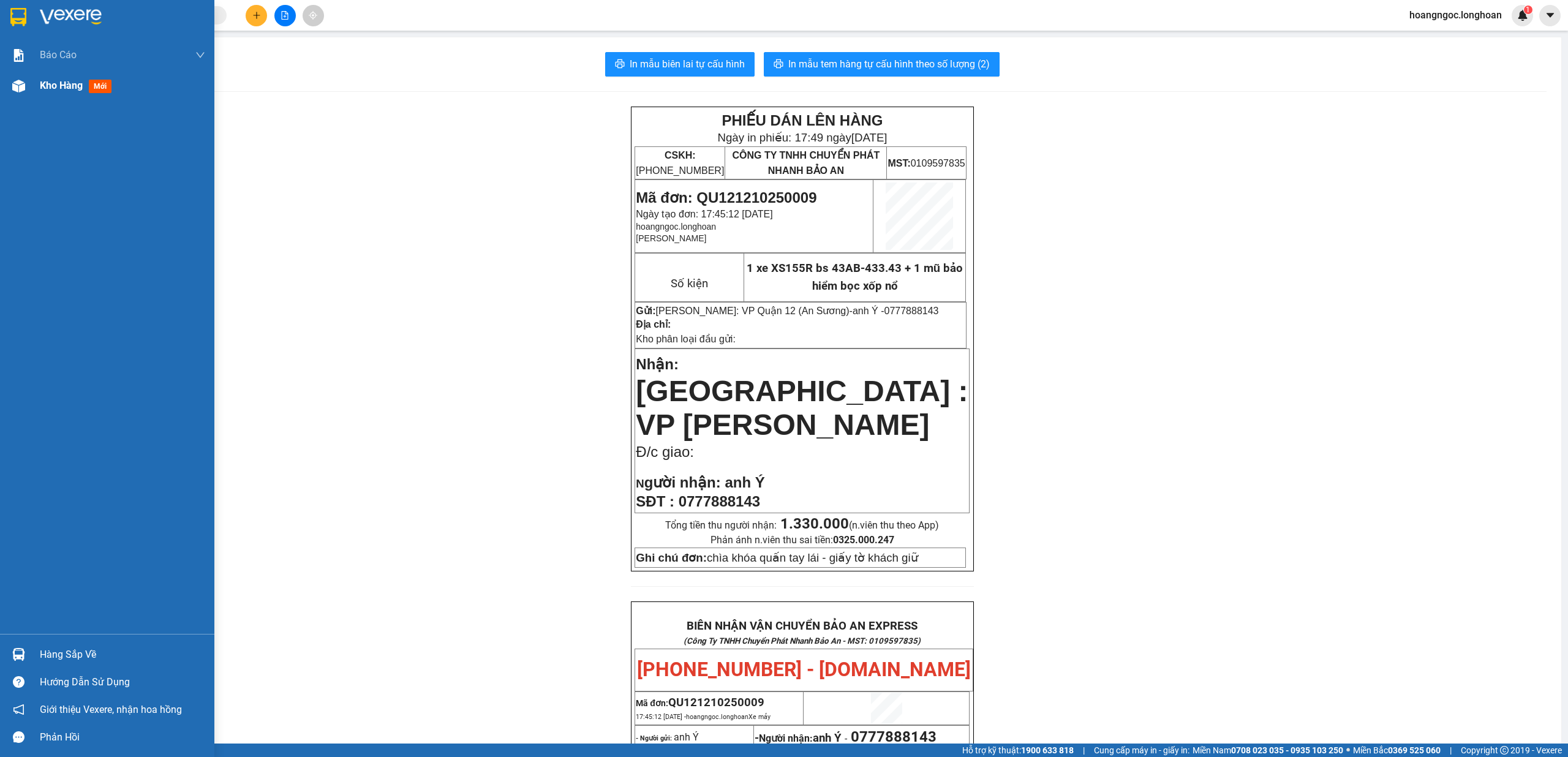
click at [70, 92] on div "Kho hàng mới" at bounding box center [78, 85] width 77 height 16
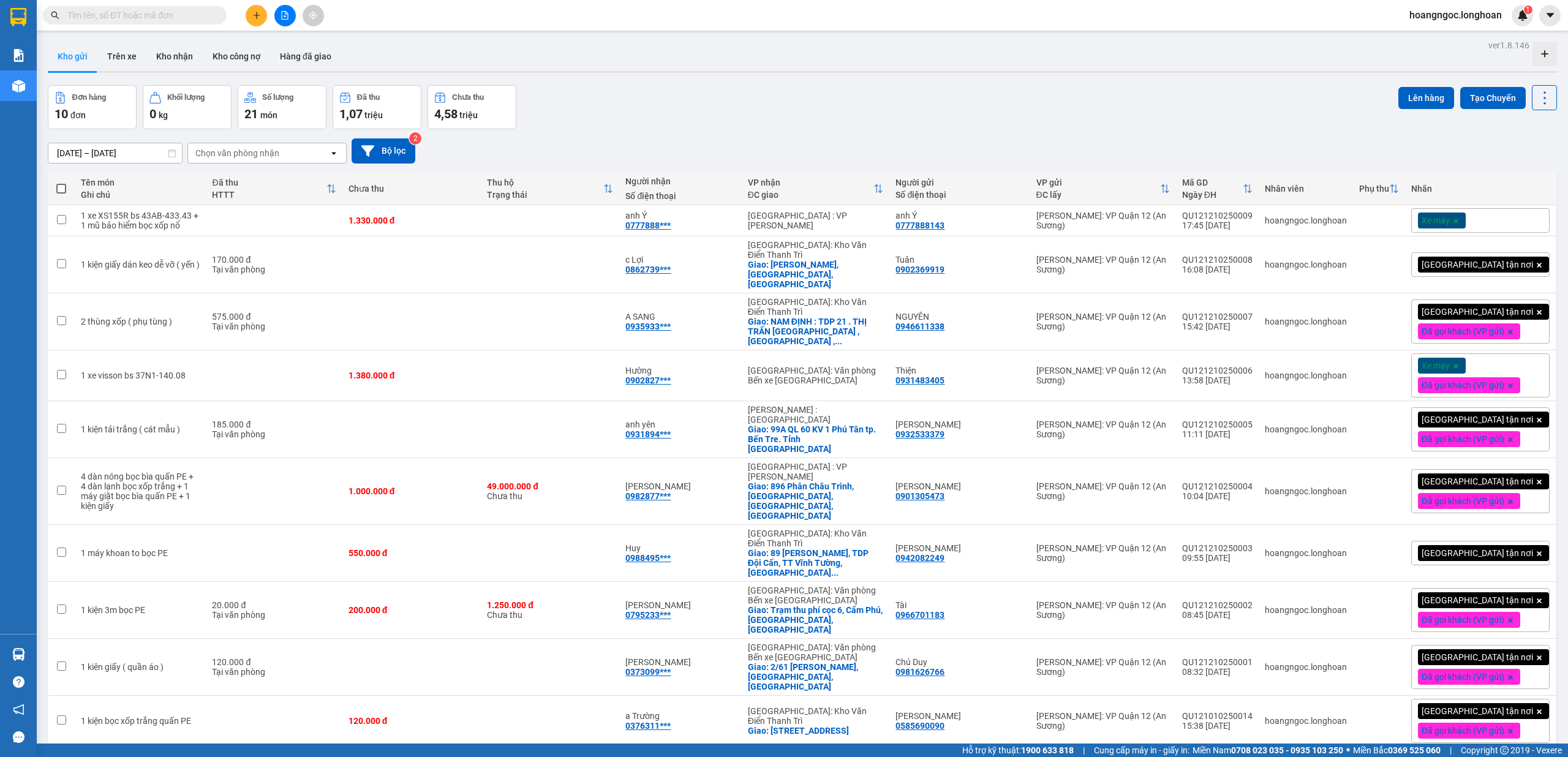
click at [1526, 255] on div "[GEOGRAPHIC_DATA] tận nơi" at bounding box center [1480, 264] width 138 height 25
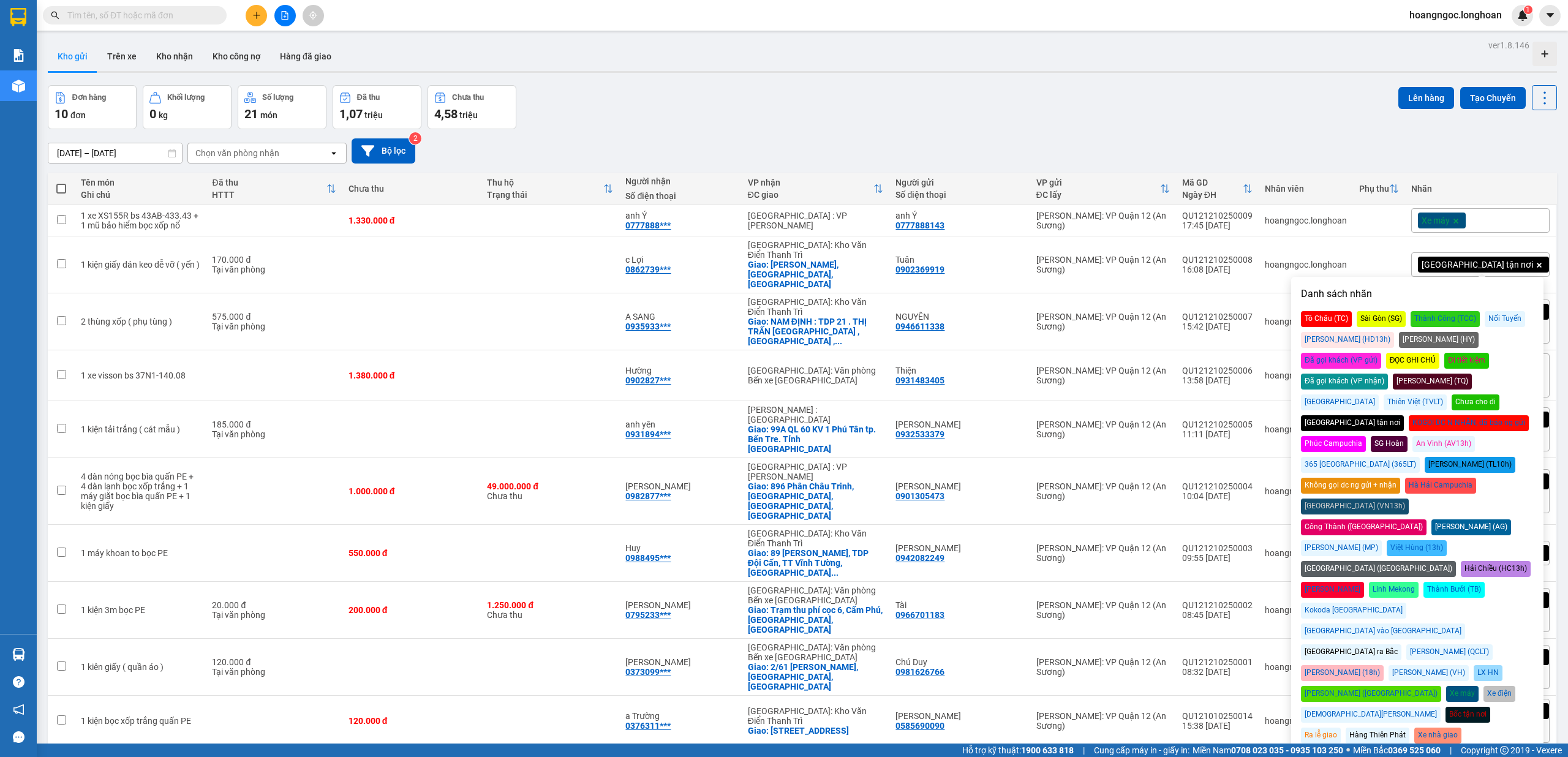
click at [1409, 415] on div "KOGỌI DC N NHẬN, đã báo ng gửi" at bounding box center [1469, 423] width 120 height 16
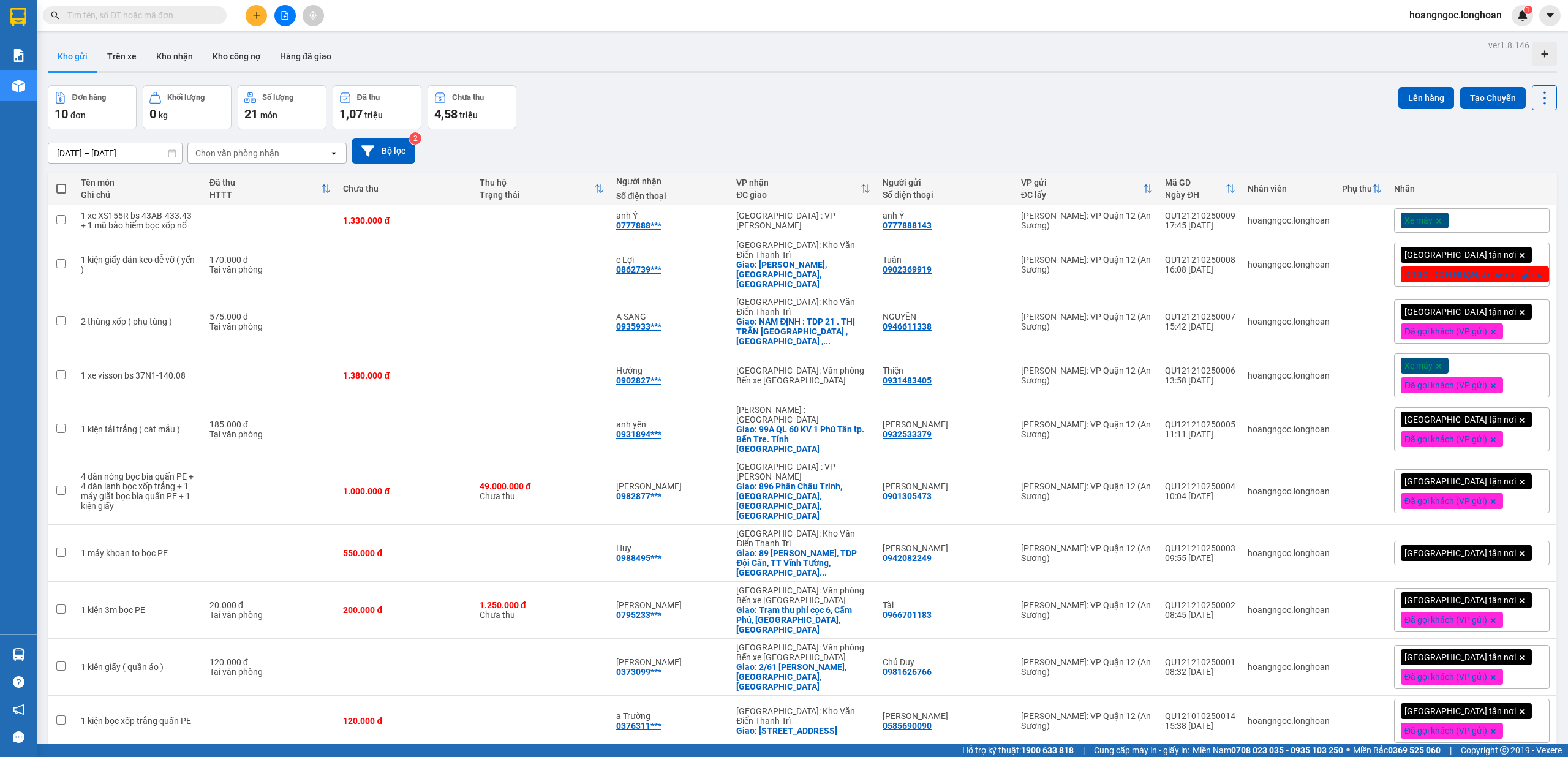
drag, startPoint x: 969, startPoint y: 66, endPoint x: 696, endPoint y: 113, distance: 277.0
click at [966, 68] on div "Kho gửi Trên xe Kho nhận Kho công nợ Hàng đã giao" at bounding box center [802, 58] width 1509 height 32
click at [168, 58] on button "Kho nhận" at bounding box center [175, 56] width 56 height 30
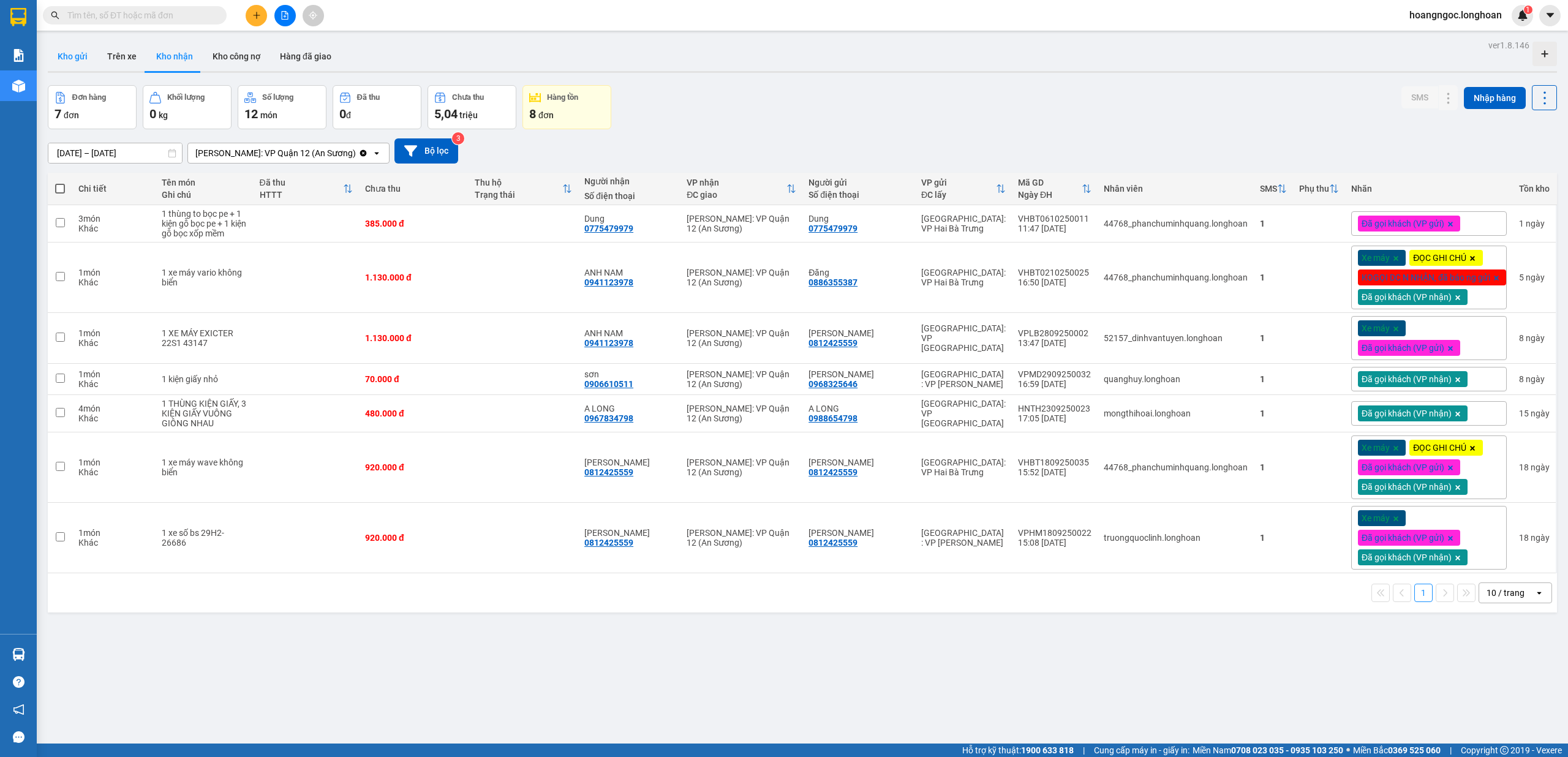
click at [80, 70] on button "Kho gửi" at bounding box center [73, 56] width 49 height 30
